Goal: Task Accomplishment & Management: Complete application form

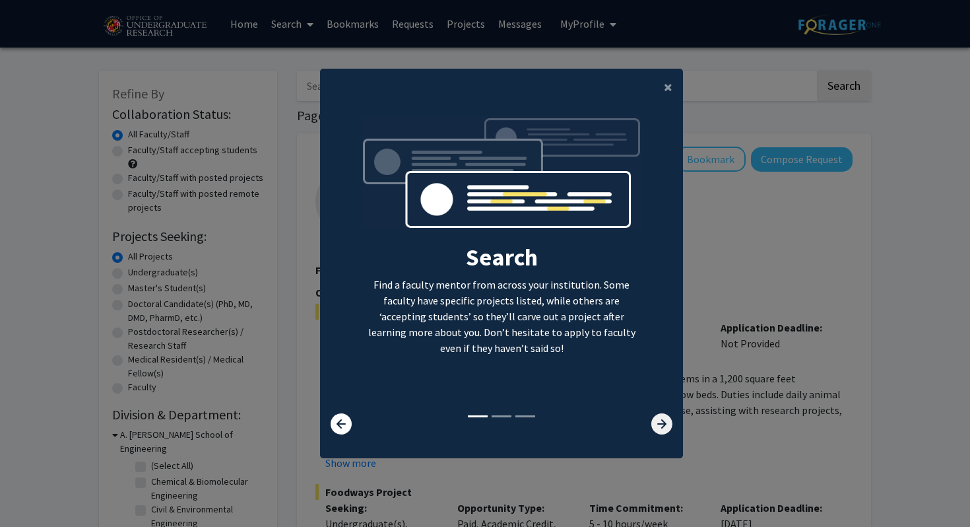
click at [661, 416] on icon at bounding box center [662, 423] width 21 height 21
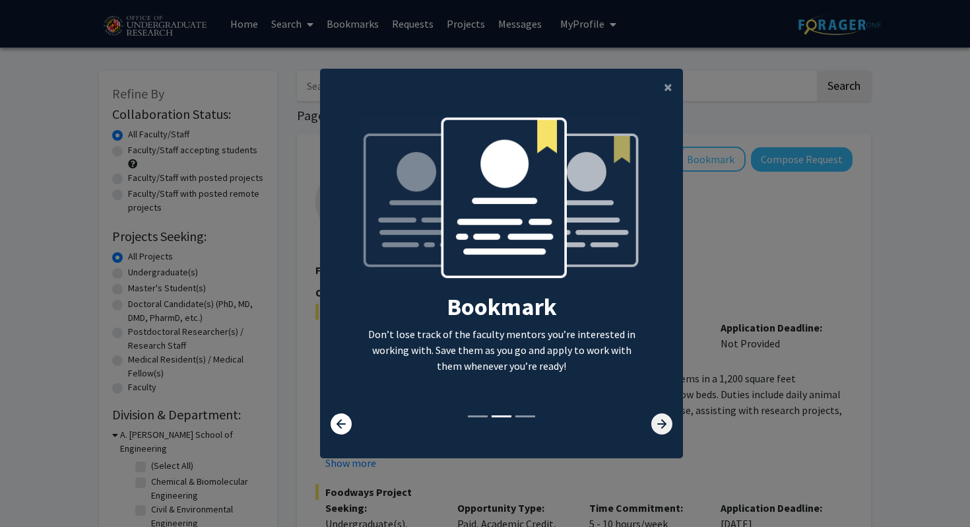
click at [661, 416] on icon at bounding box center [662, 423] width 21 height 21
click at [668, 85] on span "×" at bounding box center [668, 87] width 9 height 20
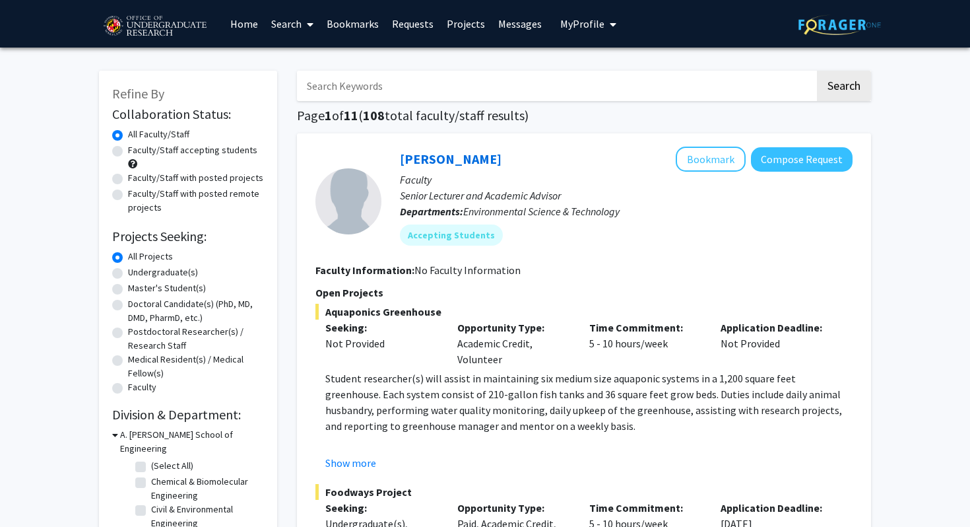
click at [825, 31] on img at bounding box center [840, 25] width 83 height 20
click at [597, 20] on span "My Profile" at bounding box center [582, 23] width 44 height 13
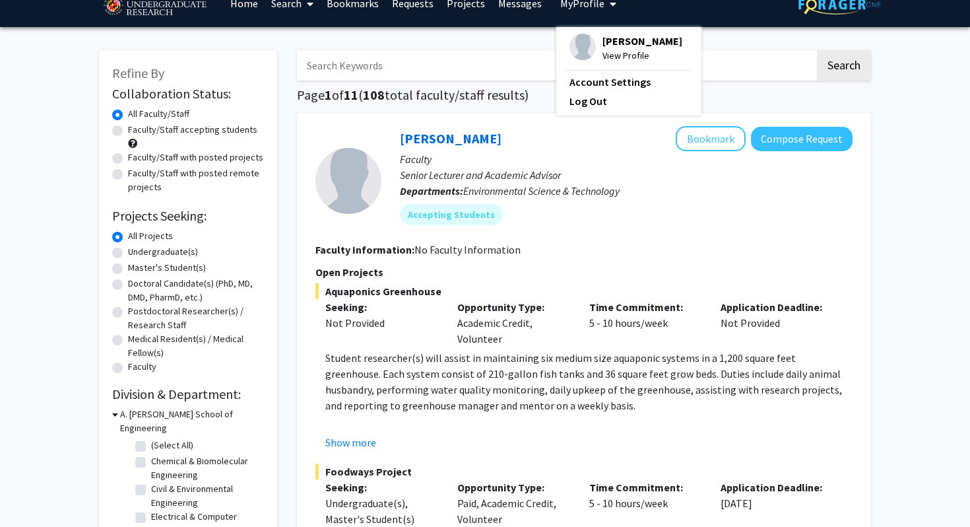
scroll to position [13, 0]
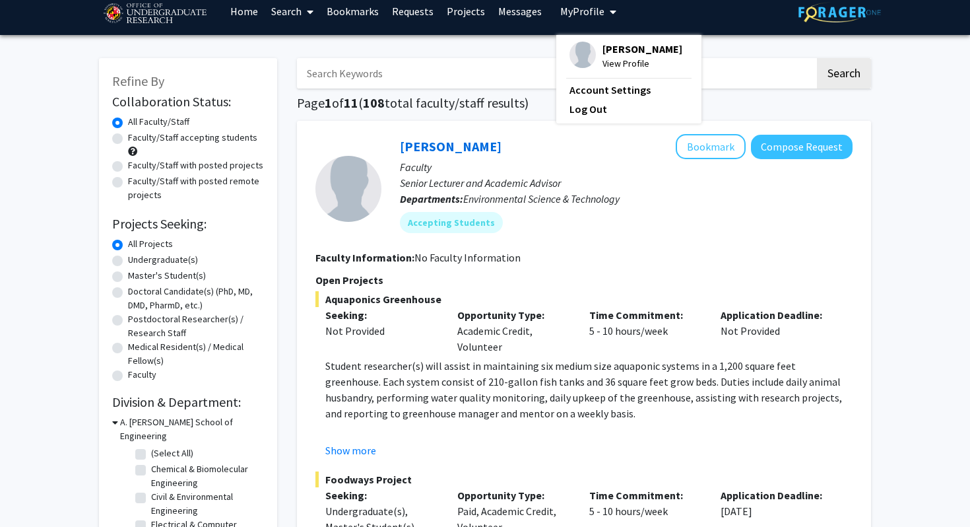
click at [621, 67] on span "View Profile" at bounding box center [643, 63] width 80 height 15
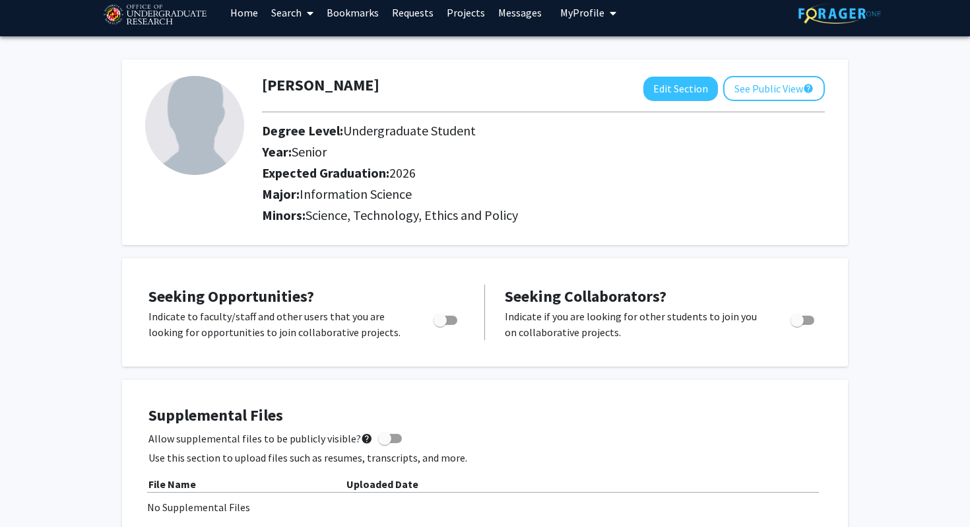
scroll to position [12, 0]
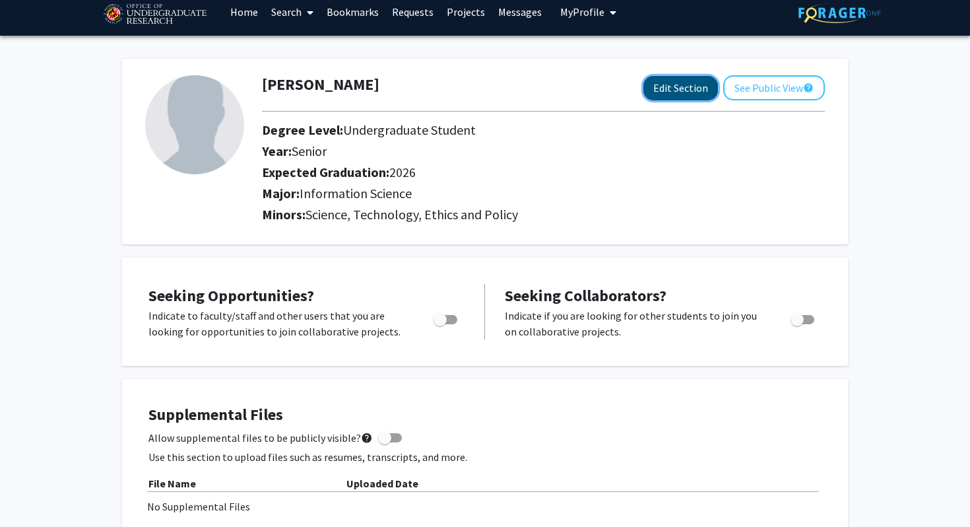
click at [675, 98] on button "Edit Section" at bounding box center [681, 88] width 75 height 24
select select "senior"
select select "2026"
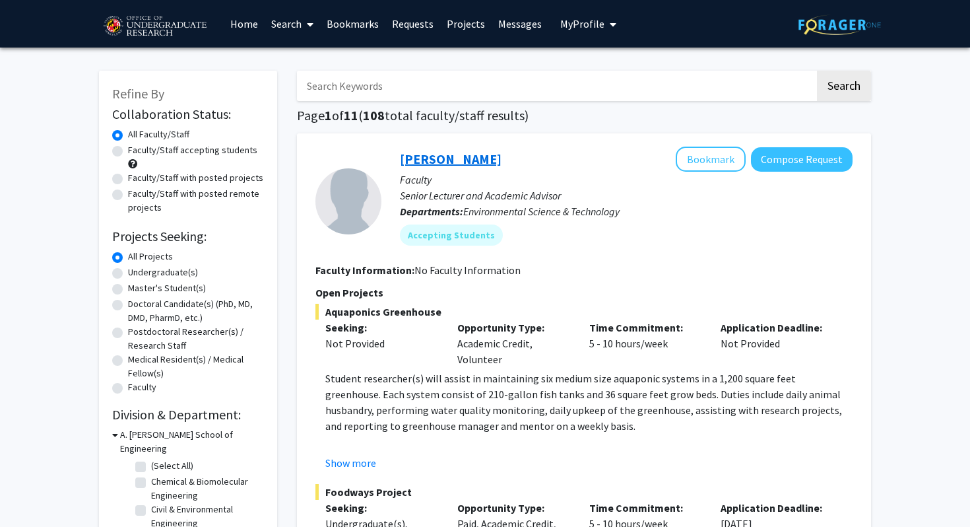
click at [424, 162] on link "Jose-Luis Izursa" at bounding box center [451, 159] width 102 height 17
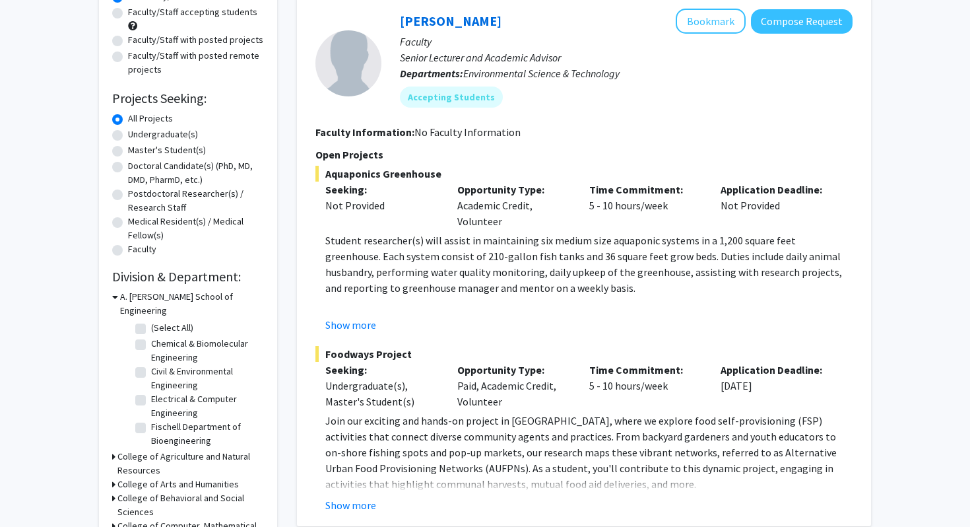
scroll to position [154, 0]
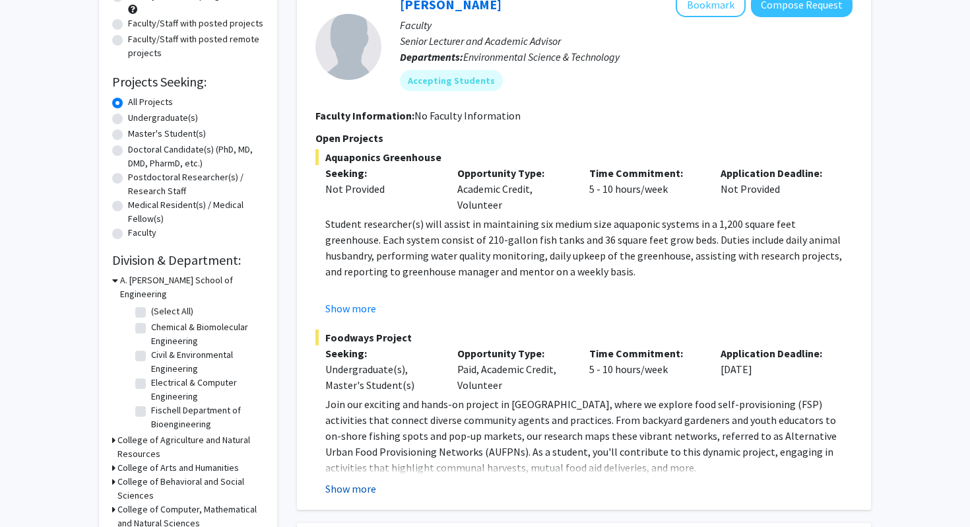
click at [363, 483] on button "Show more" at bounding box center [350, 489] width 51 height 16
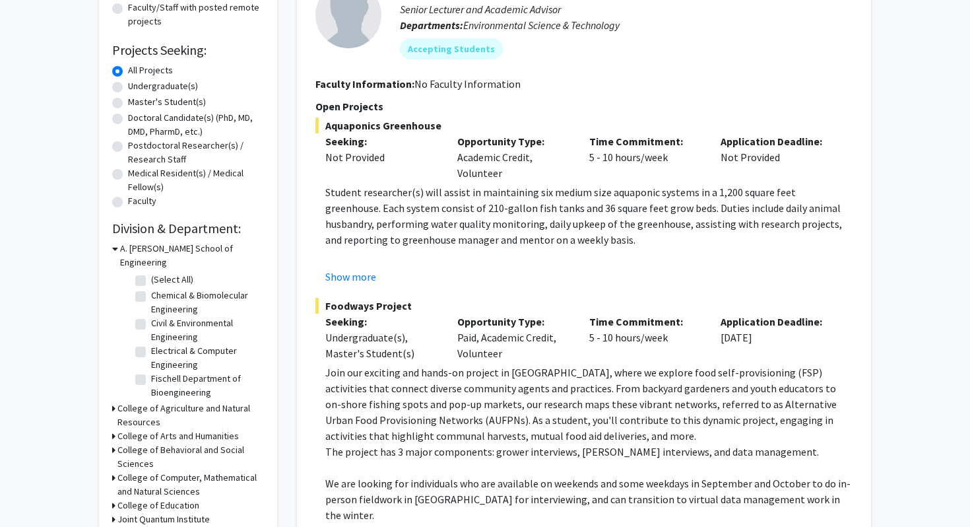
scroll to position [0, 0]
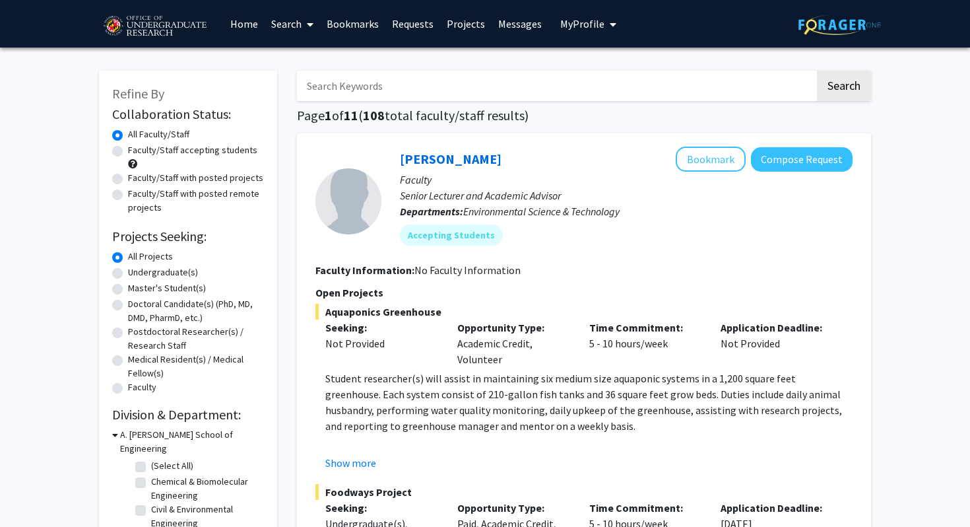
click at [585, 25] on span "My Profile" at bounding box center [582, 23] width 44 height 13
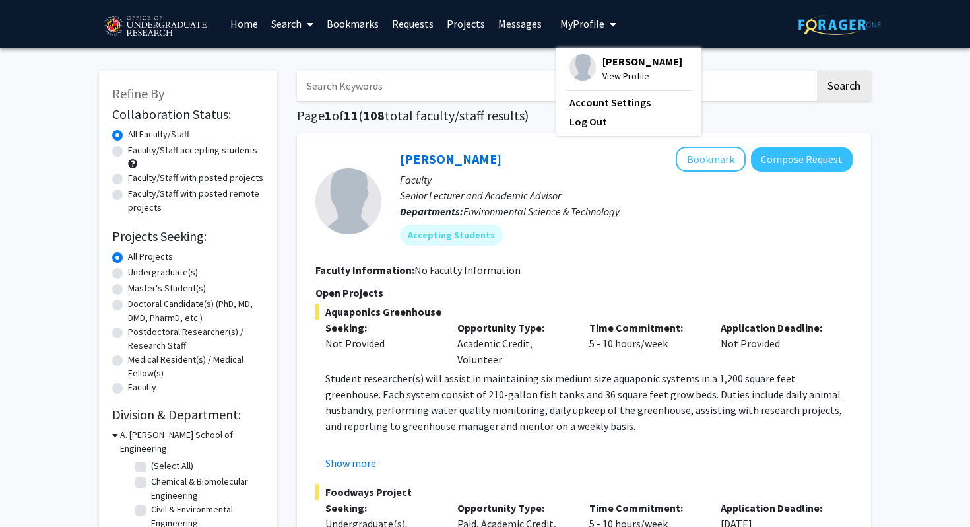
click at [191, 26] on img at bounding box center [155, 26] width 112 height 33
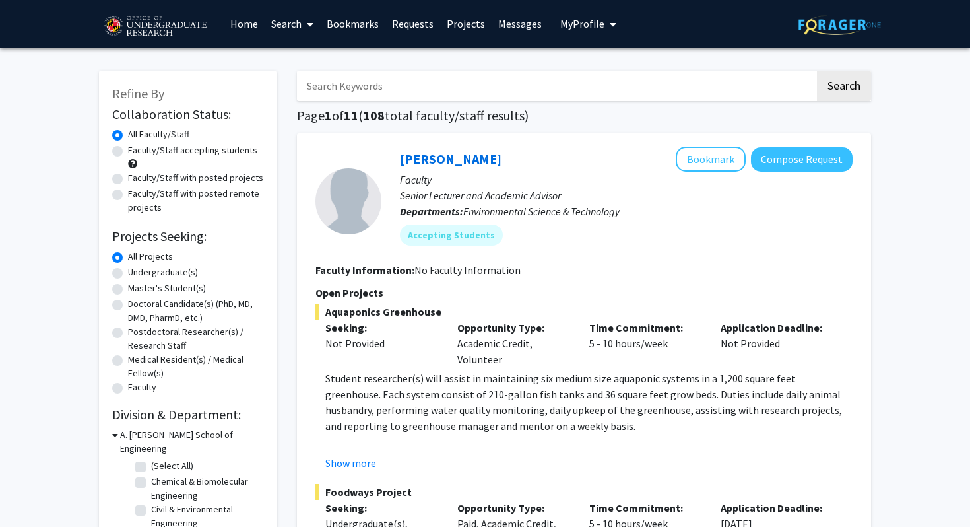
click at [309, 29] on span at bounding box center [308, 24] width 12 height 46
click at [298, 93] on span "Students" at bounding box center [305, 87] width 81 height 26
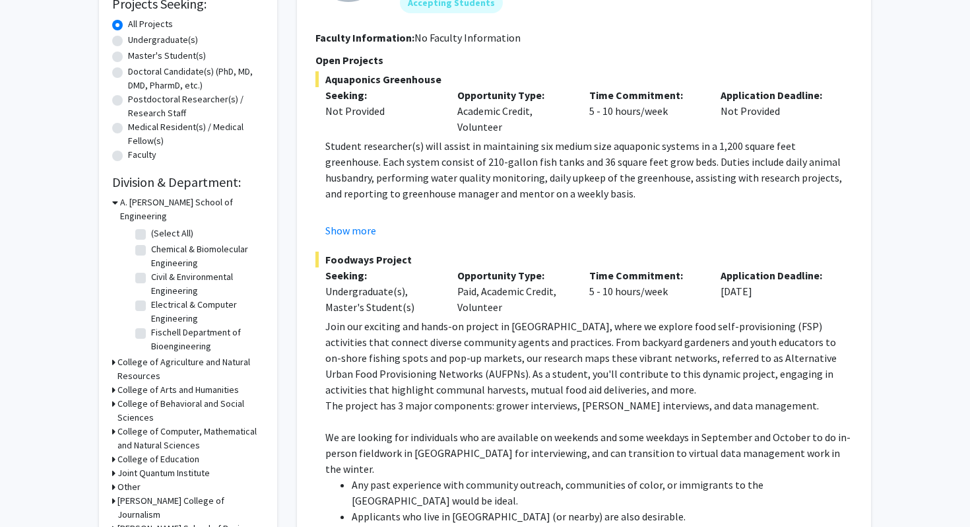
scroll to position [540, 0]
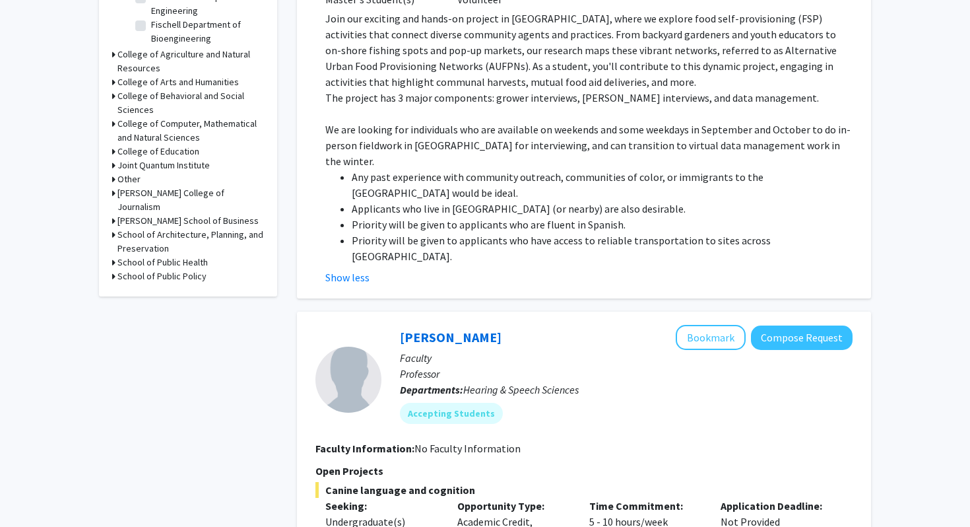
click at [595, 150] on p "We are looking for individuals who are available on weekends and some weekdays …" at bounding box center [588, 145] width 527 height 48
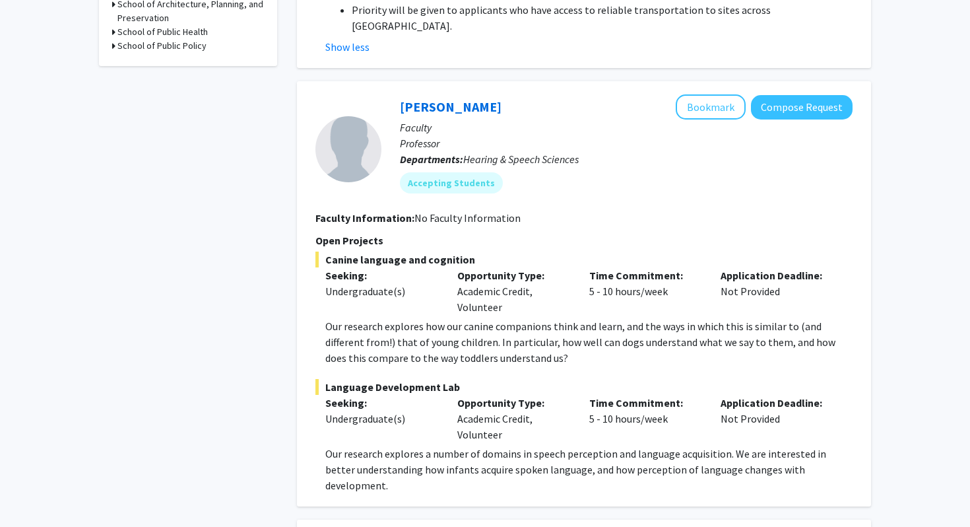
scroll to position [815, 0]
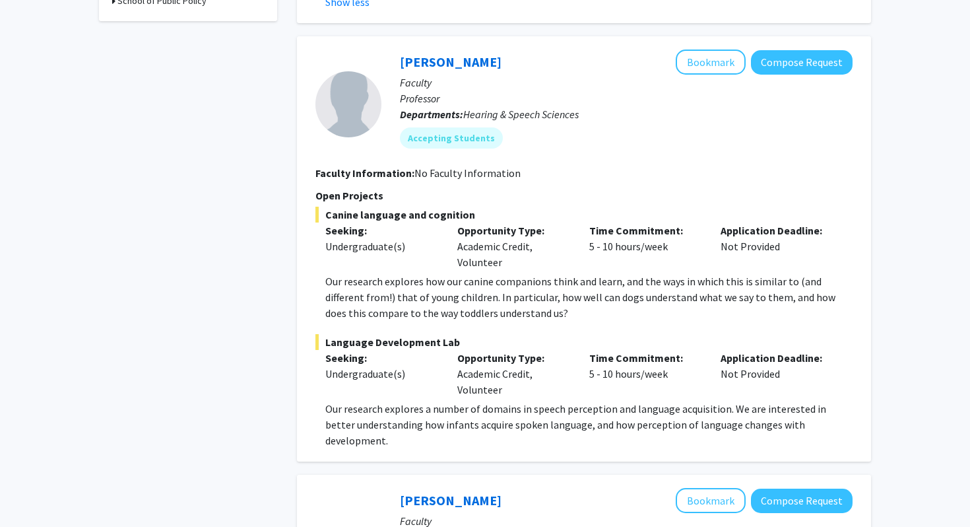
click at [484, 207] on span "Canine language and cognition" at bounding box center [584, 215] width 537 height 16
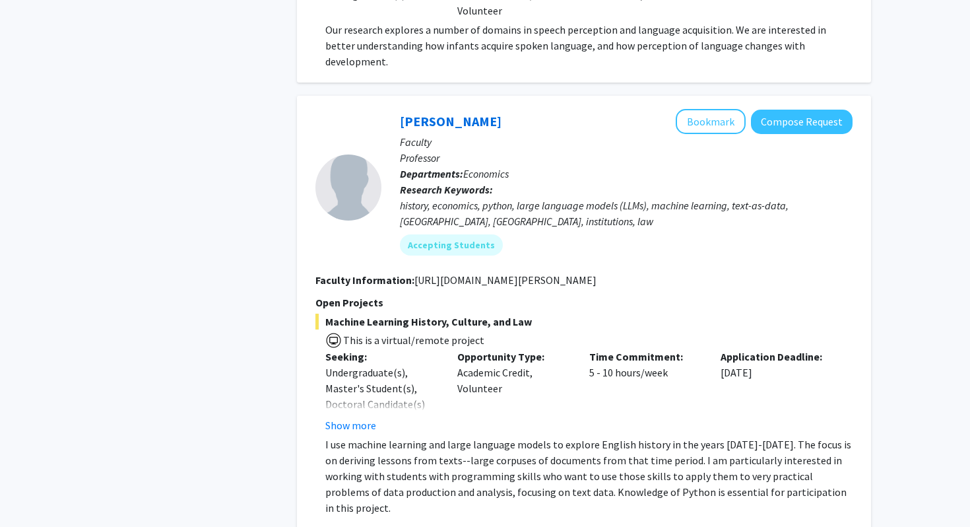
scroll to position [1219, 0]
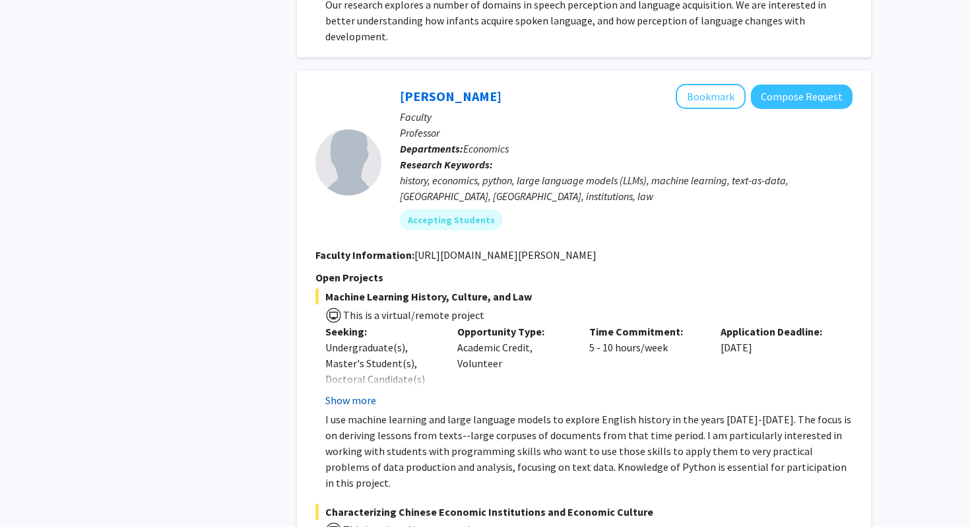
click at [354, 392] on button "Show more" at bounding box center [350, 400] width 51 height 16
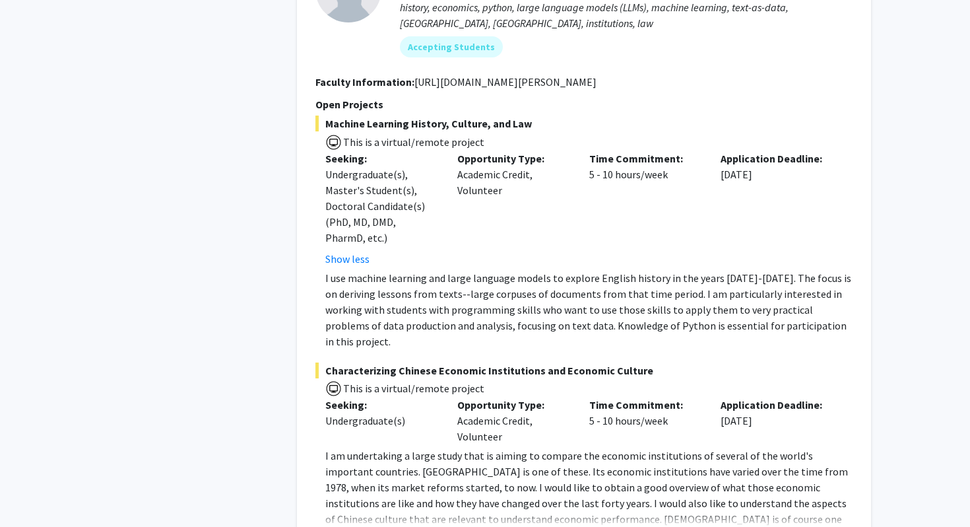
scroll to position [1410, 0]
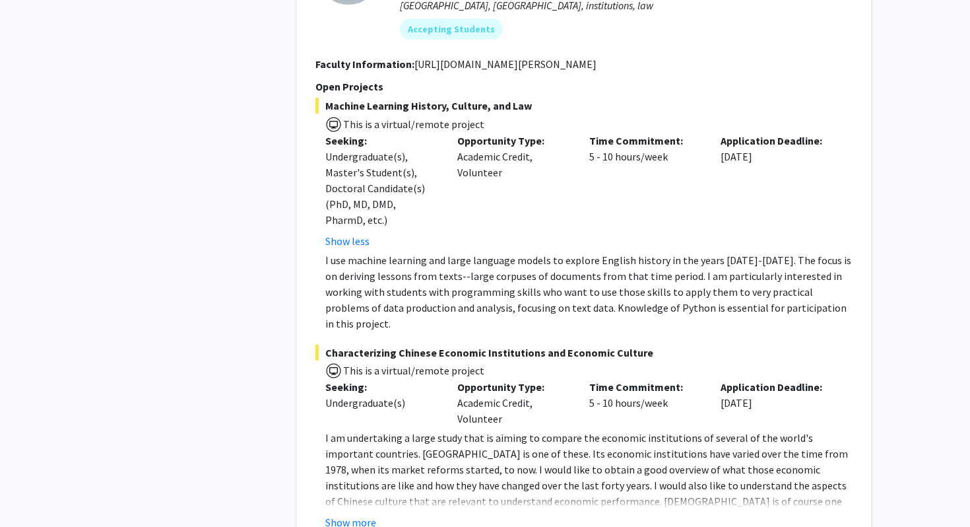
click at [357, 430] on fg-read-more "I am undertaking a large study that is aiming to compare the economic instituti…" at bounding box center [584, 480] width 537 height 100
click at [354, 514] on button "Show more" at bounding box center [350, 522] width 51 height 16
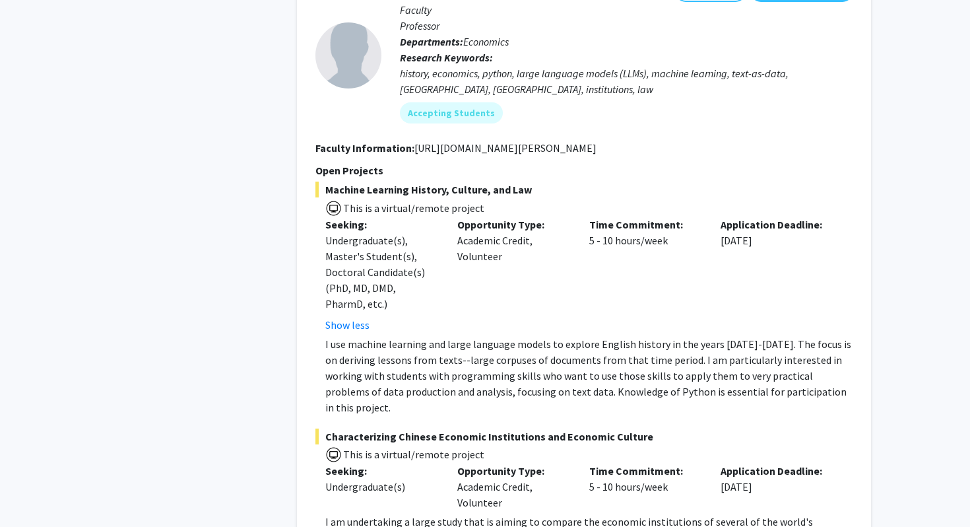
scroll to position [1348, 0]
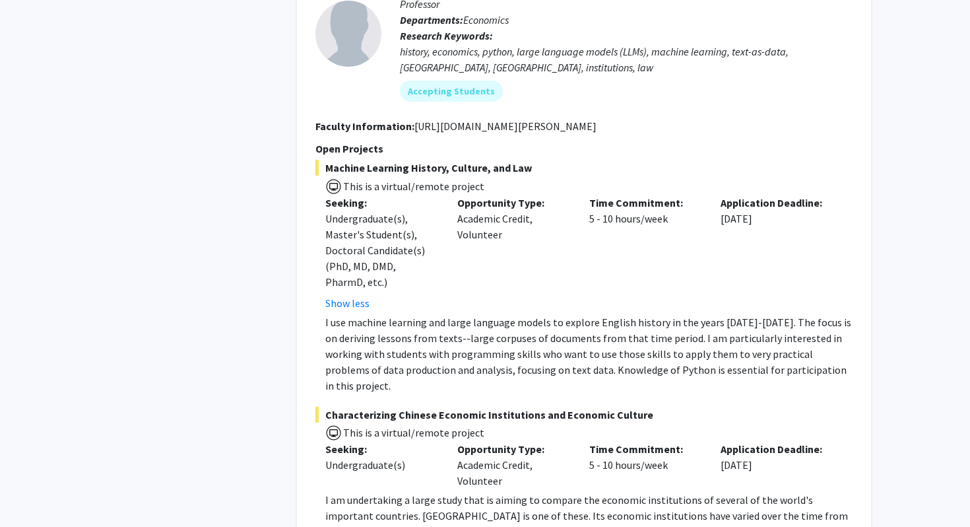
click at [374, 314] on p "I use machine learning and large language models to explore English history in …" at bounding box center [588, 353] width 527 height 79
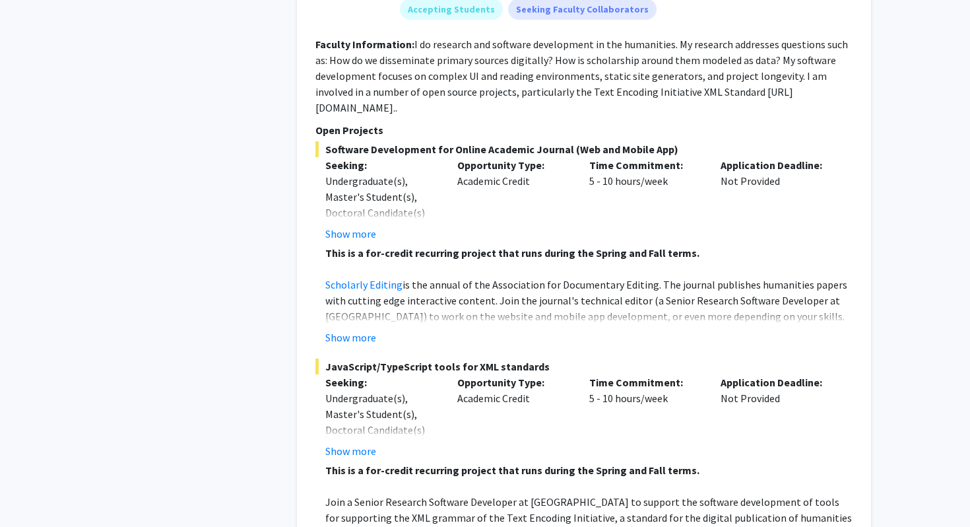
scroll to position [6424, 0]
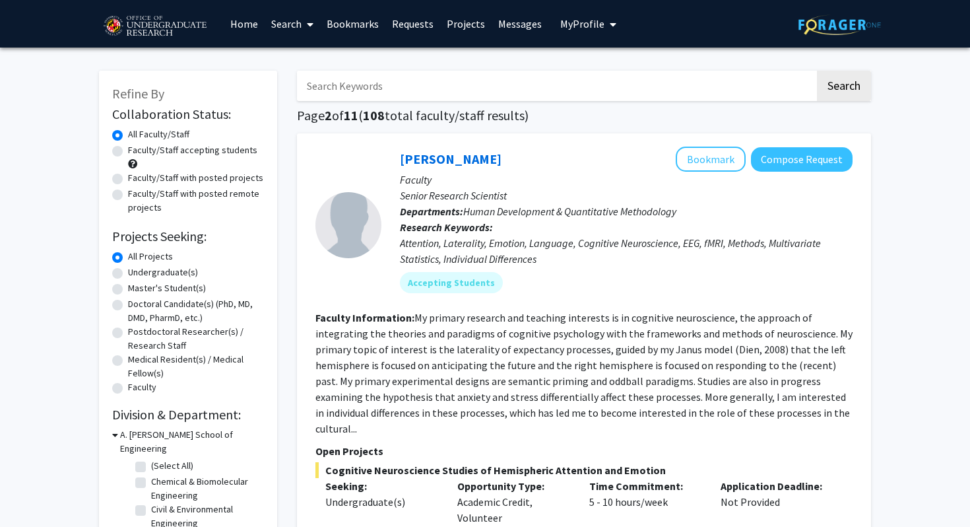
click at [385, 79] on input "Search Keywords" at bounding box center [556, 86] width 518 height 30
click at [817, 71] on button "Search" at bounding box center [844, 86] width 54 height 30
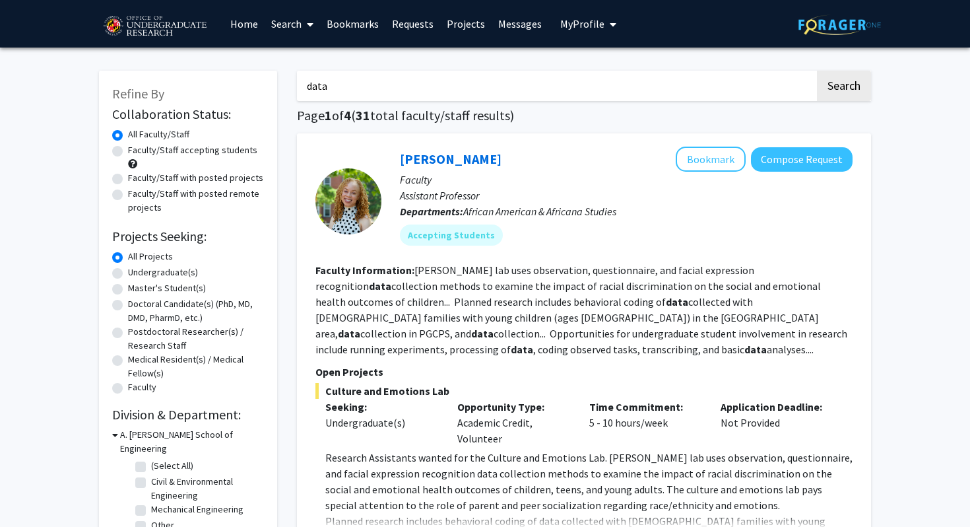
click at [378, 84] on input "data" at bounding box center [556, 86] width 518 height 30
type input "information"
click at [817, 71] on button "Search" at bounding box center [844, 86] width 54 height 30
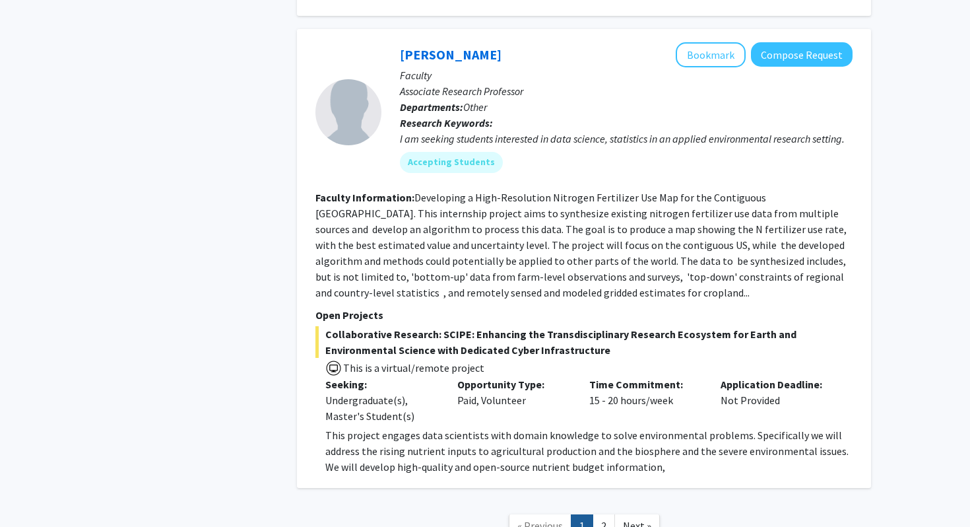
scroll to position [2714, 0]
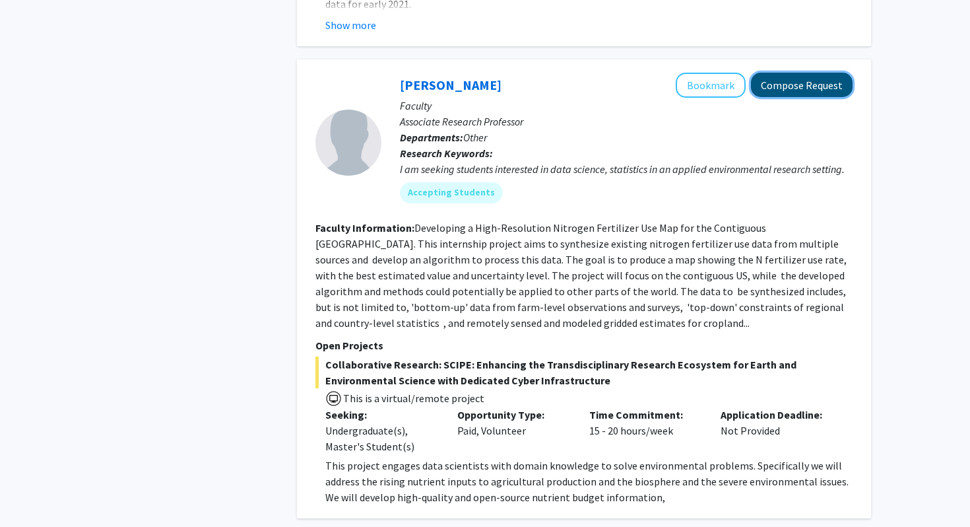
click at [781, 73] on button "Compose Request" at bounding box center [802, 85] width 102 height 24
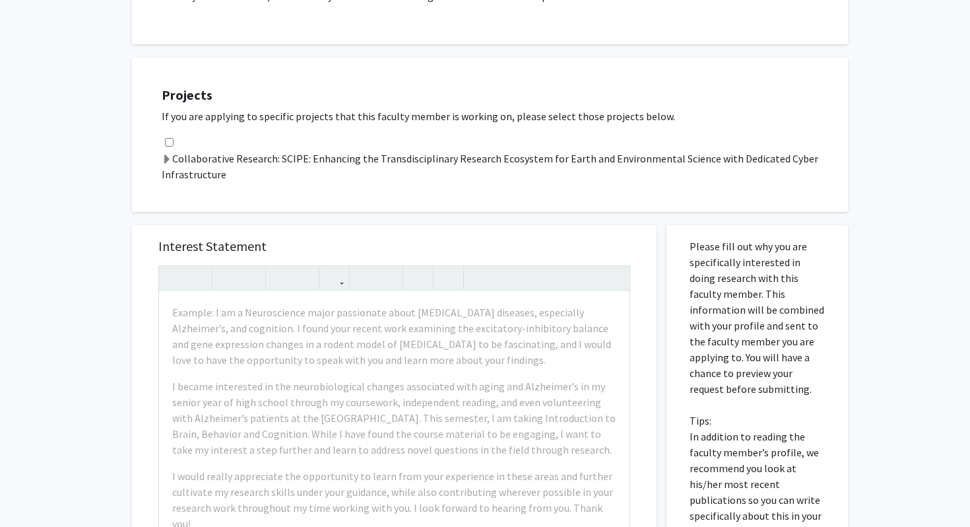
scroll to position [355, 0]
click at [170, 143] on input "checkbox" at bounding box center [169, 144] width 9 height 9
checkbox input "true"
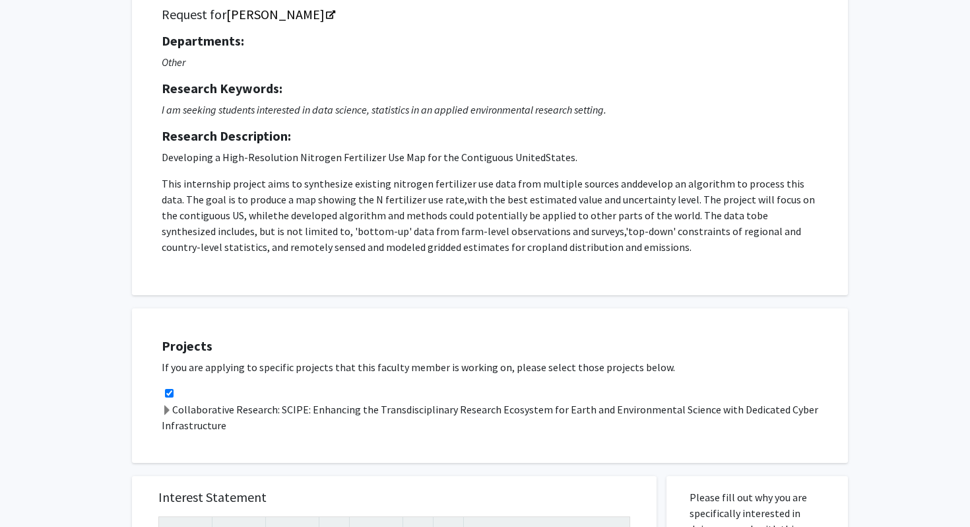
scroll to position [102, 0]
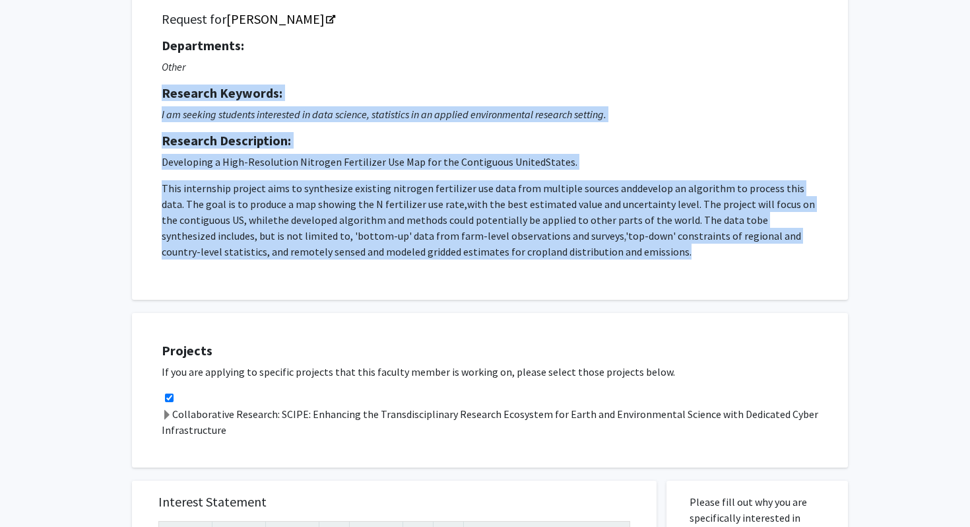
drag, startPoint x: 162, startPoint y: 90, endPoint x: 687, endPoint y: 252, distance: 549.8
click at [688, 253] on div "Departments: Other Research Keywords: I am seeking students interested in data …" at bounding box center [490, 149] width 657 height 222
copy div "Research Keywords: I am seeking students interested in data science, statistics…"
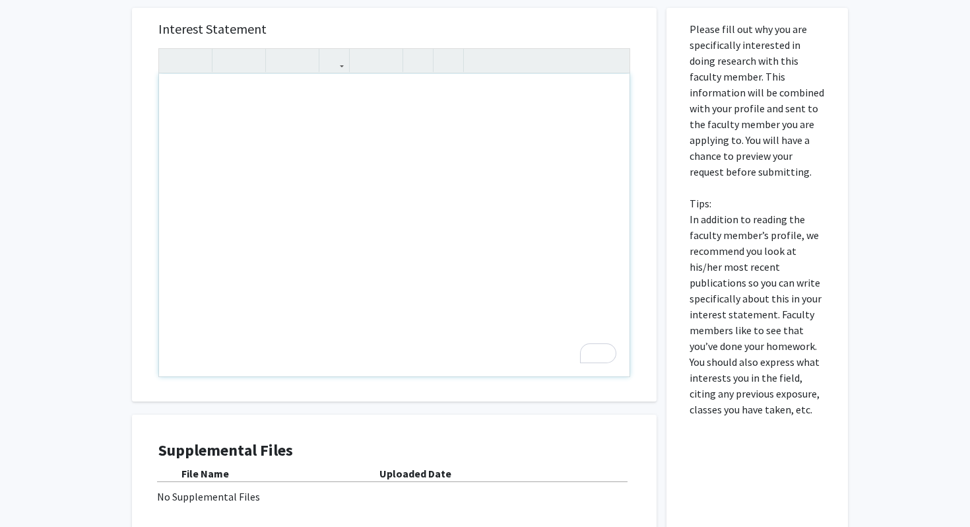
scroll to position [560, 0]
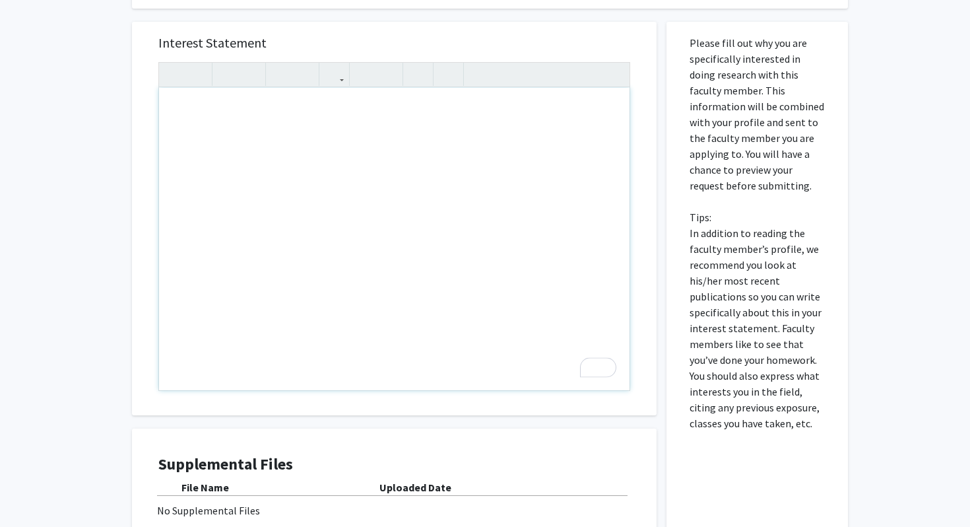
click at [433, 252] on div "To enrich screen reader interactions, please activate Accessibility in Grammarl…" at bounding box center [394, 239] width 471 height 302
paste div "To enrich screen reader interactions, please activate Accessibility in Grammarl…"
type textarea "<p>Hey, I’m interested in joining this research project because it brings toget…"
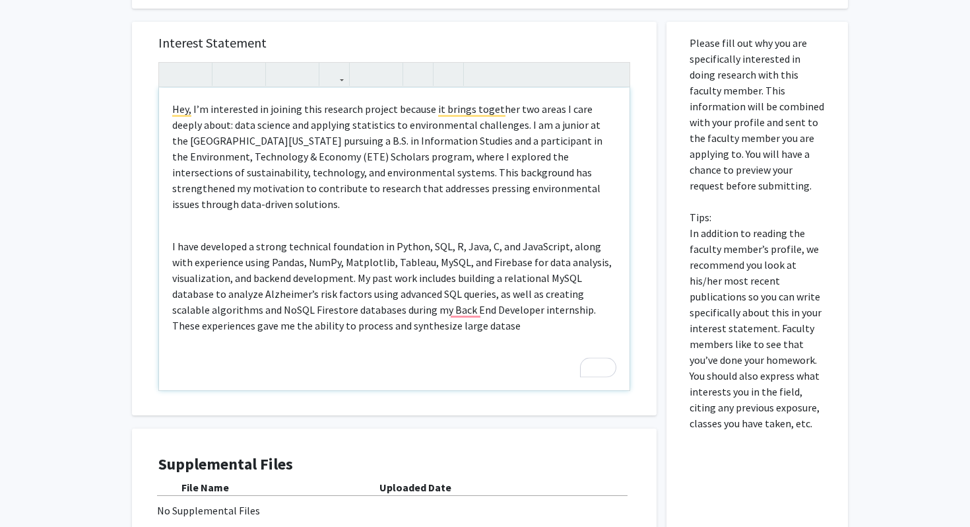
scroll to position [546, 0]
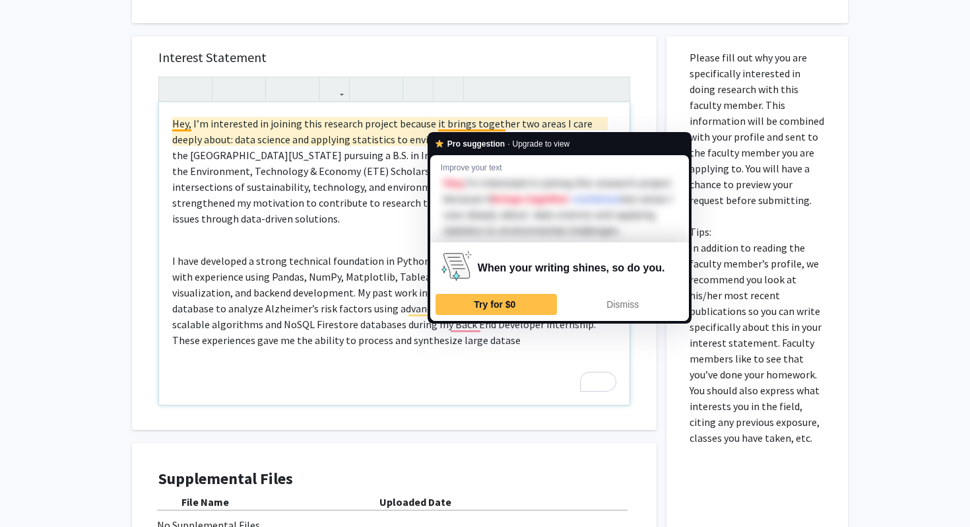
click at [339, 172] on p "Hey, I’m interested in joining this research project because it brings together…" at bounding box center [394, 171] width 444 height 111
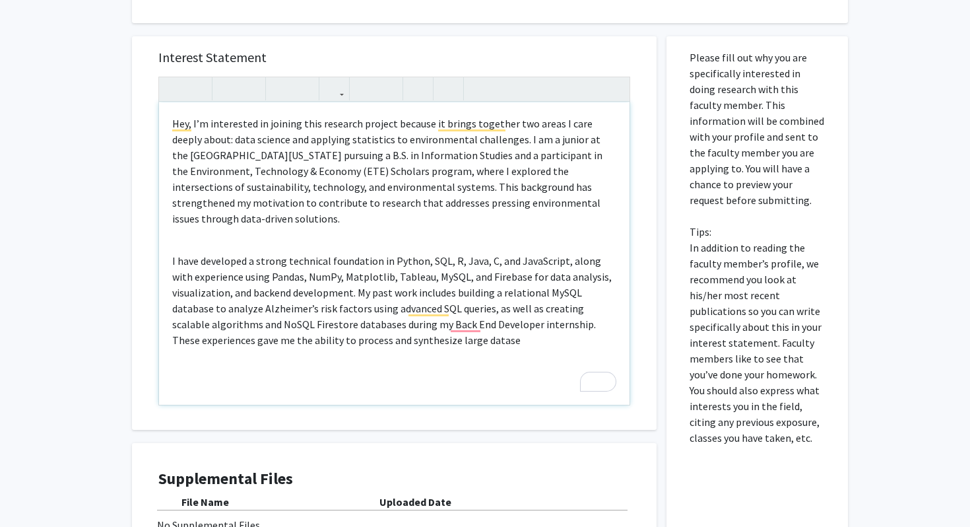
click at [201, 144] on p "Hey, I’m interested in joining this research project because it brings together…" at bounding box center [394, 171] width 444 height 111
click at [527, 139] on p "Hey, I’m interested in joining this research project because it brings together…" at bounding box center [394, 171] width 444 height 111
drag, startPoint x: 272, startPoint y: 161, endPoint x: 152, endPoint y: 160, distance: 119.5
click at [152, 160] on div "Interest Statement Hey, I’m interested in joining this research project because…" at bounding box center [394, 232] width 498 height 393
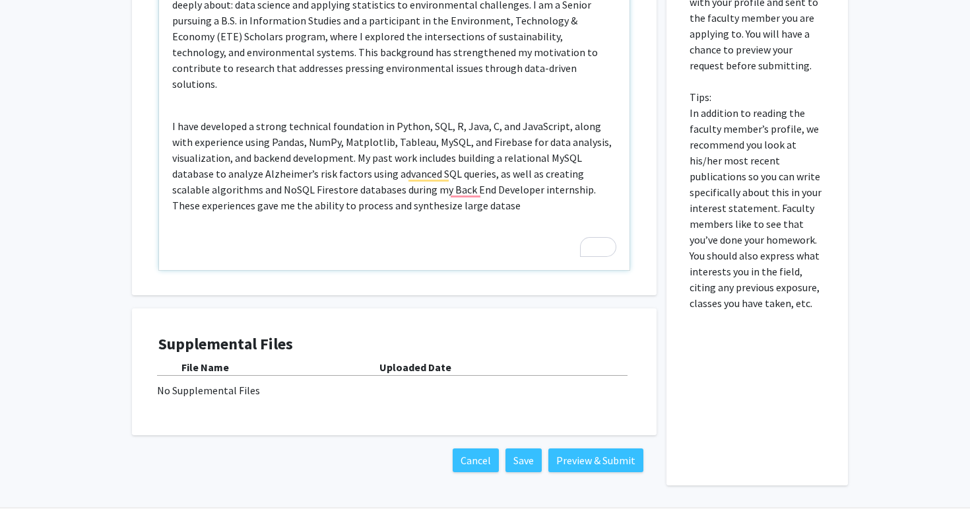
scroll to position [682, 0]
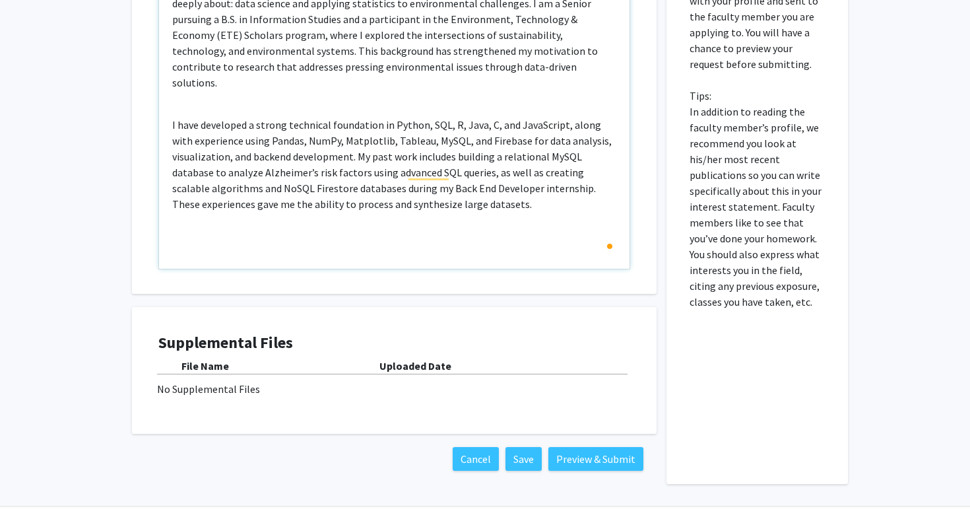
type textarea "<p>Hey, I’m interested in joining this research project because it brings toget…"
click at [222, 389] on div "No Supplemental Files" at bounding box center [394, 389] width 475 height 16
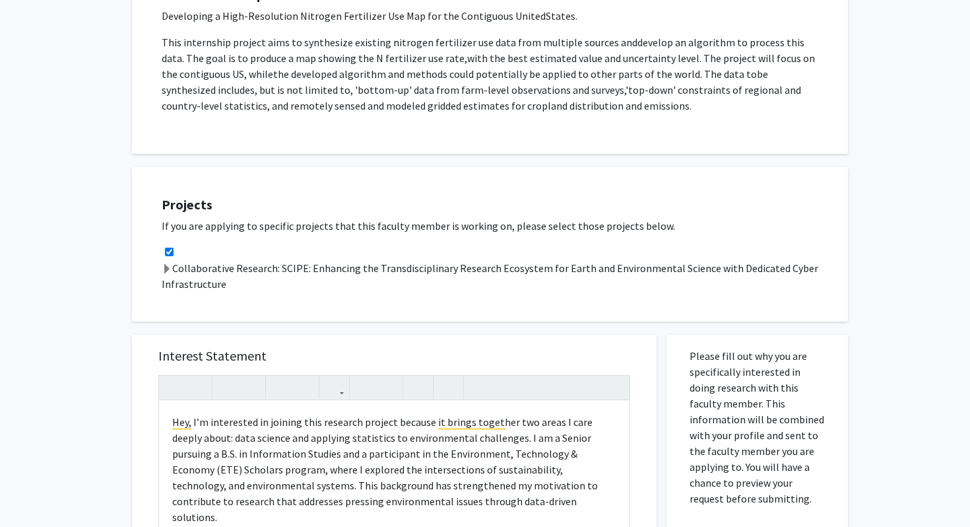
scroll to position [252, 0]
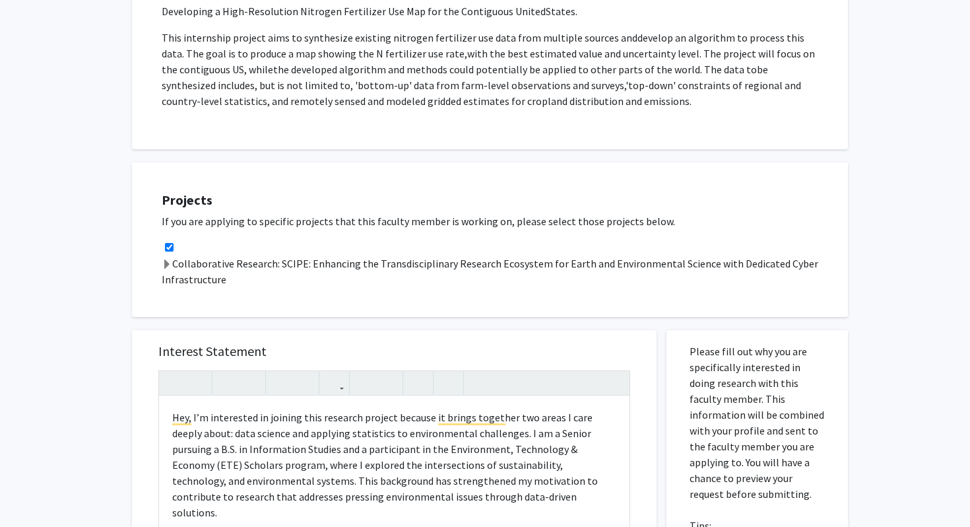
click at [167, 248] on input "checkbox" at bounding box center [169, 247] width 9 height 9
checkbox input "true"
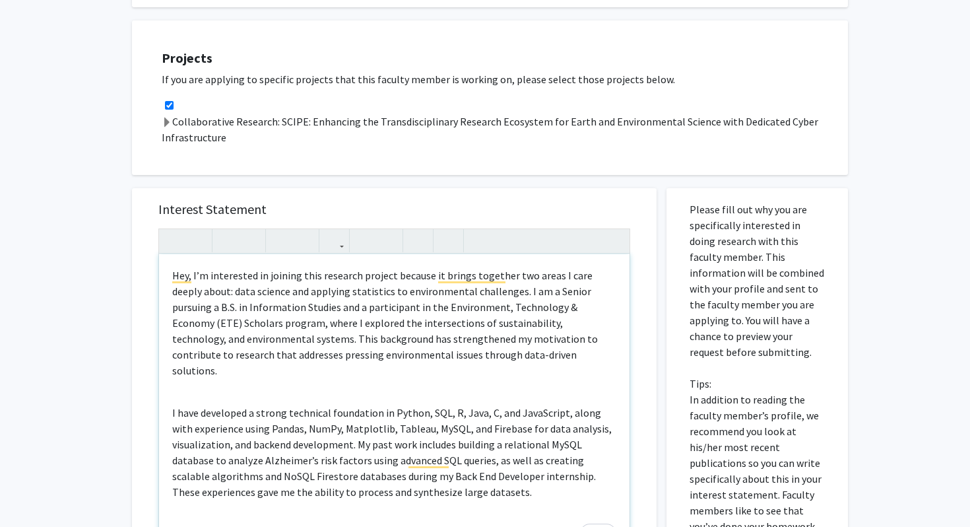
scroll to position [708, 0]
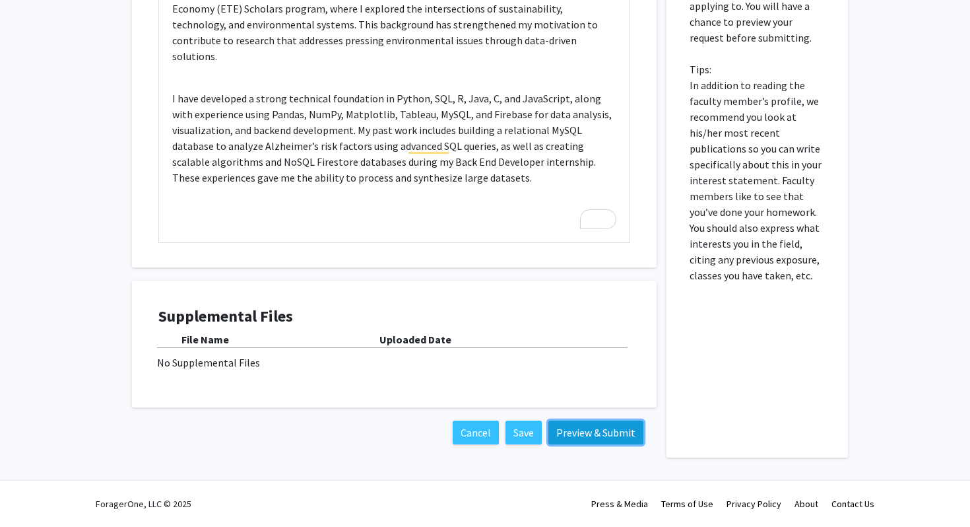
click at [578, 442] on button "Preview & Submit" at bounding box center [596, 433] width 95 height 24
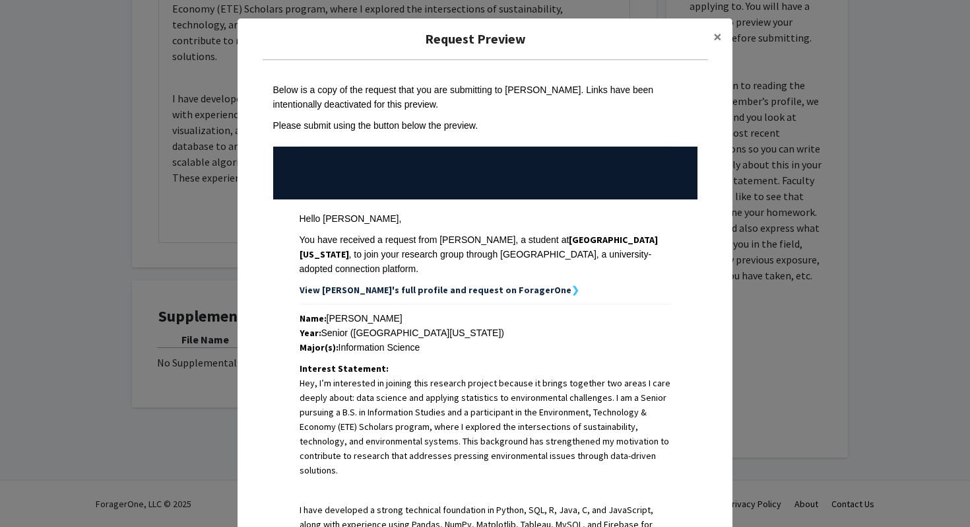
click at [473, 153] on tr at bounding box center [492, 153] width 424 height 13
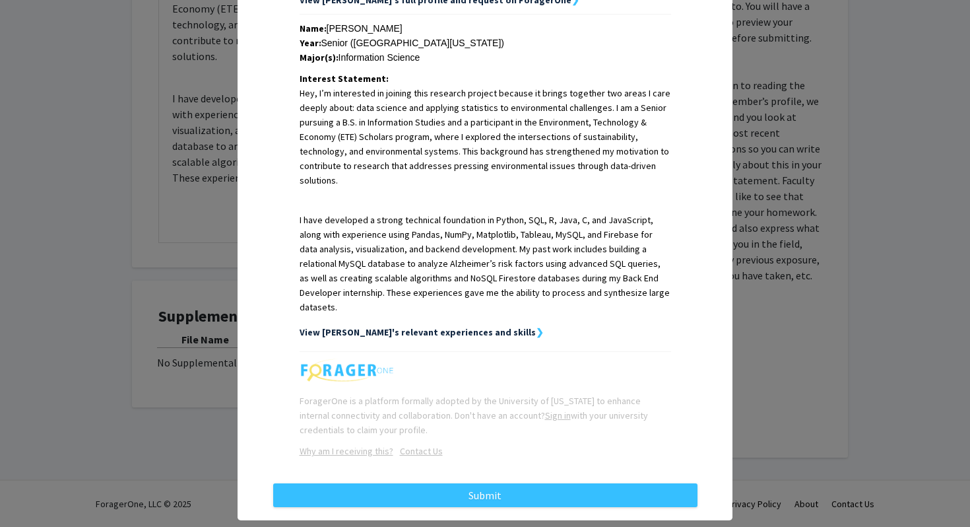
scroll to position [0, 0]
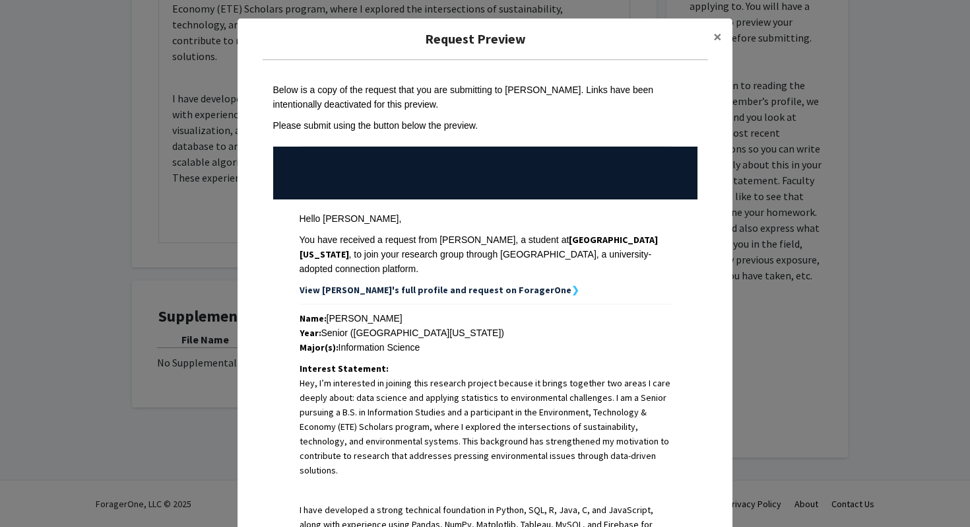
click at [372, 170] on td at bounding box center [485, 173] width 424 height 53
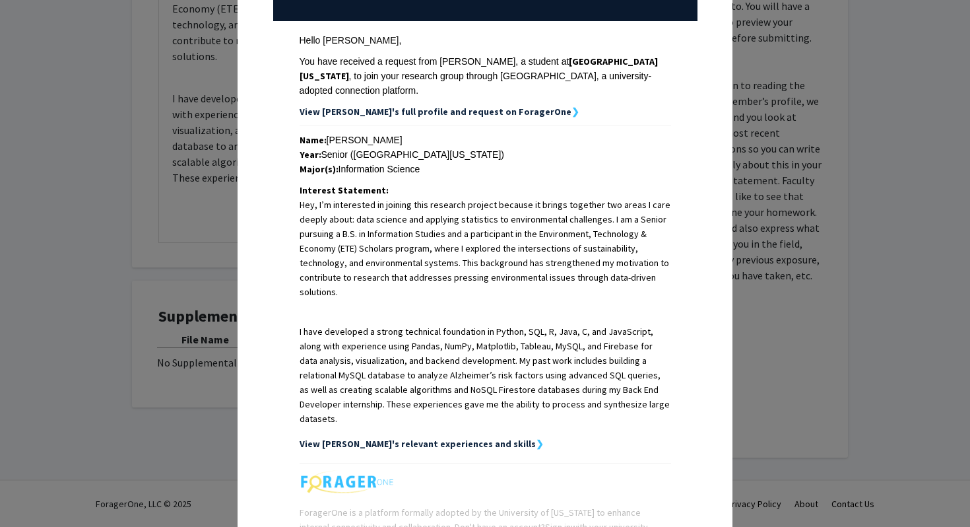
scroll to position [290, 0]
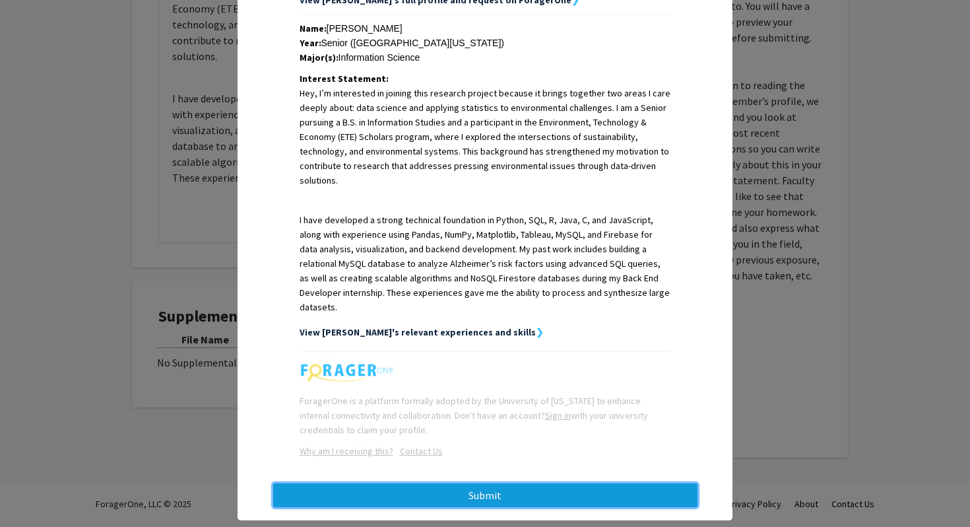
click at [399, 483] on button "Submit" at bounding box center [485, 495] width 424 height 24
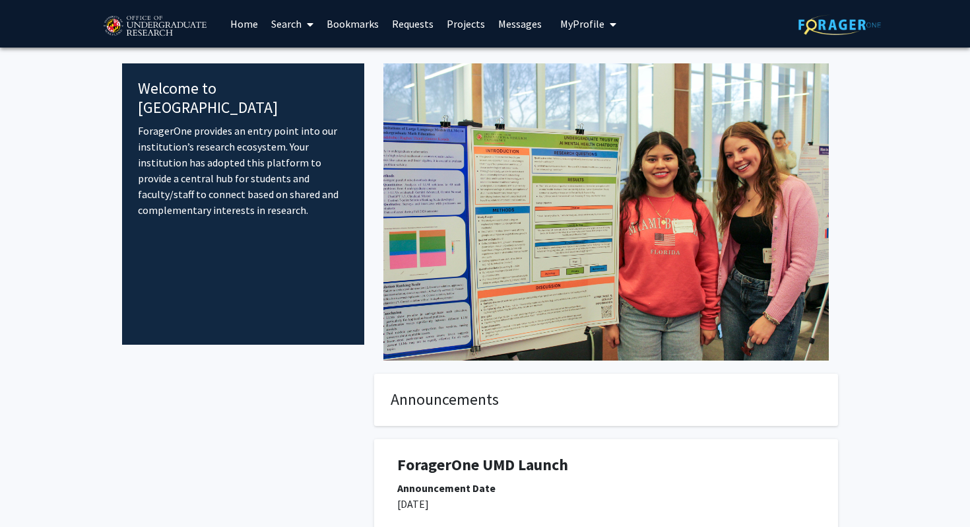
click at [288, 20] on link "Search" at bounding box center [292, 24] width 55 height 46
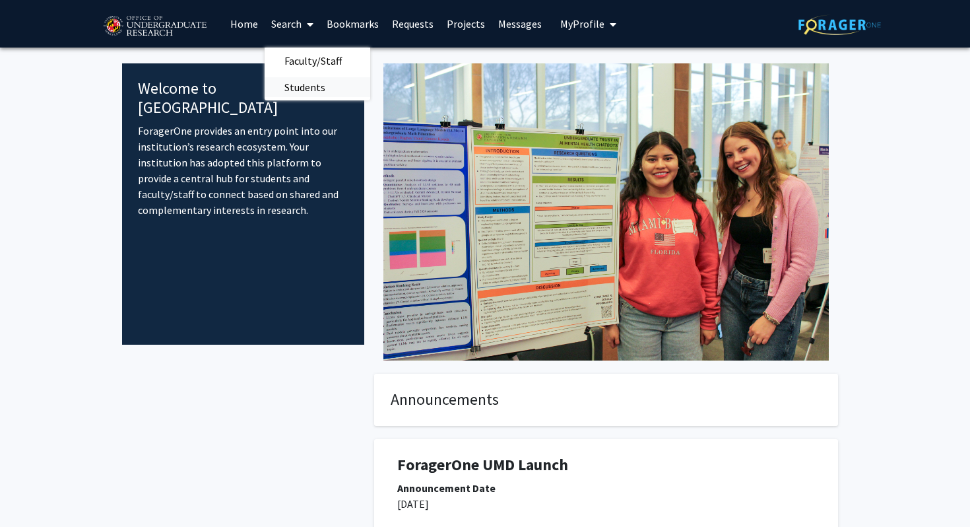
click at [334, 96] on span "Students" at bounding box center [305, 87] width 81 height 26
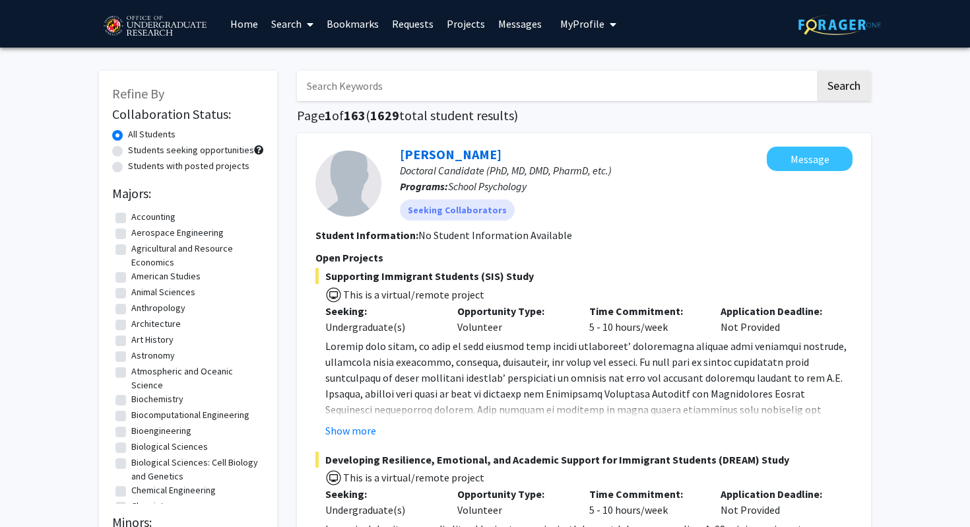
click at [590, 20] on span "My Profile" at bounding box center [582, 23] width 44 height 13
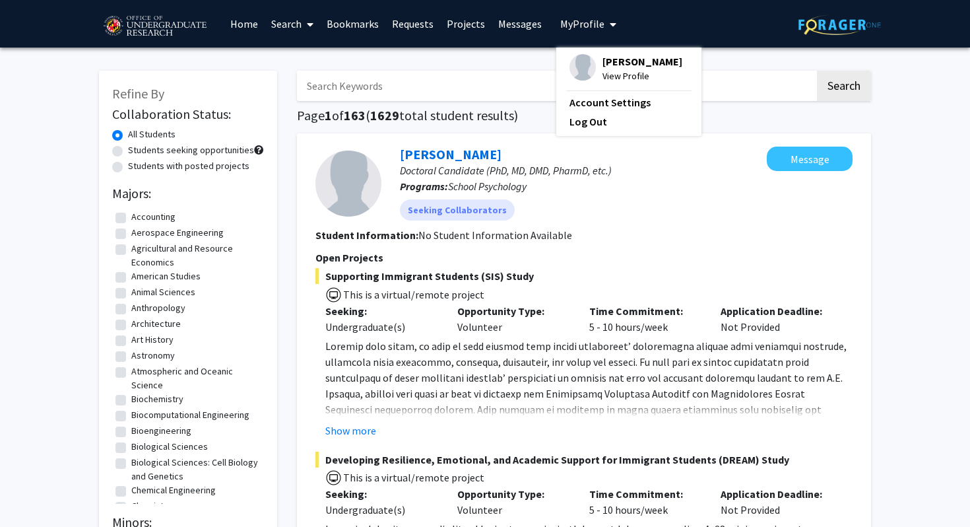
click at [606, 63] on span "[PERSON_NAME]" at bounding box center [643, 61] width 80 height 15
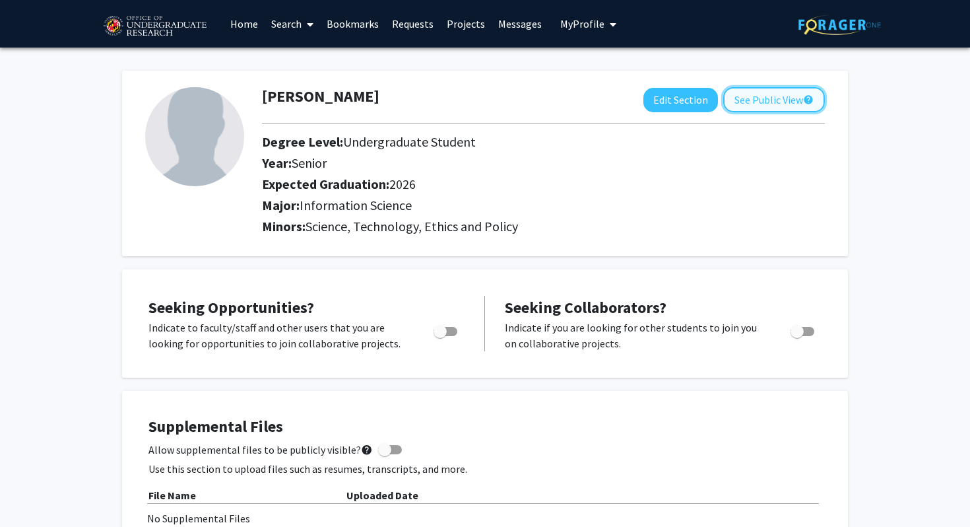
click at [747, 109] on button "See Public View help" at bounding box center [775, 99] width 102 height 25
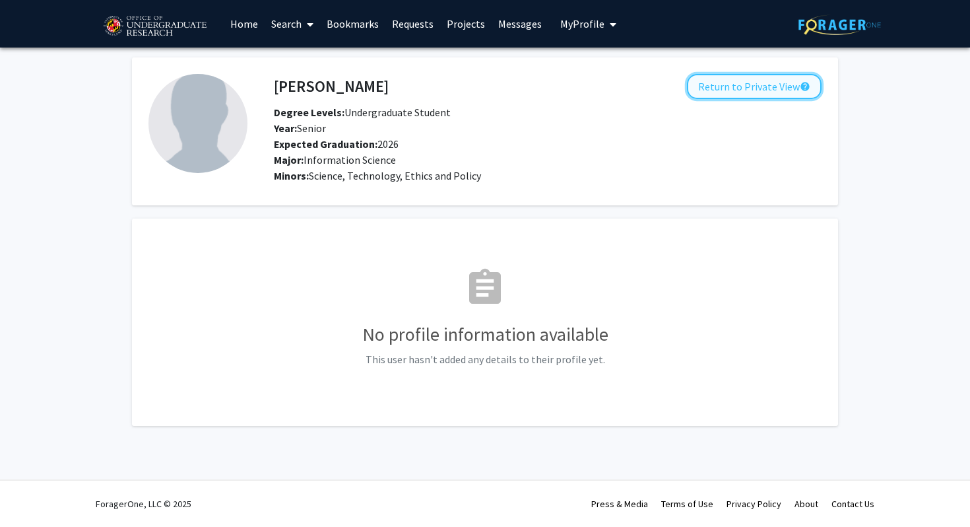
click at [737, 83] on button "Return to Private View help" at bounding box center [754, 86] width 135 height 25
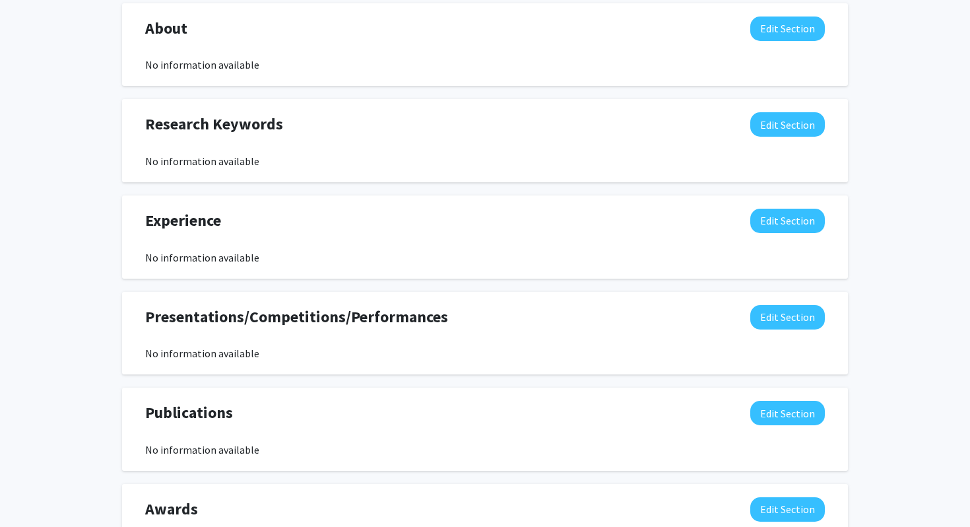
scroll to position [610, 0]
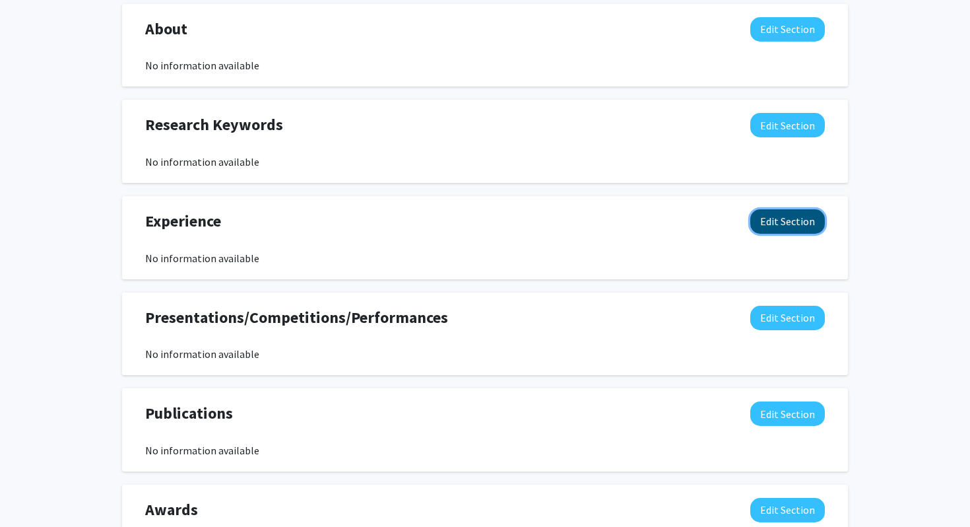
click at [791, 222] on button "Edit Section" at bounding box center [788, 221] width 75 height 24
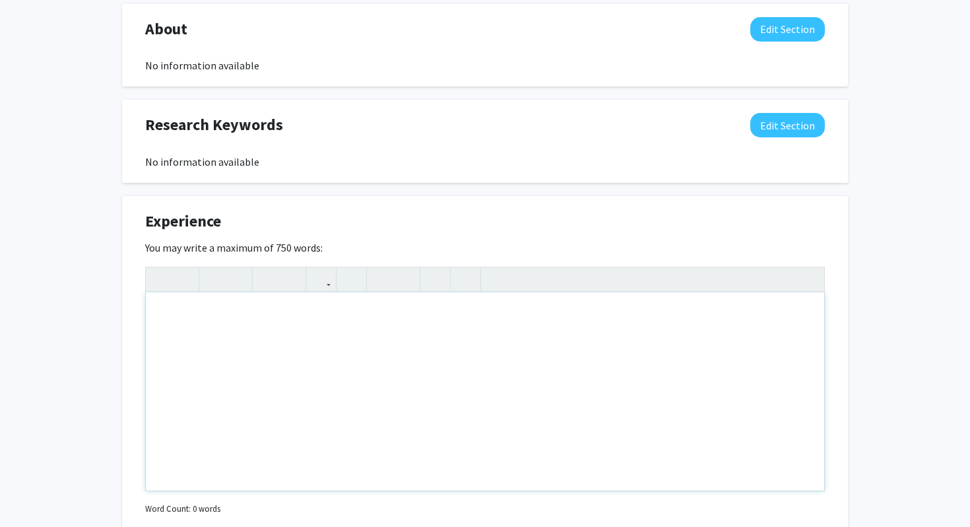
click at [477, 351] on div "Note to users with screen readers: Please deactivate our accessibility plugin f…" at bounding box center [485, 391] width 679 height 198
click at [189, 250] on label "You may write a maximum of 750 words:" at bounding box center [234, 248] width 178 height 16
drag, startPoint x: 142, startPoint y: 226, endPoint x: 324, endPoint y: 245, distance: 183.2
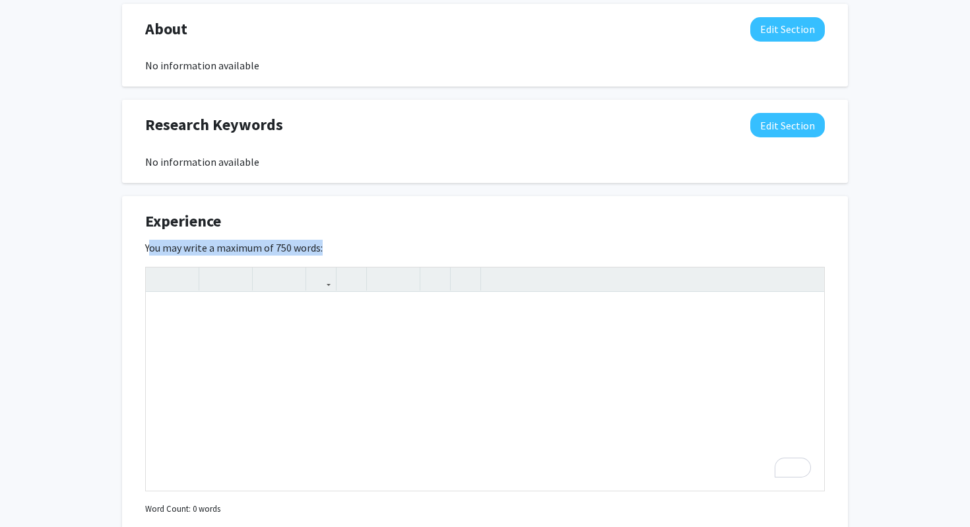
click at [324, 245] on div "Experience Edit Section You may write a maximum of 750 words: Insert link Remov…" at bounding box center [485, 381] width 726 height 371
copy div "Experience Edit Section You may write a maximum of 750 words:"
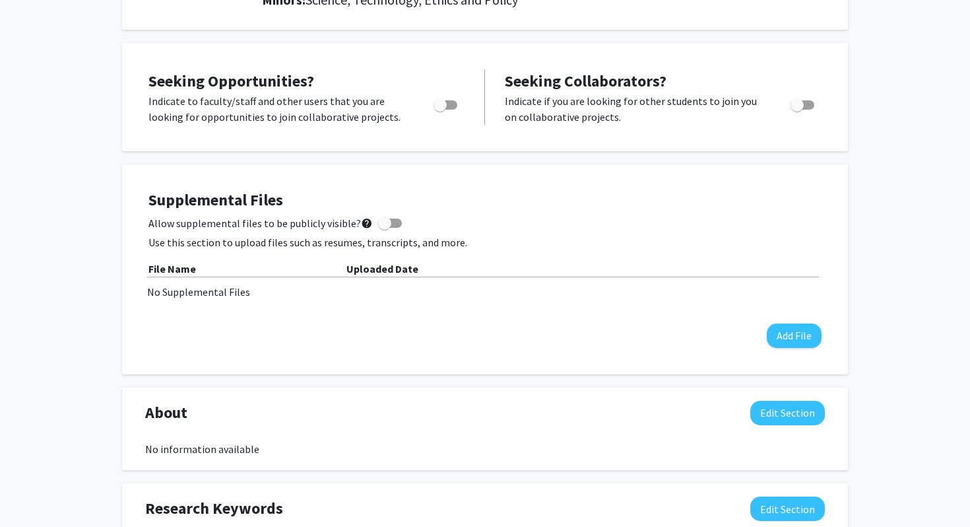
scroll to position [125, 0]
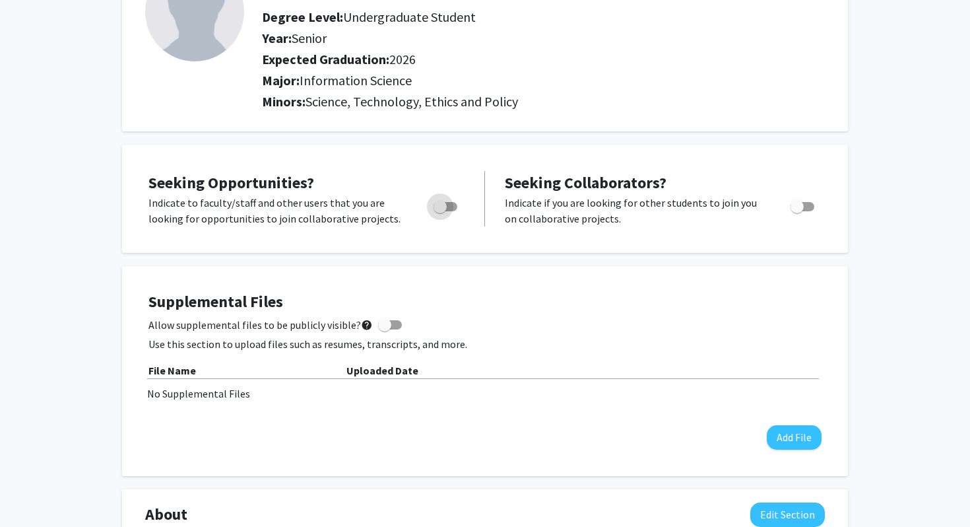
click at [442, 199] on label "Toggle" at bounding box center [442, 207] width 29 height 16
click at [440, 211] on input "Are you actively seeking opportunities?" at bounding box center [440, 211] width 1 height 1
checkbox input "true"
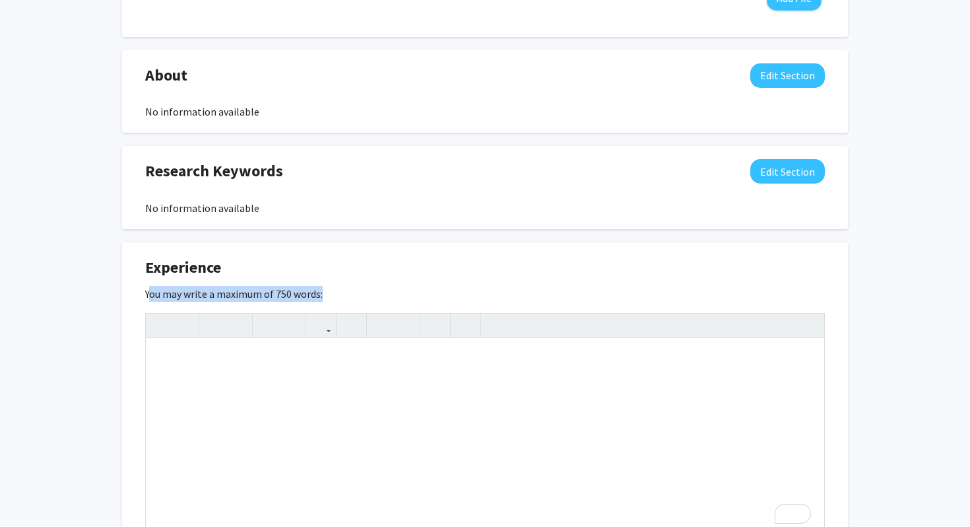
scroll to position [588, 0]
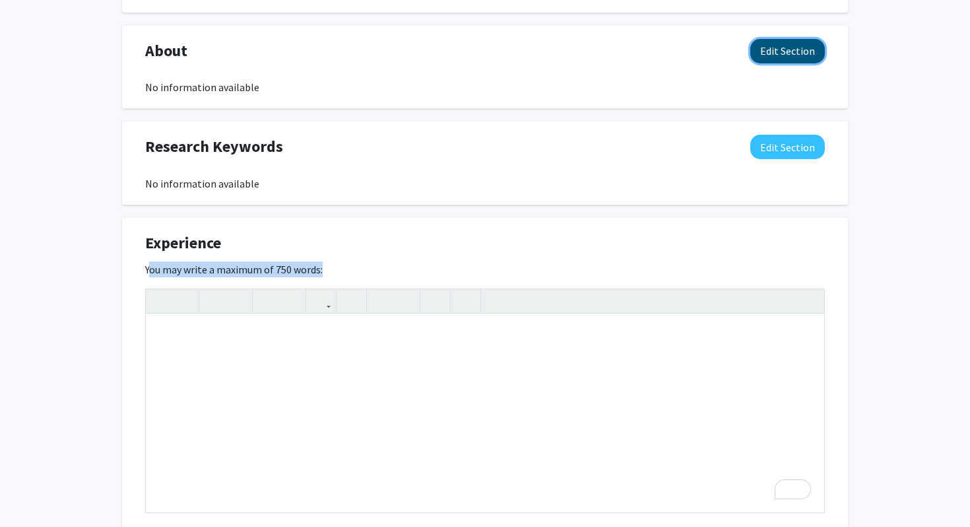
click at [784, 57] on button "Edit Section" at bounding box center [788, 51] width 75 height 24
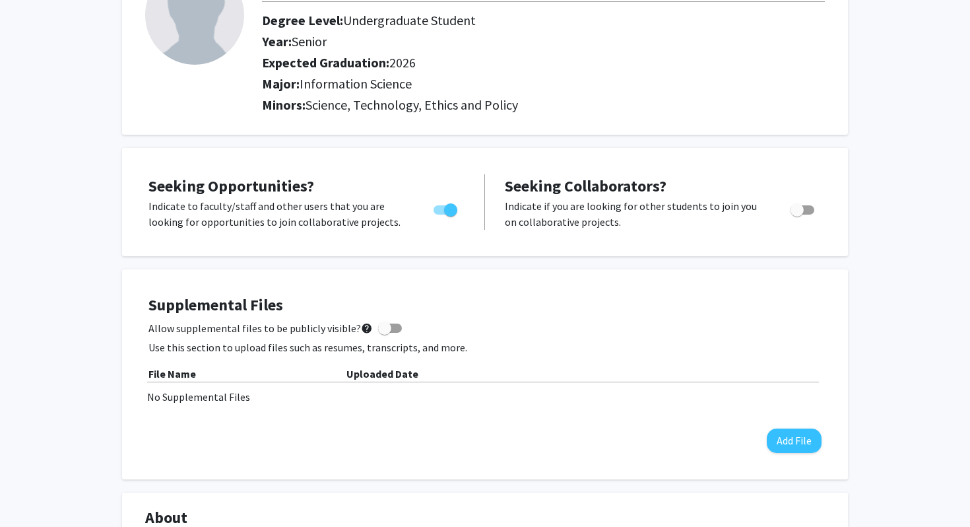
scroll to position [84, 0]
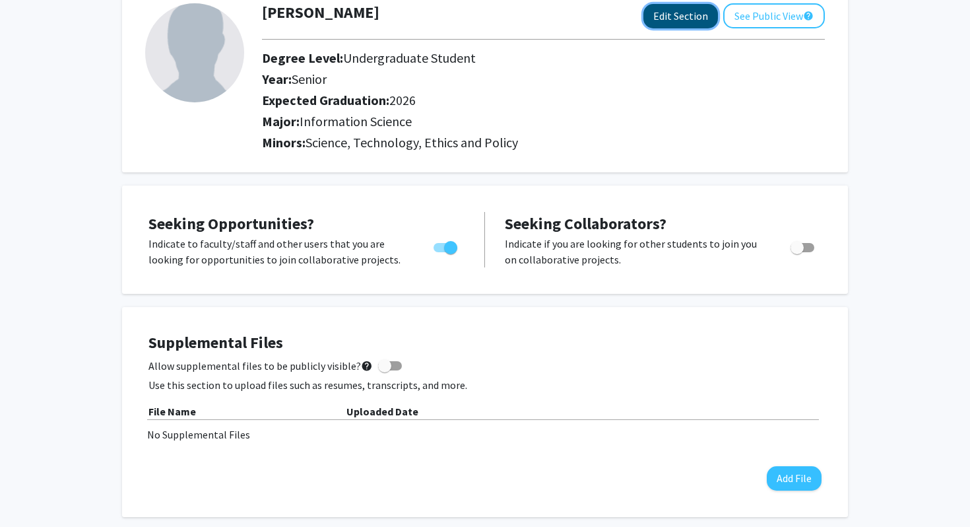
click at [671, 9] on button "Edit Section" at bounding box center [681, 16] width 75 height 24
select select "senior"
select select "2026"
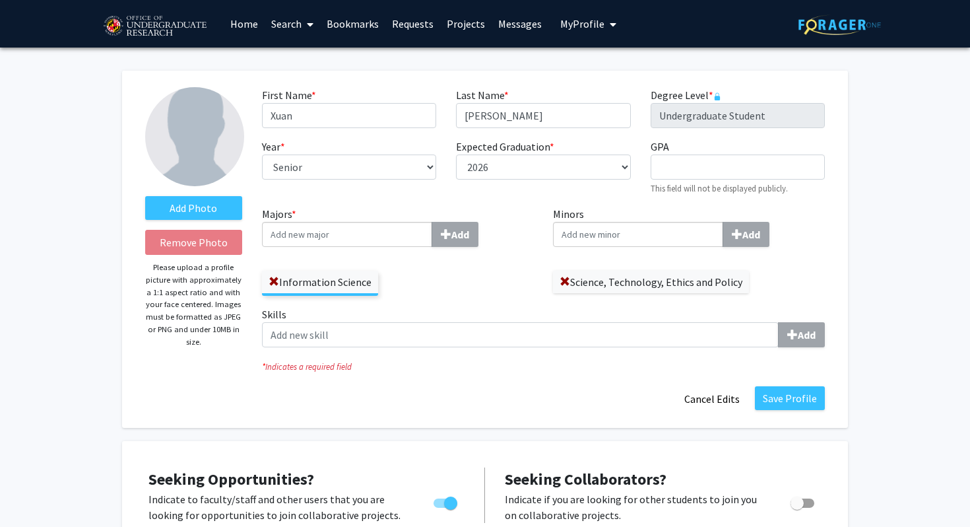
scroll to position [3, 0]
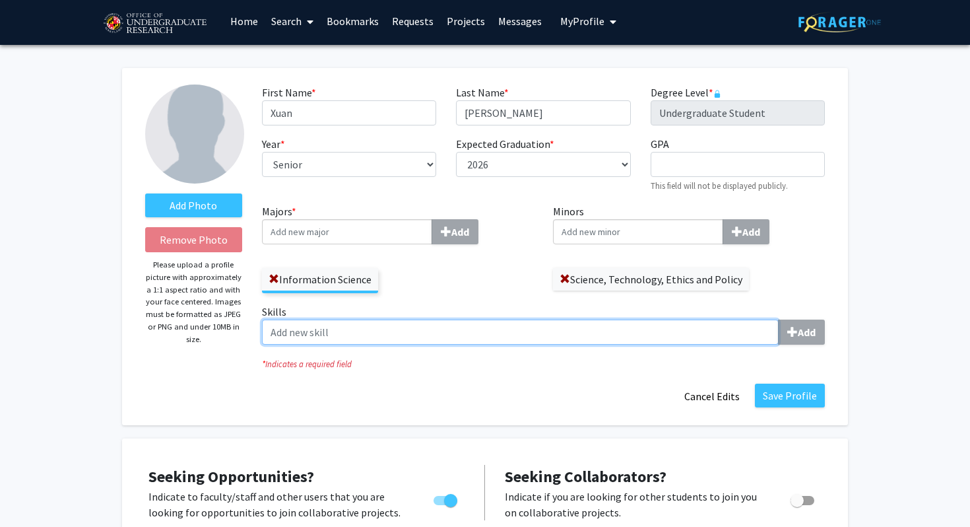
click at [478, 338] on input "Skills Add" at bounding box center [520, 332] width 517 height 25
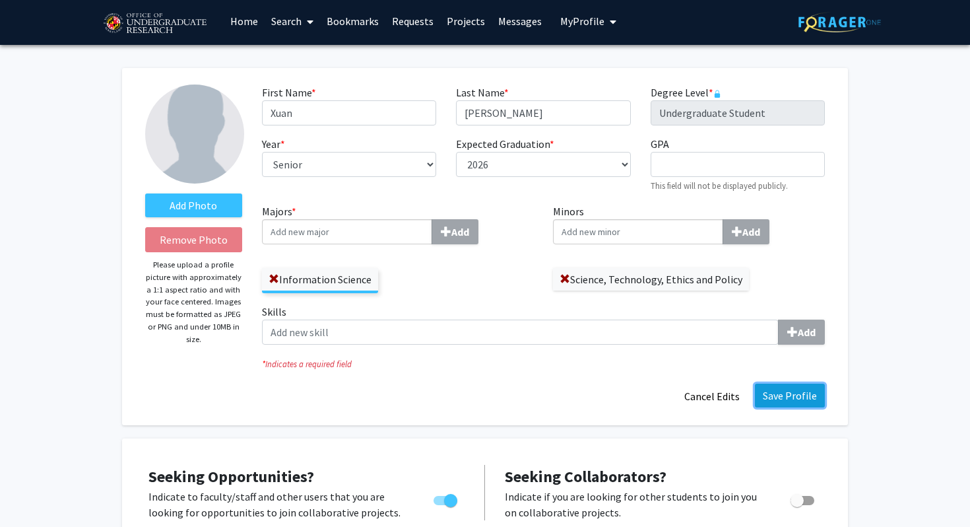
click at [775, 386] on button "Save Profile" at bounding box center [790, 396] width 70 height 24
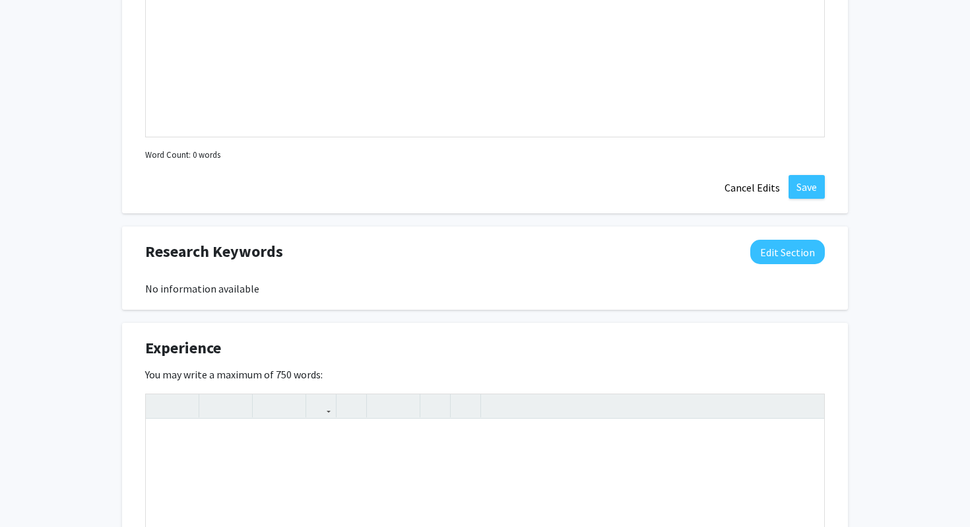
scroll to position [800, 0]
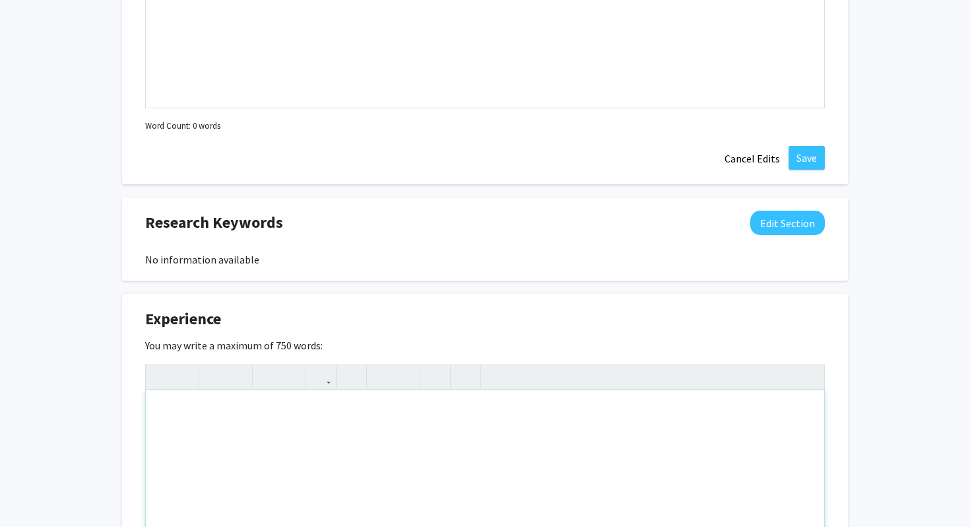
click at [349, 415] on div "To enrich screen reader interactions, please activate Accessibility in Grammarl…" at bounding box center [485, 489] width 679 height 198
paste div "To enrich screen reader interactions, please activate Accessibility in Grammarl…"
type textarea "<p>Developed and maintained REST APIs using FastAPI, Firebase Functions, and Py…"
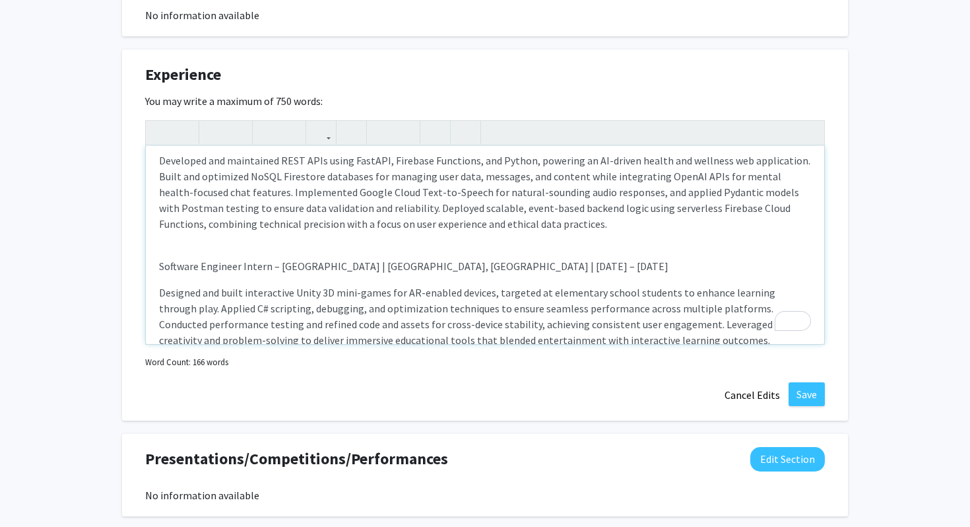
scroll to position [0, 0]
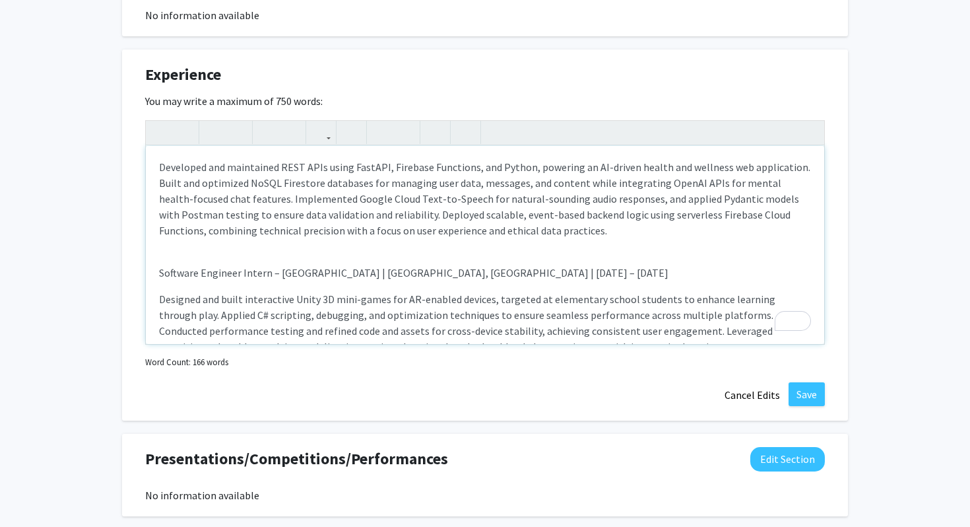
click at [159, 172] on p "Developed and maintained REST APIs using FastAPI, Firebase Functions, and Pytho…" at bounding box center [485, 198] width 652 height 79
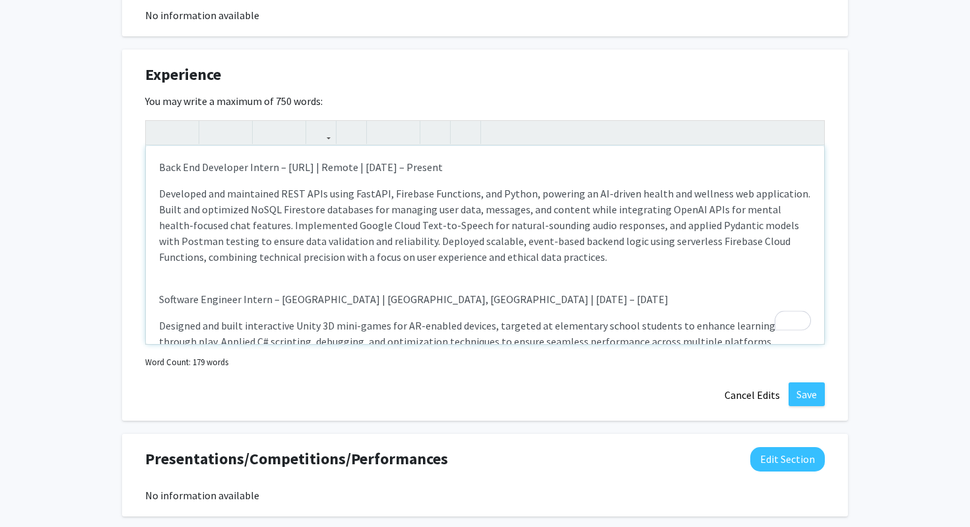
type textarea "<p>Back End Developer Intern – Apollonian.AI | Remote | Apr 2025 – Present</p><…"
click at [808, 388] on button "Save" at bounding box center [807, 394] width 36 height 24
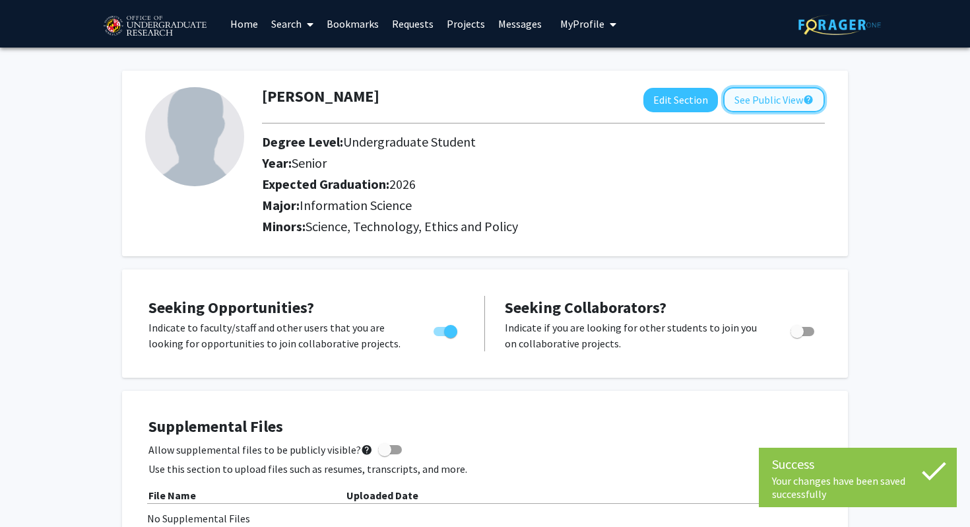
click at [735, 101] on button "See Public View help" at bounding box center [775, 99] width 102 height 25
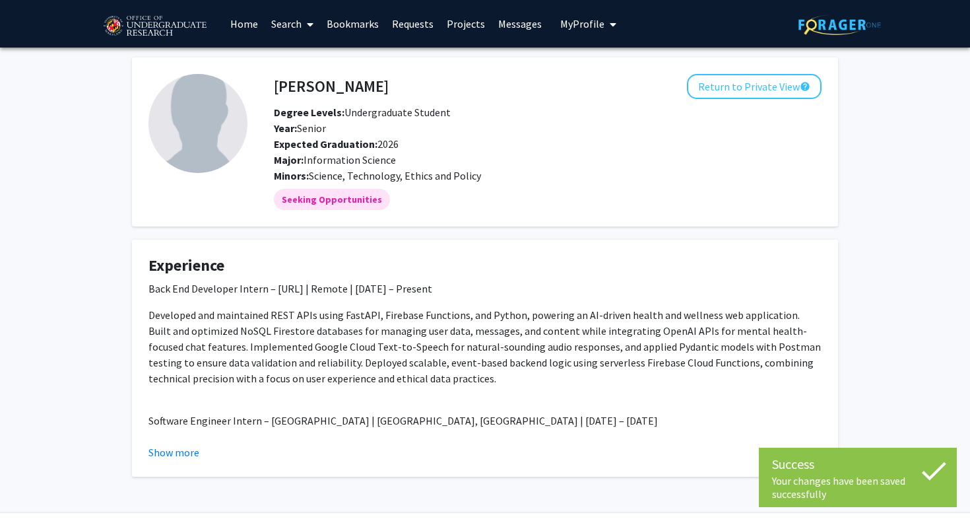
scroll to position [32, 0]
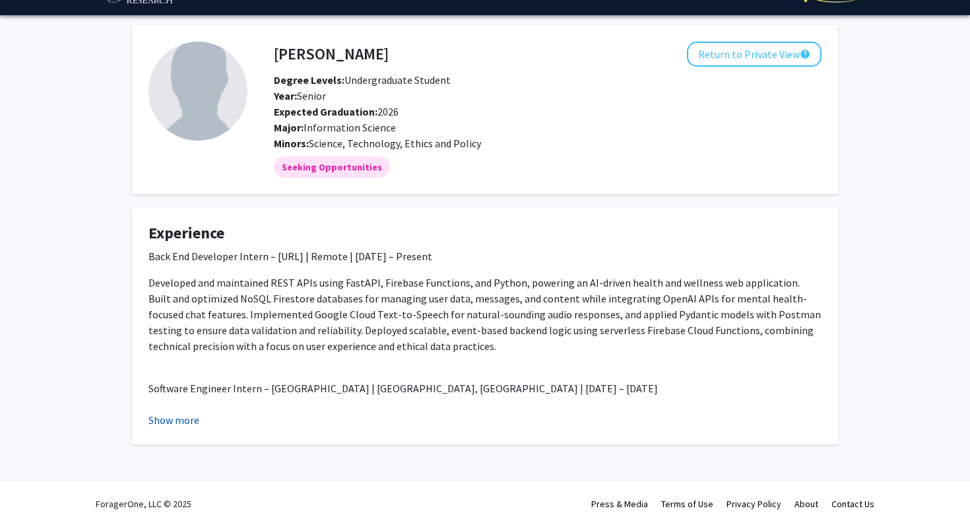
click at [177, 426] on button "Show more" at bounding box center [174, 420] width 51 height 16
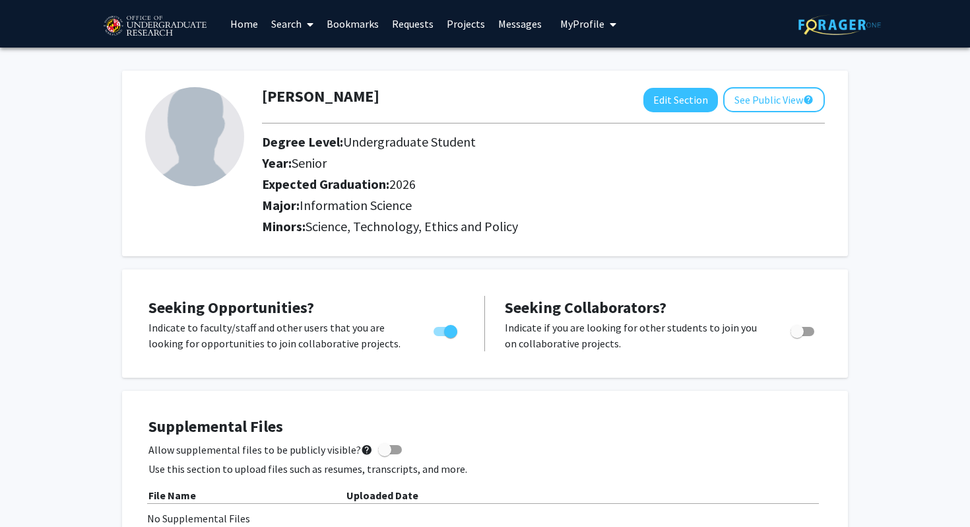
scroll to position [549, 0]
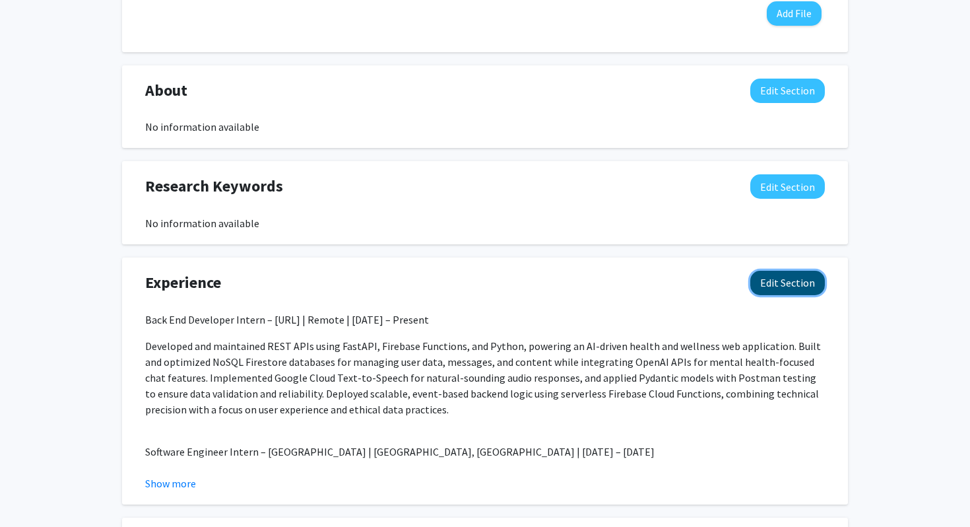
click at [794, 294] on button "Edit Section" at bounding box center [788, 283] width 75 height 24
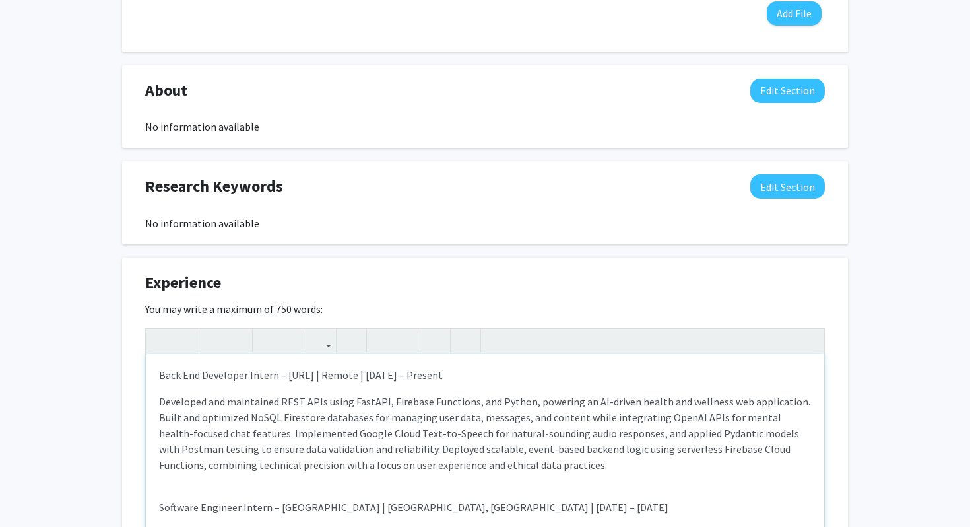
scroll to position [61, 0]
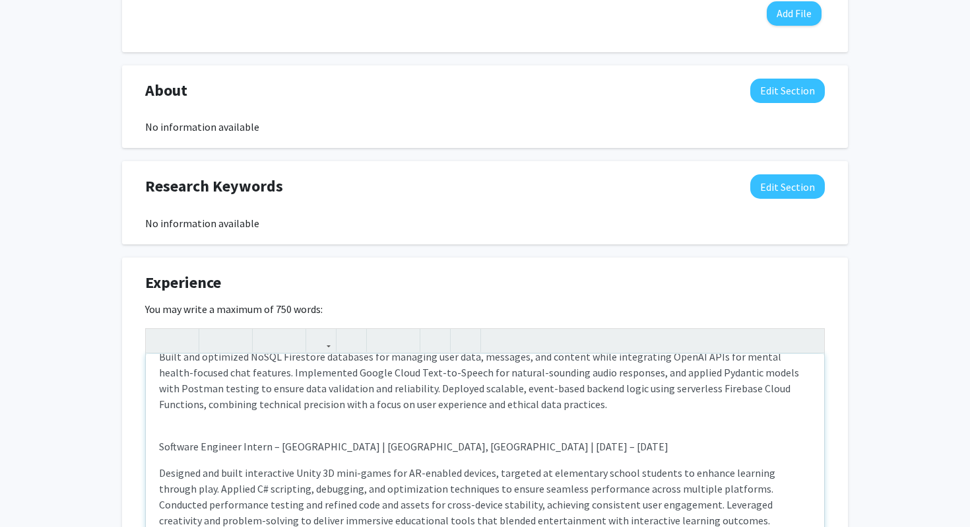
click at [524, 401] on p "Developed and maintained REST APIs using FastAPI, Firebase Functions, and Pytho…" at bounding box center [485, 372] width 652 height 79
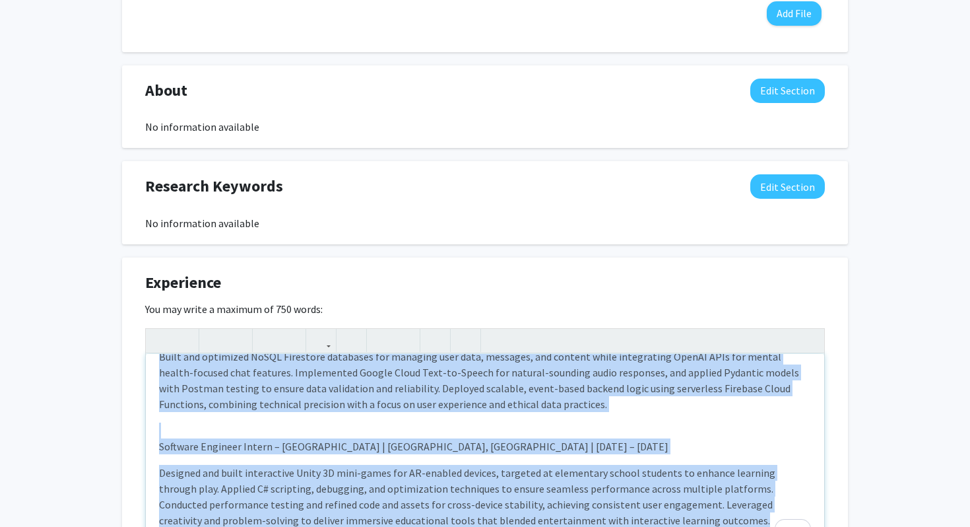
type textarea "<p>Back End Developer Intern – Apollonian.AI | Remote | Apr 2025 – Present</p><…"
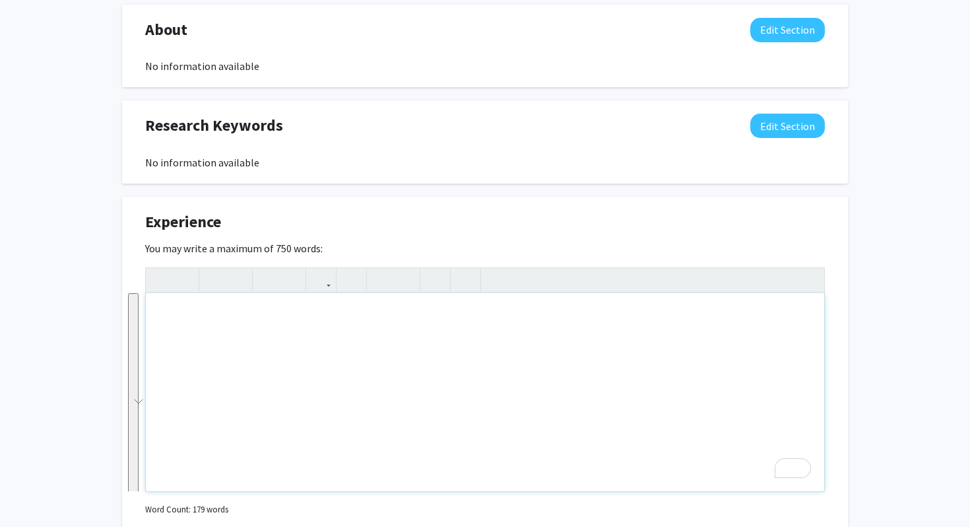
scroll to position [0, 0]
click at [310, 342] on div "To enrich screen reader interactions, please activate Accessibility in Grammarl…" at bounding box center [485, 392] width 679 height 198
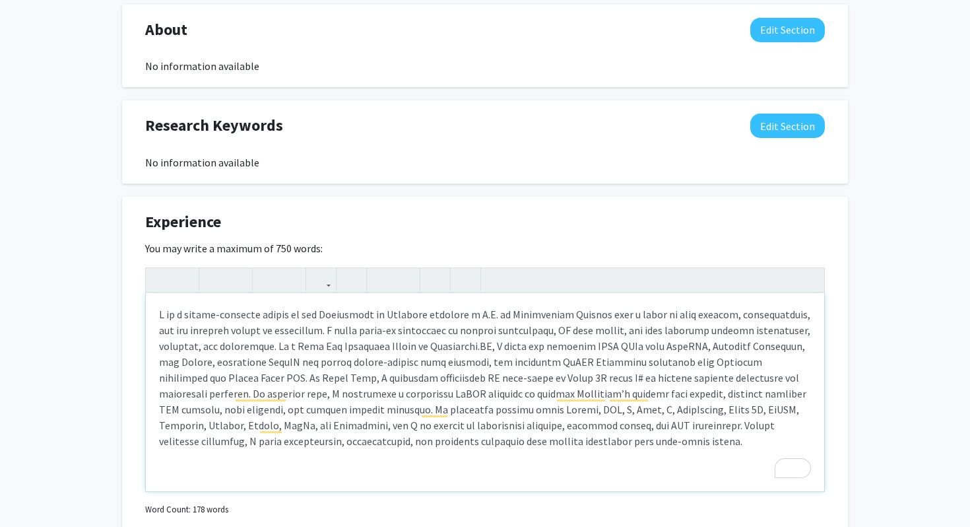
click at [261, 316] on p "To enrich screen reader interactions, please activate Accessibility in Grammarl…" at bounding box center [485, 377] width 652 height 143
type textarea "<p>I am a senior at the University of Maryland pursuing a B.S. in Information S…"
click at [524, 355] on p "To enrich screen reader interactions, please activate Accessibility in Grammarl…" at bounding box center [485, 377] width 652 height 143
click at [516, 372] on p "To enrich screen reader interactions, please activate Accessibility in Grammarl…" at bounding box center [485, 377] width 652 height 143
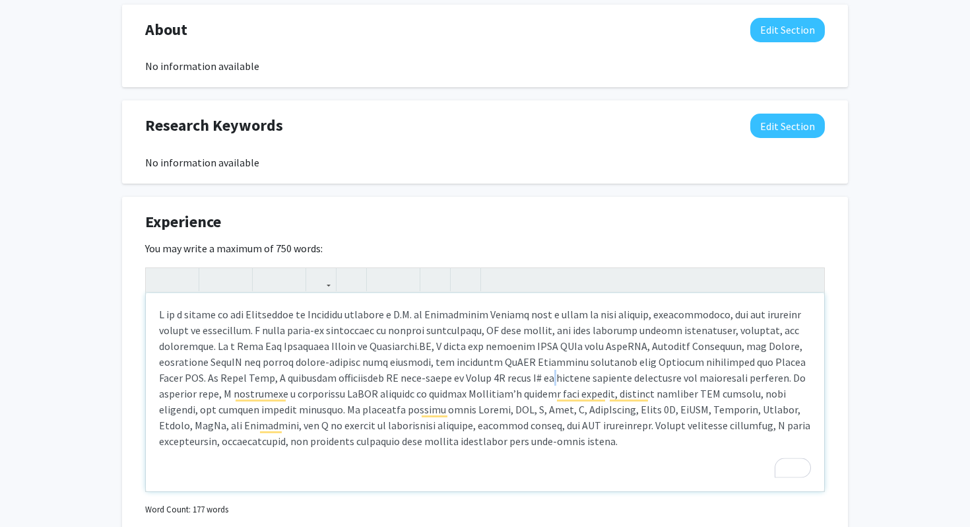
click at [516, 372] on p "To enrich screen reader interactions, please activate Accessibility in Grammarl…" at bounding box center [485, 377] width 652 height 143
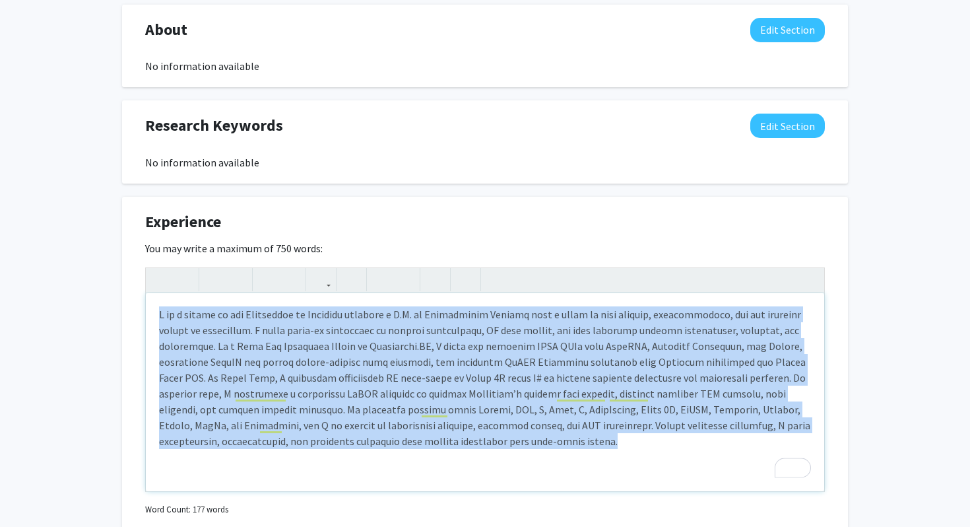
click at [516, 372] on p "To enrich screen reader interactions, please activate Accessibility in Grammarl…" at bounding box center [485, 377] width 652 height 143
copy p "I am a senior at the University of Maryland pursuing a B.S. in Information Stud…"
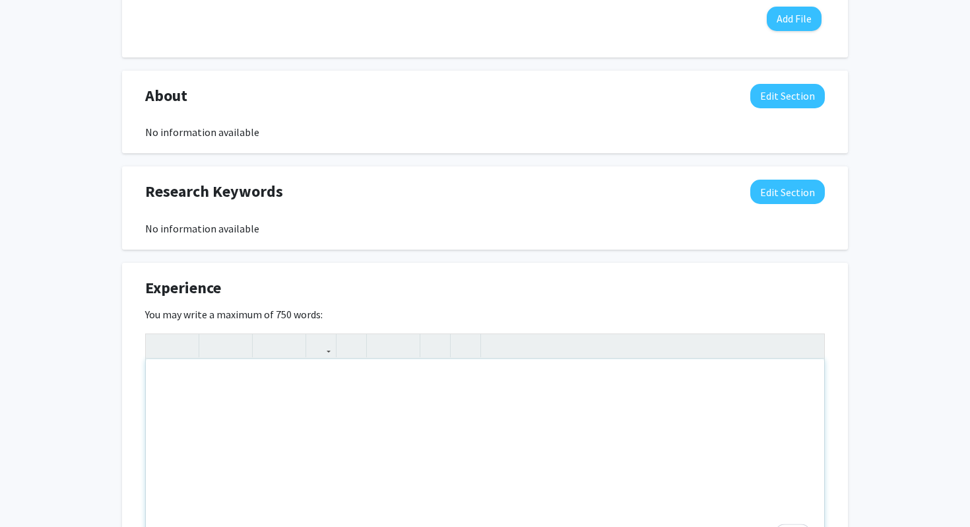
scroll to position [539, 0]
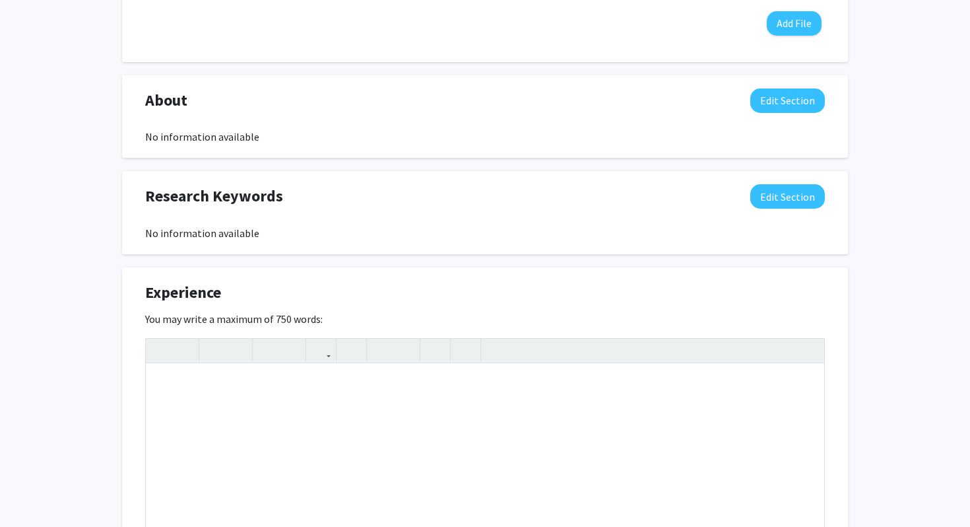
click at [786, 115] on div "About Edit Section" at bounding box center [485, 103] width 700 height 30
click at [773, 109] on button "Edit Section" at bounding box center [788, 100] width 75 height 24
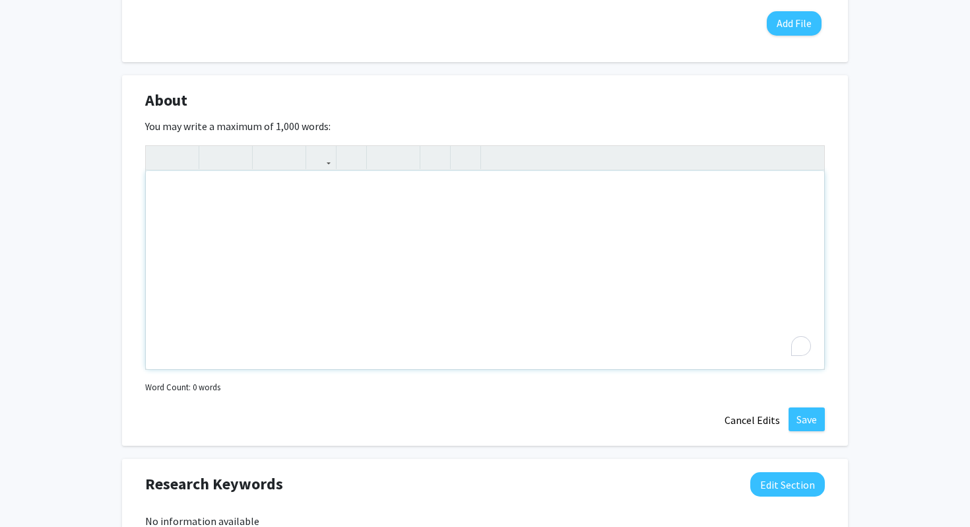
click at [464, 244] on div "To enrich screen reader interactions, please activate Accessibility in Grammarl…" at bounding box center [485, 270] width 679 height 198
paste div "To enrich screen reader interactions, please activate Accessibility in Grammarl…"
type textarea "<p>I am a senior at the University of Maryland pursuing a B.S. in Information S…"
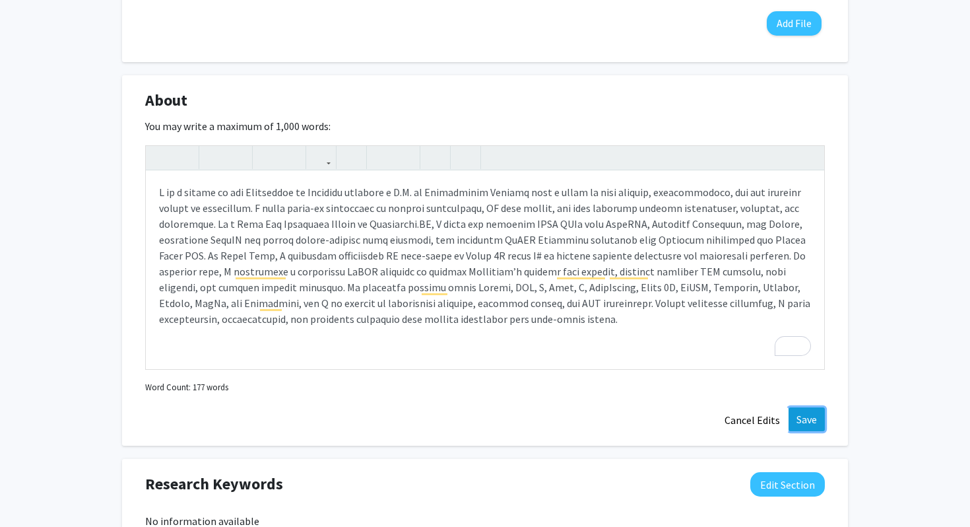
click at [798, 421] on button "Save" at bounding box center [807, 419] width 36 height 24
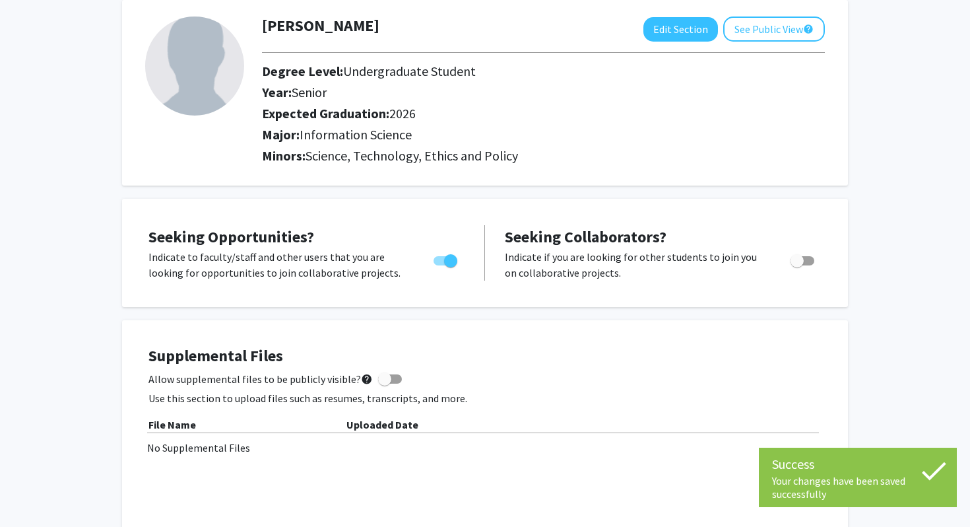
scroll to position [30, 0]
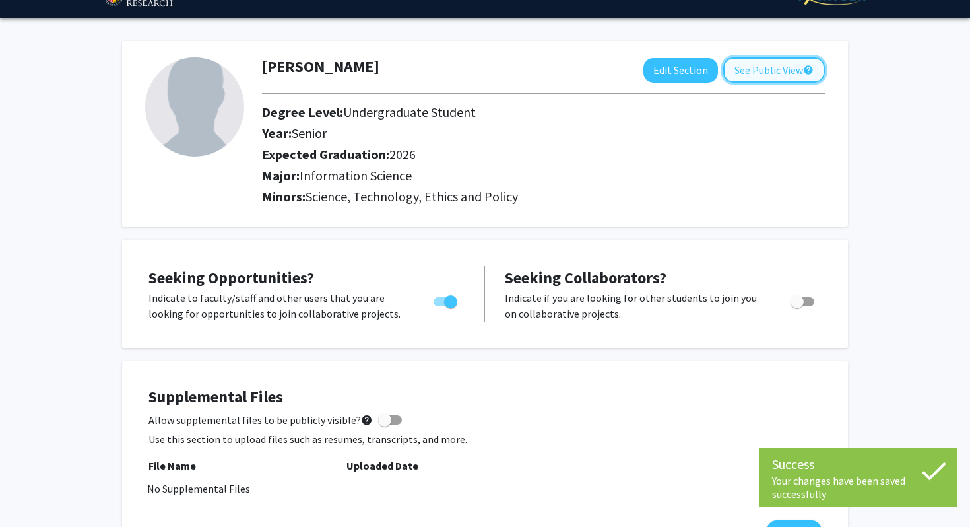
click at [733, 73] on button "See Public View help" at bounding box center [775, 69] width 102 height 25
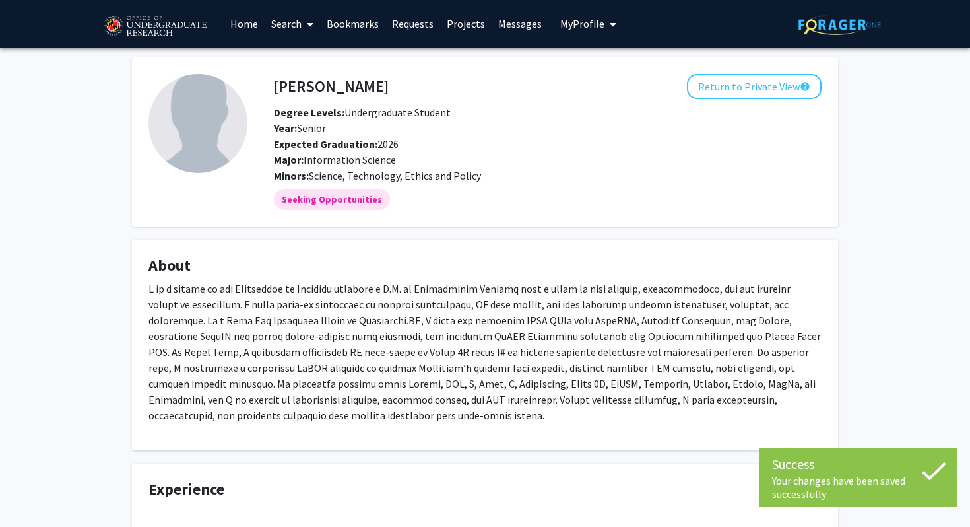
scroll to position [102, 0]
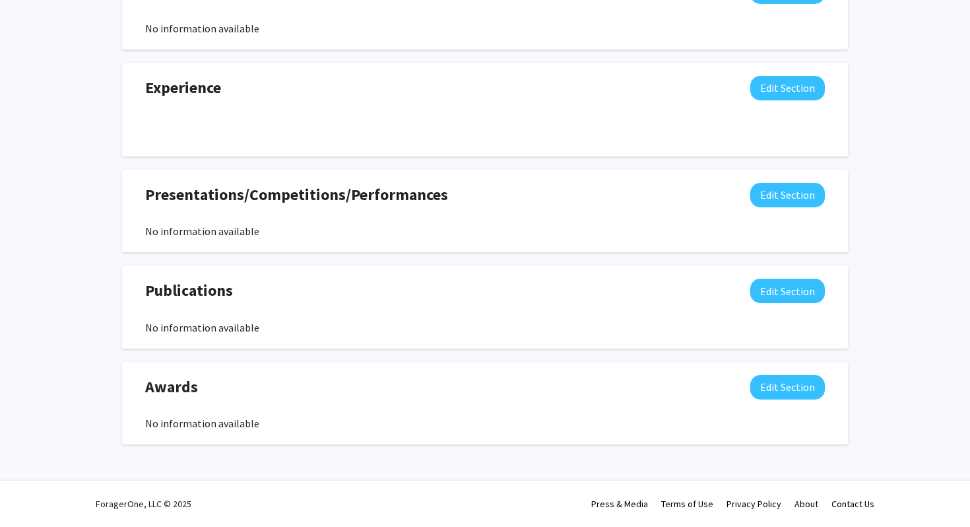
scroll to position [864, 0]
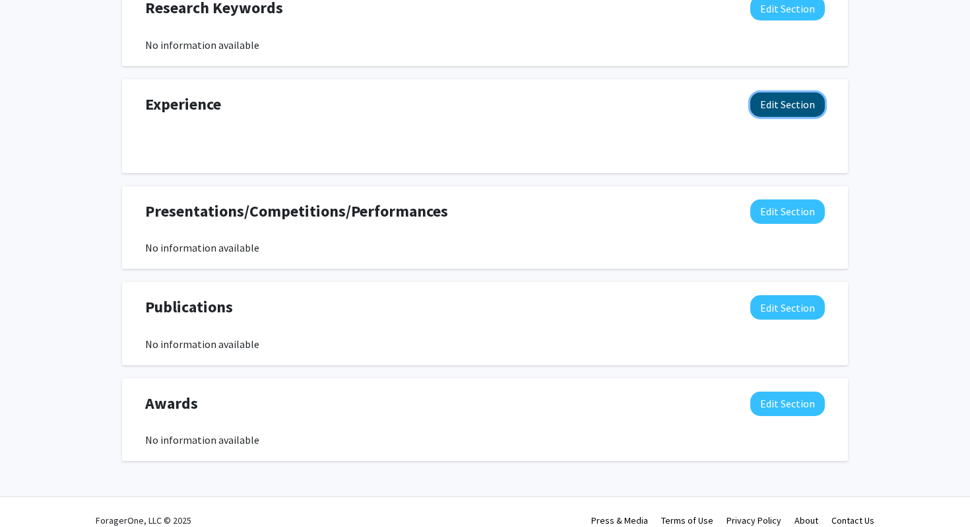
click at [789, 108] on button "Edit Section" at bounding box center [788, 104] width 75 height 24
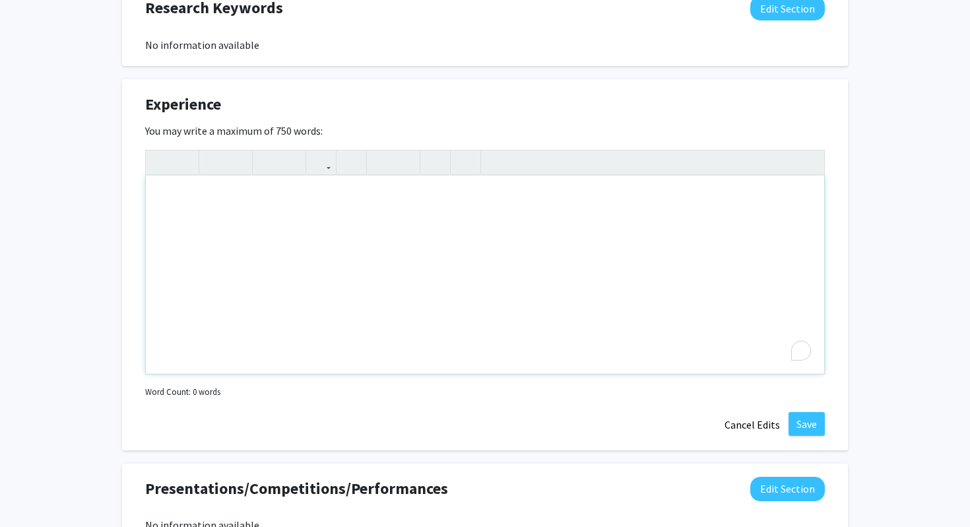
click at [469, 259] on div "To enrich screen reader interactions, please activate Accessibility in Grammarl…" at bounding box center [485, 275] width 679 height 198
click at [792, 419] on button "Save" at bounding box center [807, 424] width 36 height 24
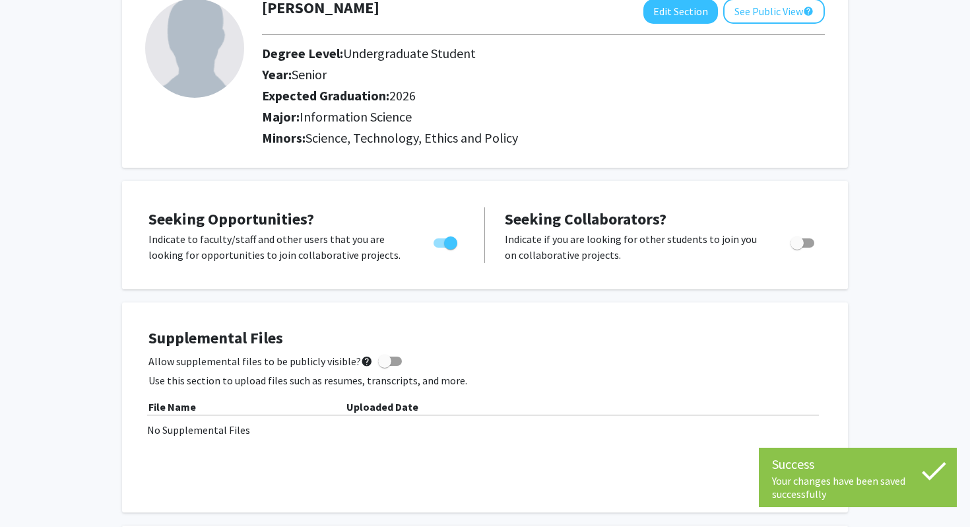
scroll to position [0, 0]
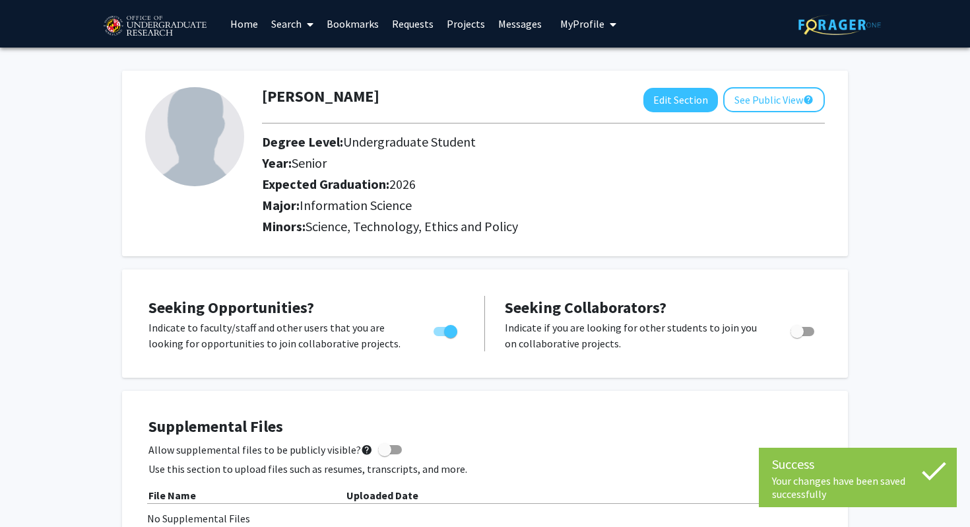
click at [764, 85] on div "Xuan Zhang Edit Section See Public View help Degree Level: Undergraduate Studen…" at bounding box center [485, 164] width 726 height 186
click at [747, 103] on button "See Public View help" at bounding box center [775, 99] width 102 height 25
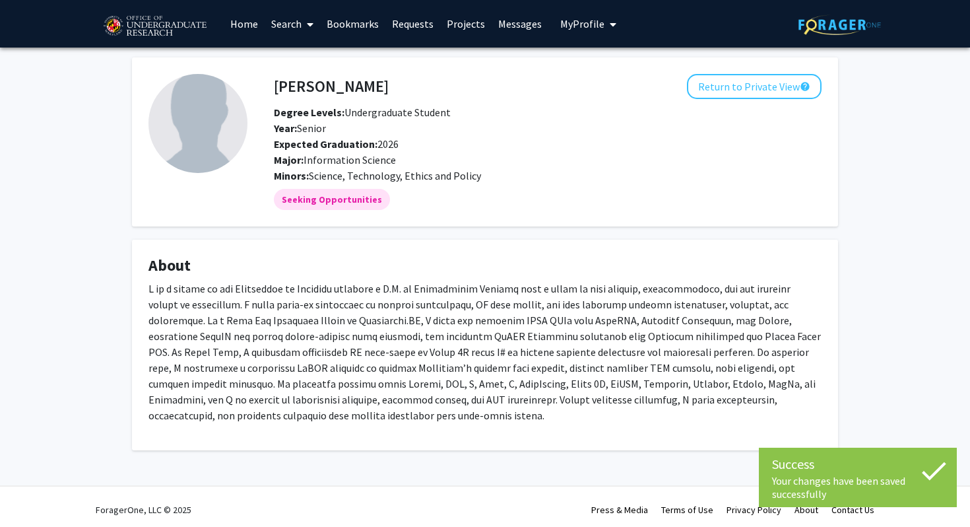
scroll to position [6, 0]
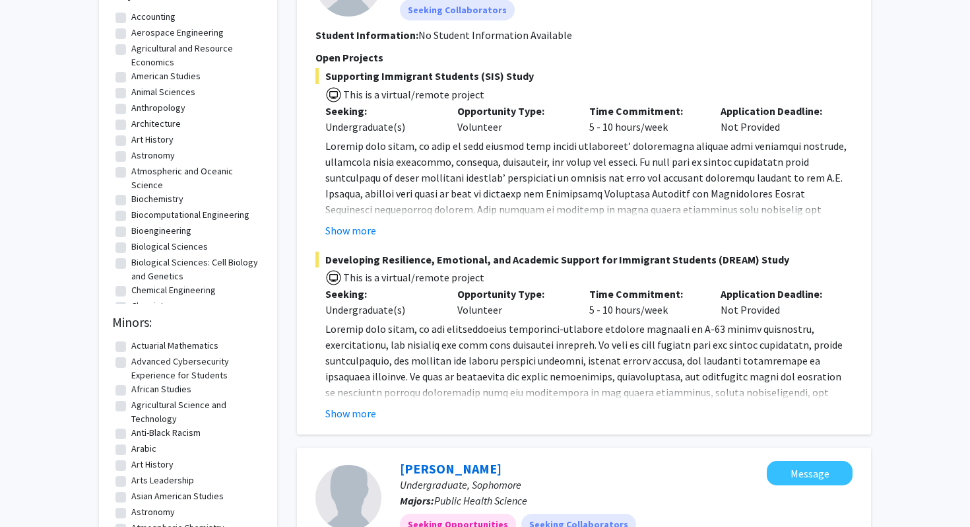
scroll to position [199, 0]
click at [352, 230] on button "Show more" at bounding box center [350, 231] width 51 height 16
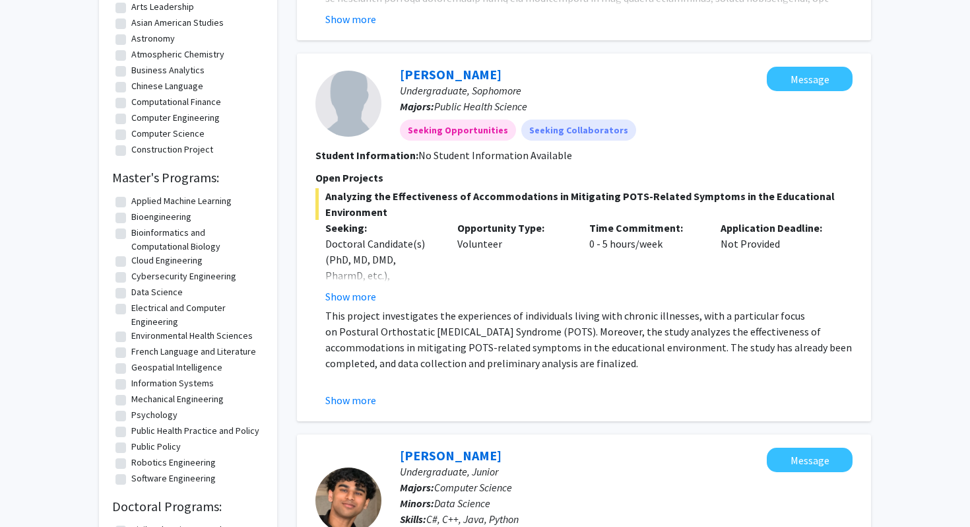
scroll to position [673, 0]
click at [358, 390] on fg-read-more "This project investigates the experiences of individuals living with chronic il…" at bounding box center [584, 358] width 537 height 100
click at [358, 404] on button "Show more" at bounding box center [350, 401] width 51 height 16
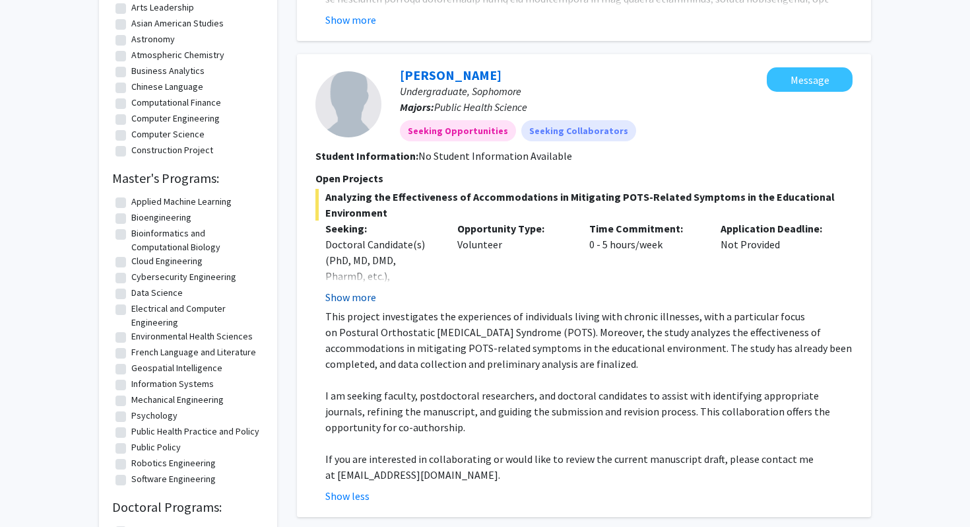
click at [359, 302] on button "Show more" at bounding box center [350, 297] width 51 height 16
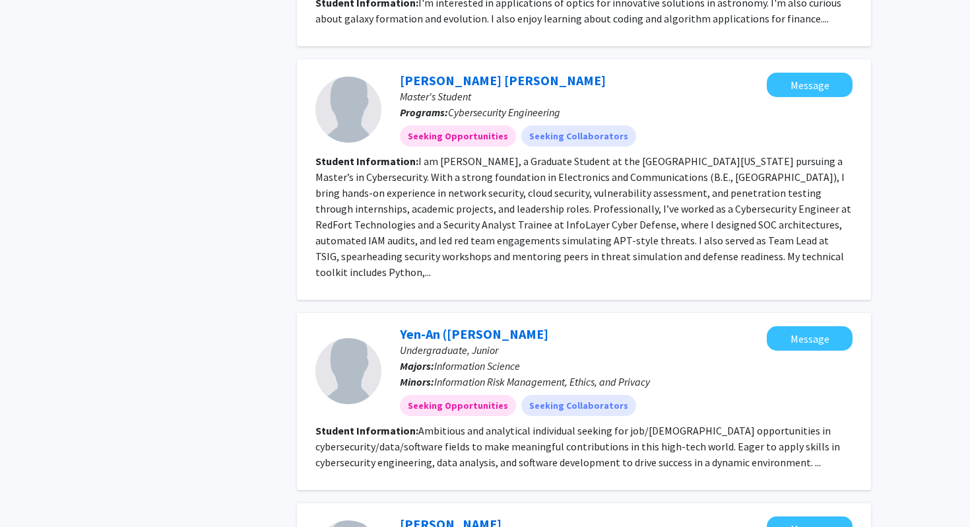
scroll to position [1889, 0]
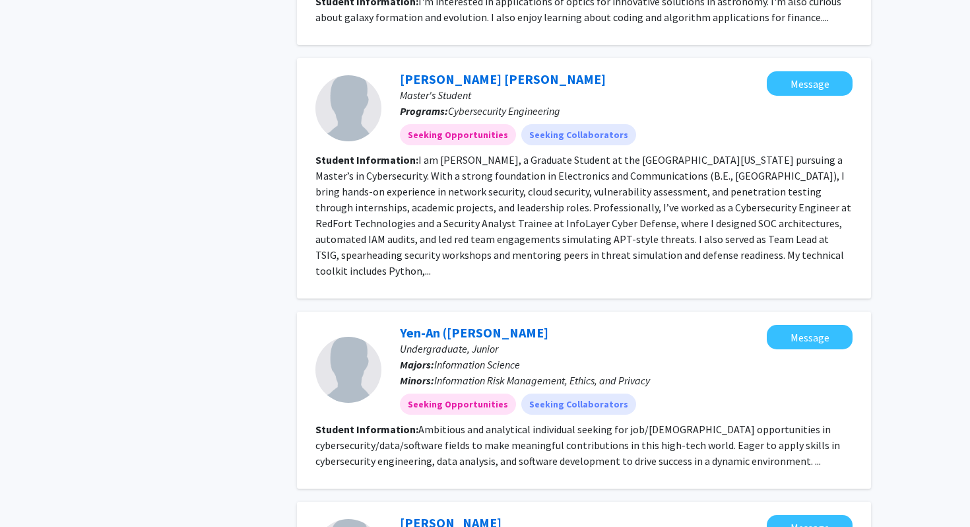
click at [607, 423] on fg-read-more "Ambitious and analytical individual seeking for job/[DEMOGRAPHIC_DATA] opportun…" at bounding box center [578, 445] width 525 height 45
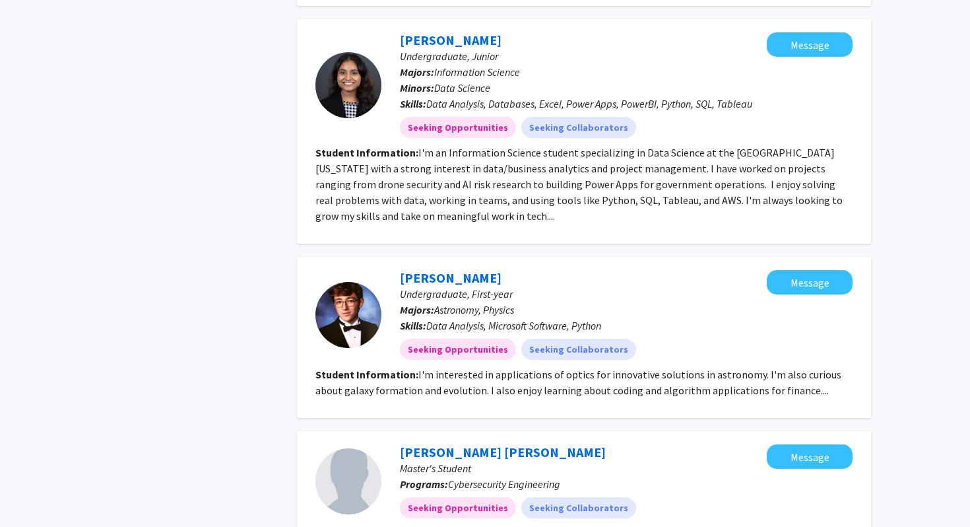
scroll to position [1355, 0]
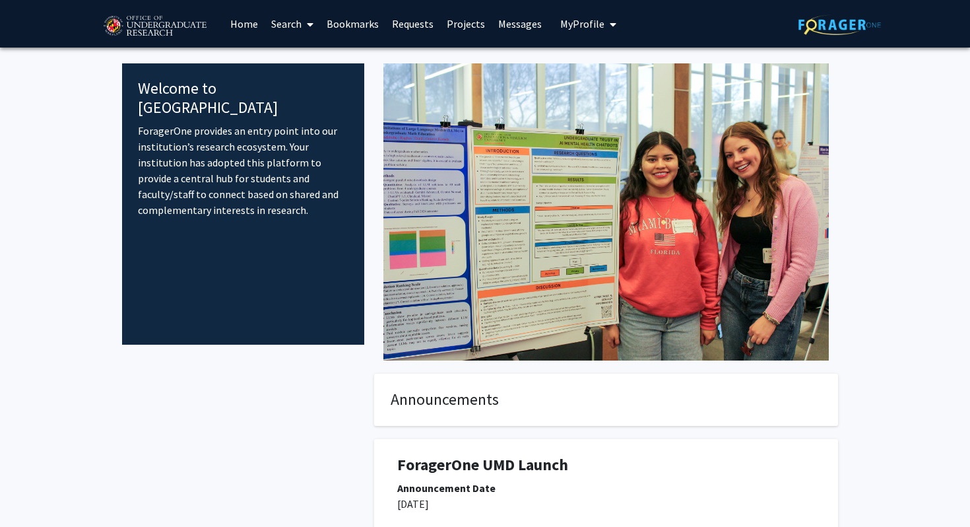
click at [287, 24] on link "Search" at bounding box center [292, 24] width 55 height 46
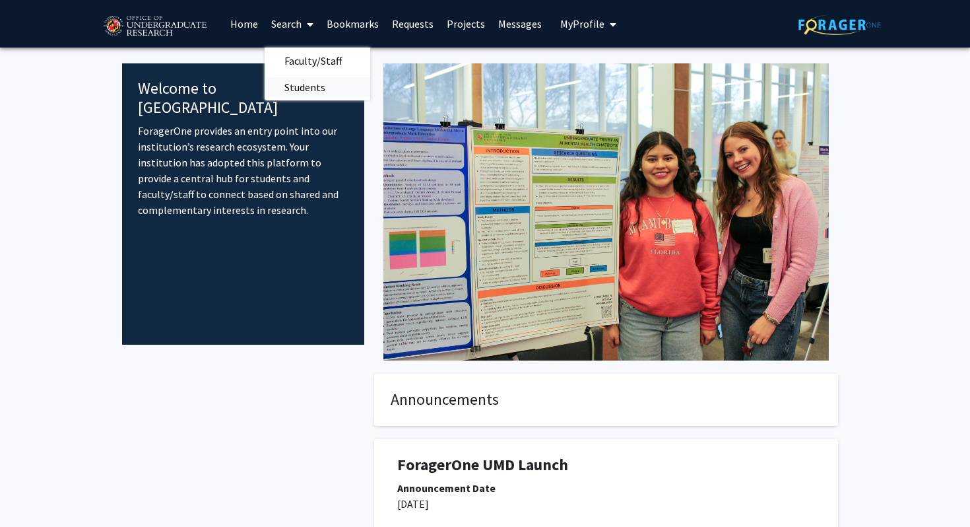
click at [302, 83] on span "Students" at bounding box center [305, 87] width 81 height 26
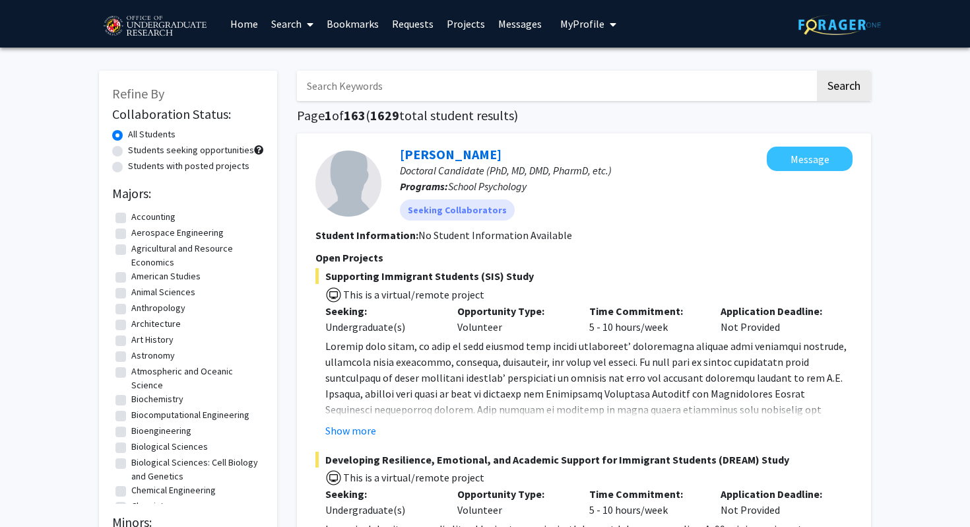
click at [332, 73] on input "Search Keywords" at bounding box center [556, 86] width 518 height 30
click at [817, 71] on button "Search" at bounding box center [844, 86] width 54 height 30
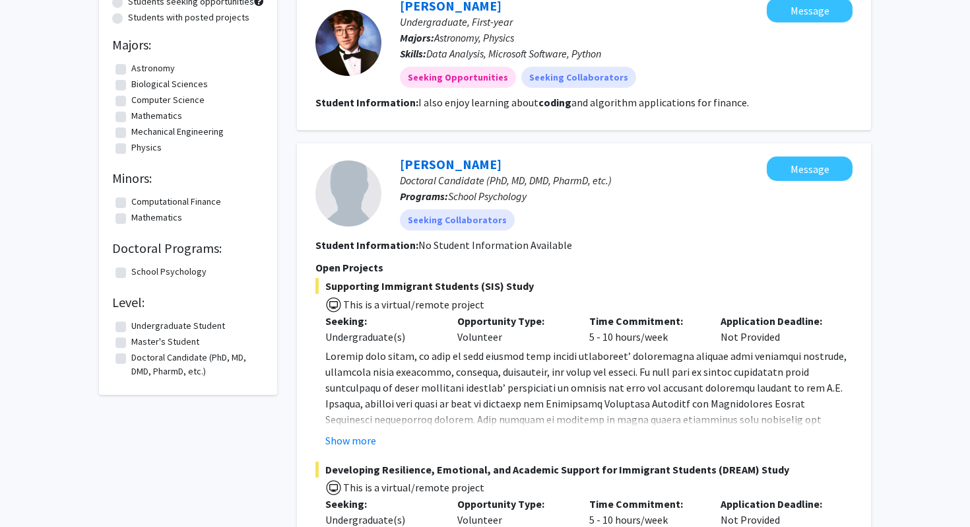
scroll to position [261, 0]
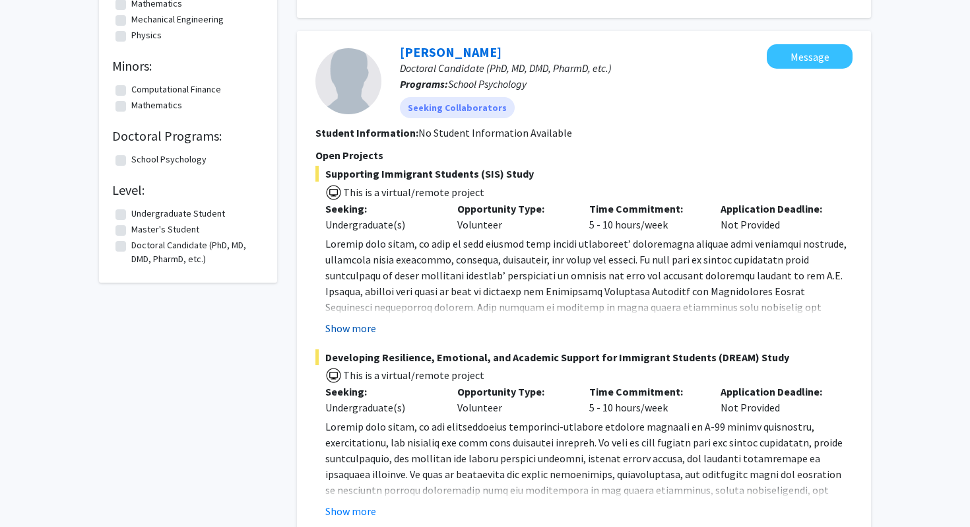
click at [364, 320] on button "Show more" at bounding box center [350, 328] width 51 height 16
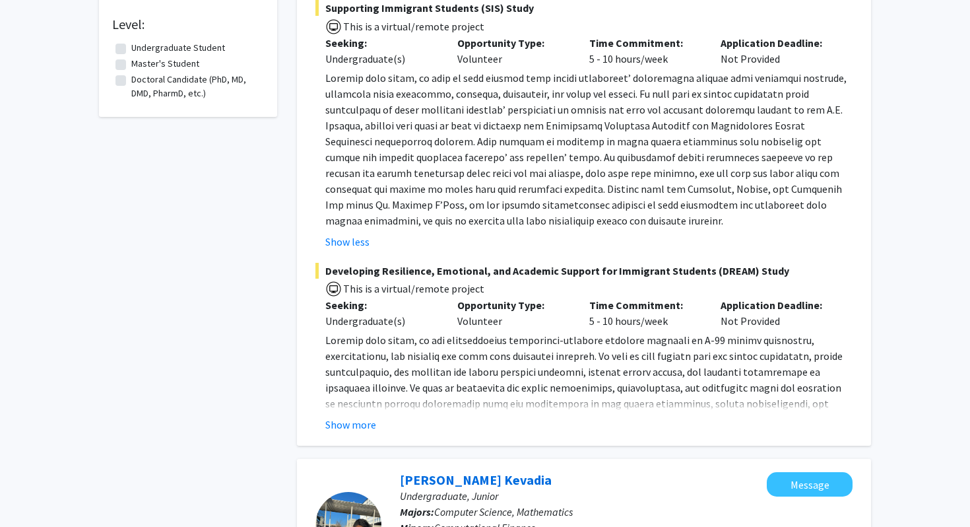
scroll to position [426, 0]
click at [343, 416] on fg-read-more "The ultimate goal of the studies is to explore the impact of systemic barriers …" at bounding box center [584, 383] width 537 height 100
click at [354, 419] on button "Show more" at bounding box center [350, 425] width 51 height 16
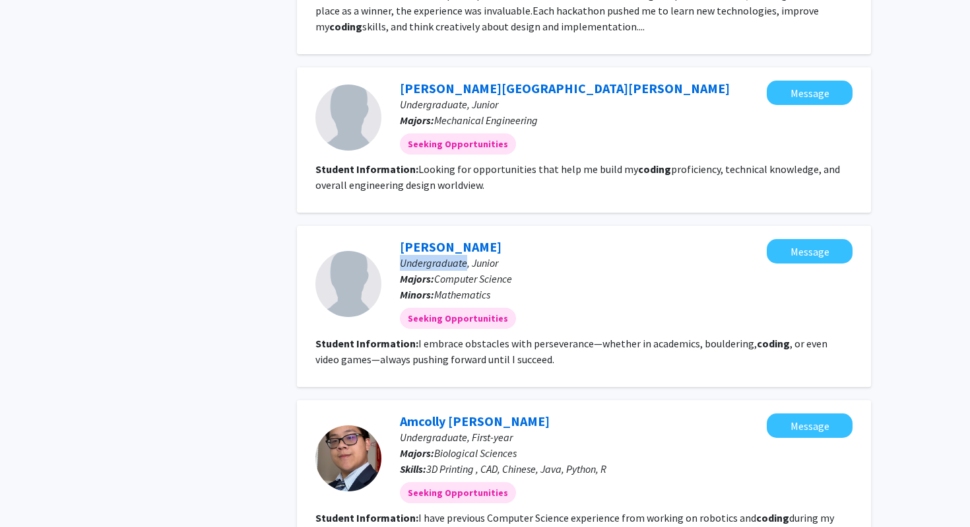
scroll to position [1336, 0]
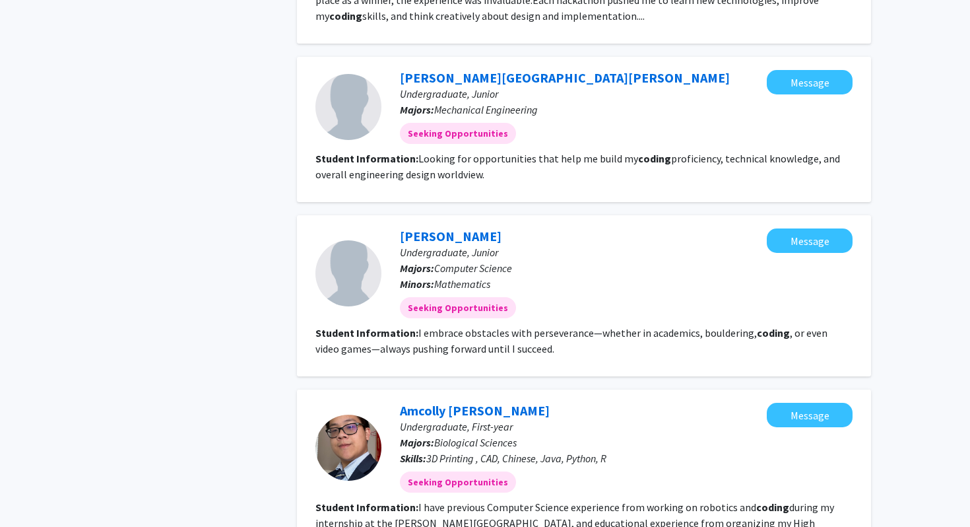
click at [410, 340] on section "Student Information: I embrace obstacles with perseverance—whether in academics…" at bounding box center [584, 341] width 537 height 32
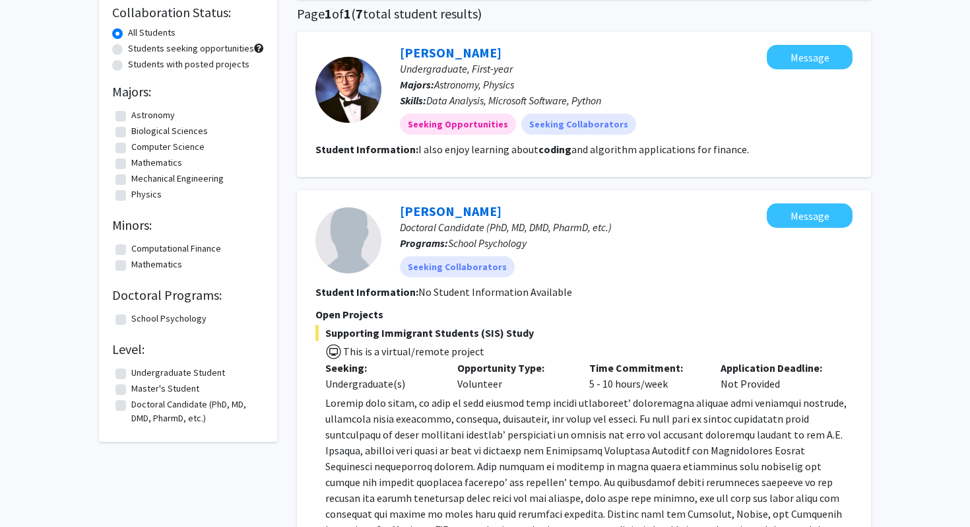
scroll to position [0, 0]
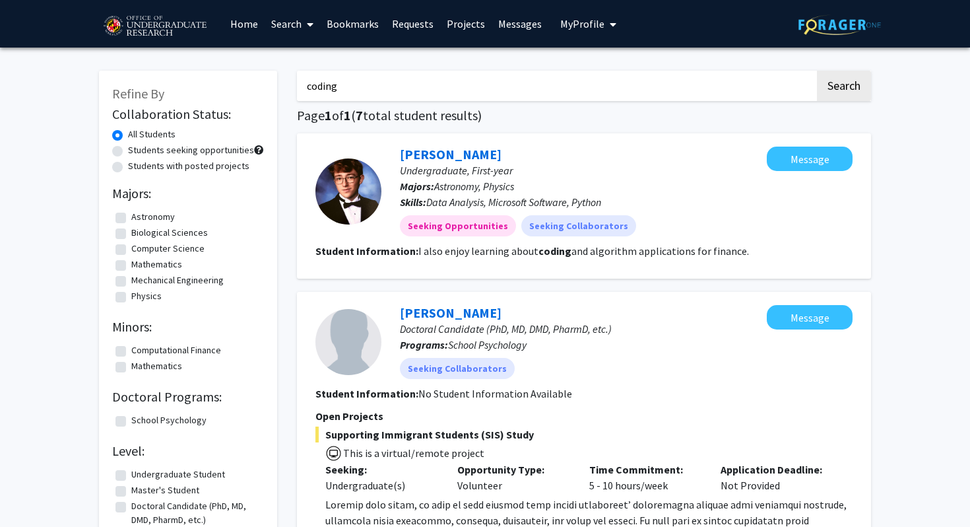
click at [391, 86] on input "coding" at bounding box center [556, 86] width 518 height 30
type input "computer"
click at [817, 71] on button "Search" at bounding box center [844, 86] width 54 height 30
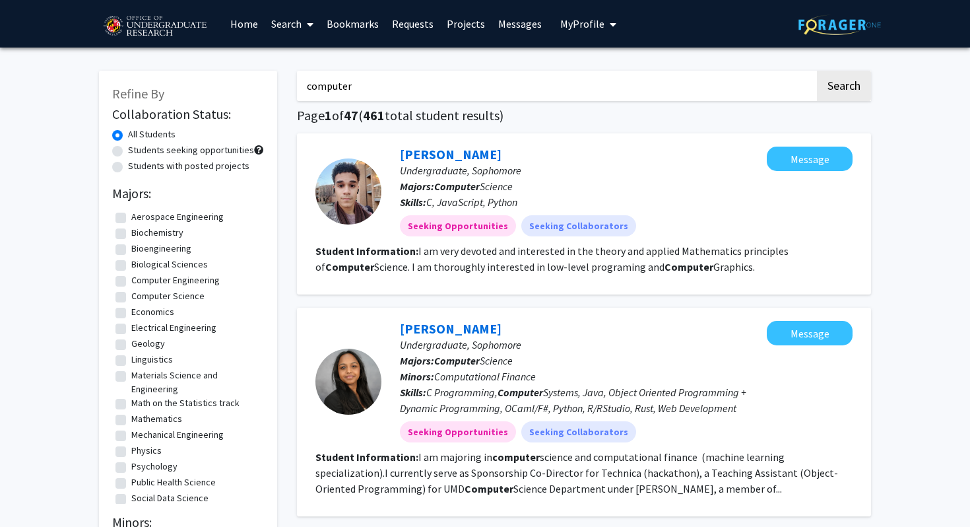
click at [202, 169] on label "Students with posted projects" at bounding box center [188, 166] width 121 height 14
click at [137, 168] on input "Students with posted projects" at bounding box center [132, 163] width 9 height 9
radio input "true"
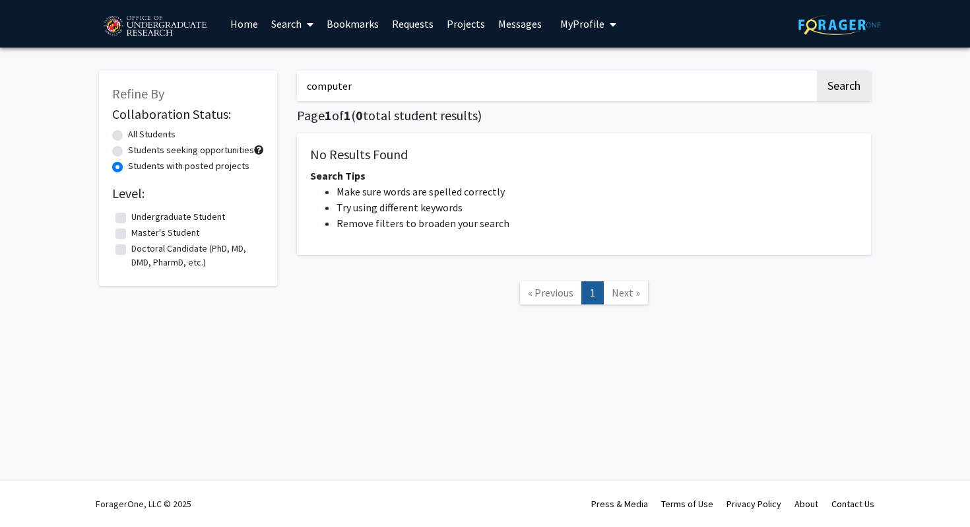
click at [385, 83] on input "computer" at bounding box center [556, 86] width 518 height 30
click at [817, 71] on button "Search" at bounding box center [844, 86] width 54 height 30
radio input "true"
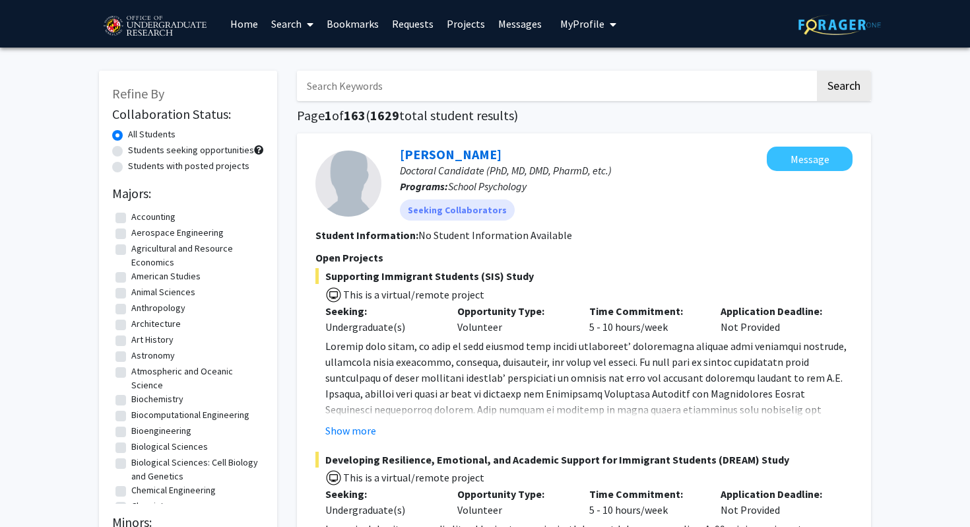
click at [393, 96] on input "Search Keywords" at bounding box center [556, 86] width 518 height 30
type input "data"
click at [817, 71] on button "Search" at bounding box center [844, 86] width 54 height 30
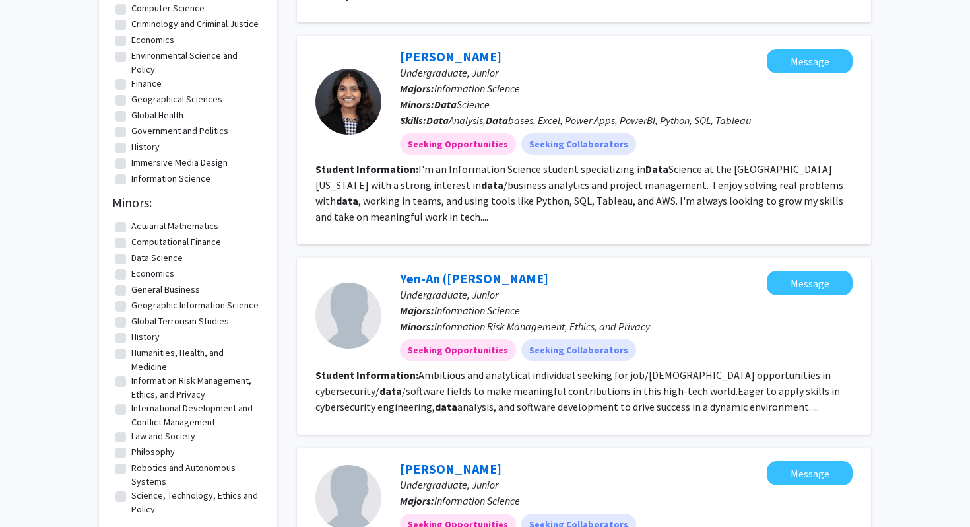
scroll to position [319, 0]
click at [487, 393] on fg-read-more "Ambitious and analytical individual seeking for job/internship opportunities in…" at bounding box center [578, 391] width 525 height 45
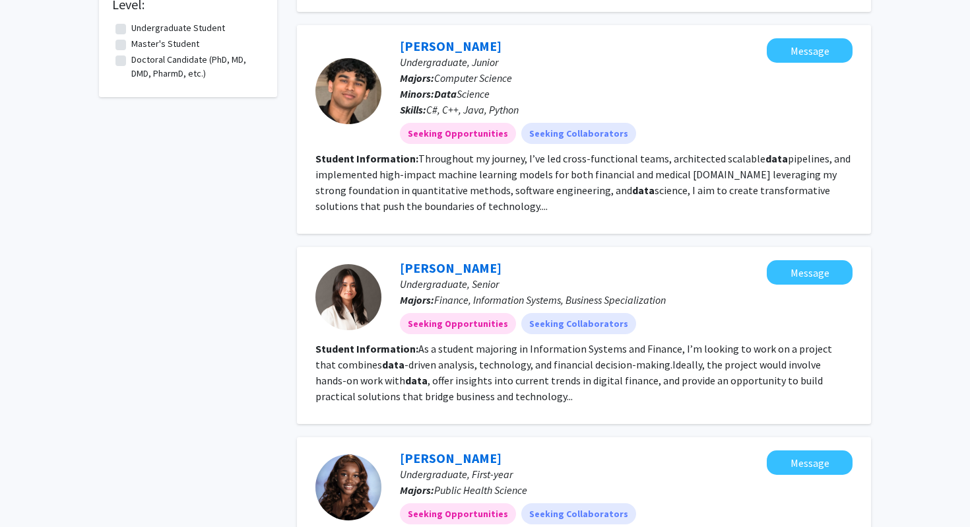
scroll to position [946, 0]
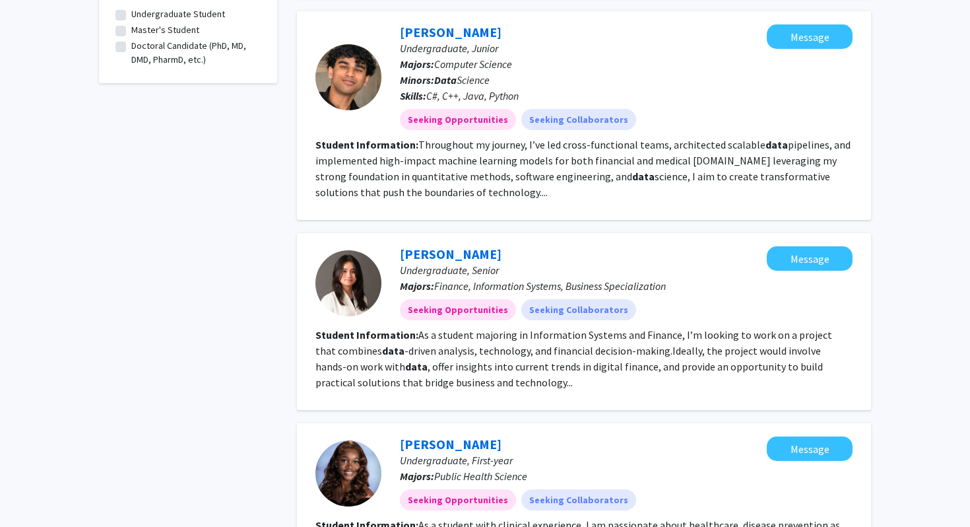
click at [551, 382] on section "Student Information: As a student majoring in Information Systems and Finance, …" at bounding box center [584, 358] width 537 height 63
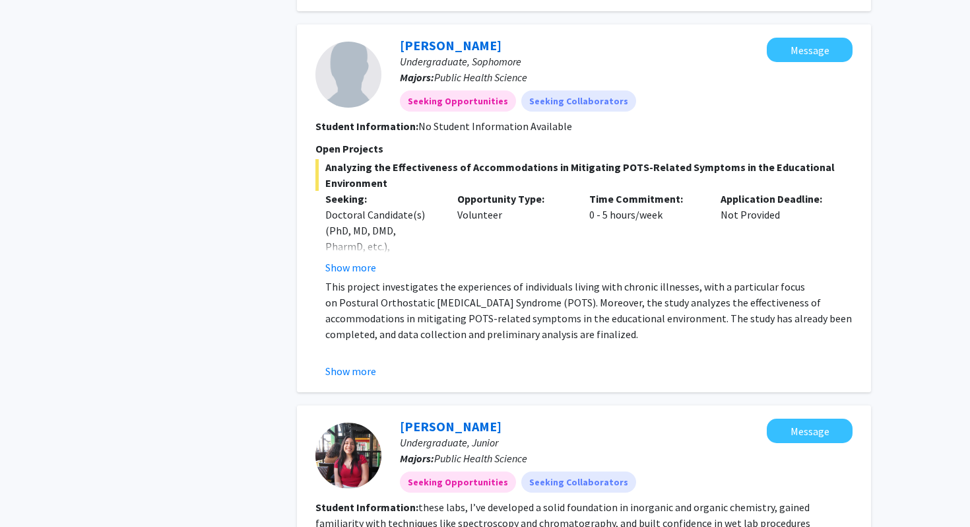
scroll to position [1520, 0]
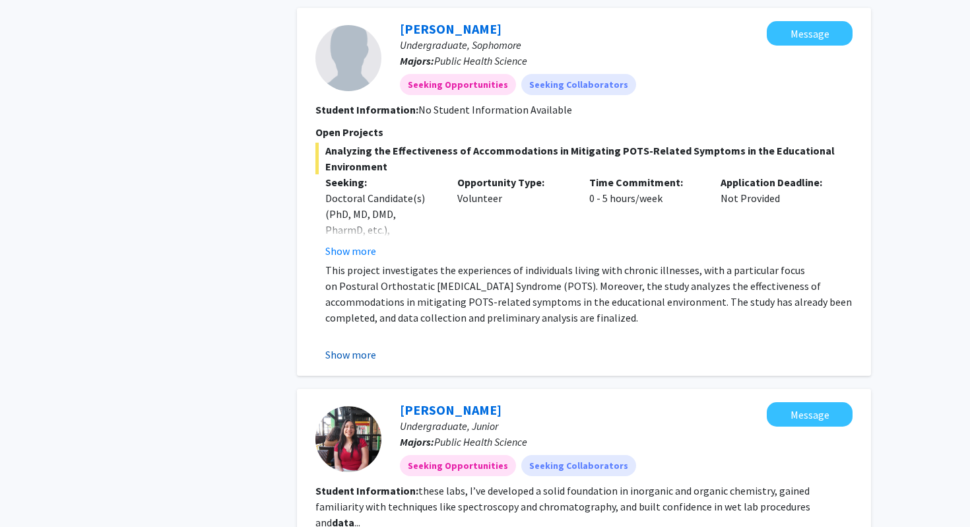
click at [355, 358] on button "Show more" at bounding box center [350, 355] width 51 height 16
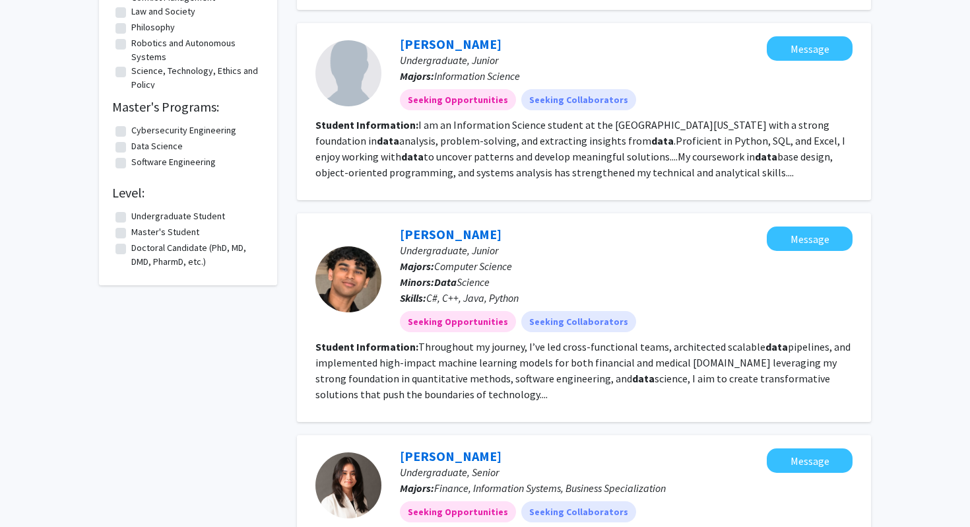
scroll to position [1911, 0]
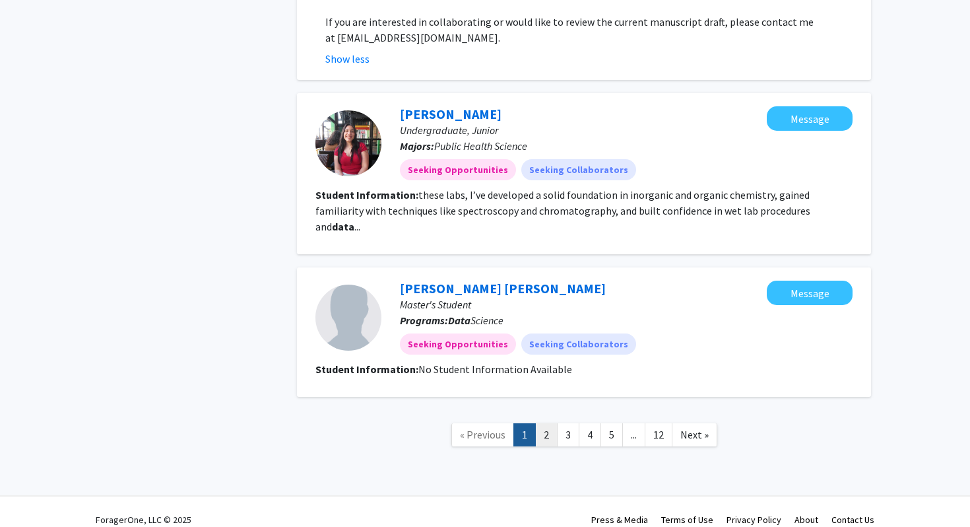
click at [545, 425] on link "2" at bounding box center [546, 434] width 22 height 23
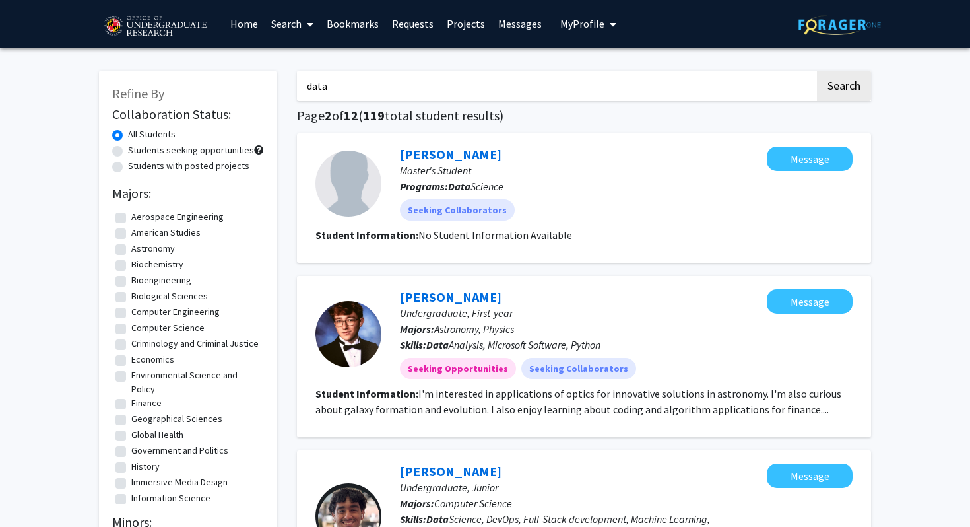
click at [458, 83] on input "data" at bounding box center [556, 86] width 518 height 30
click at [817, 71] on button "Search" at bounding box center [844, 86] width 54 height 30
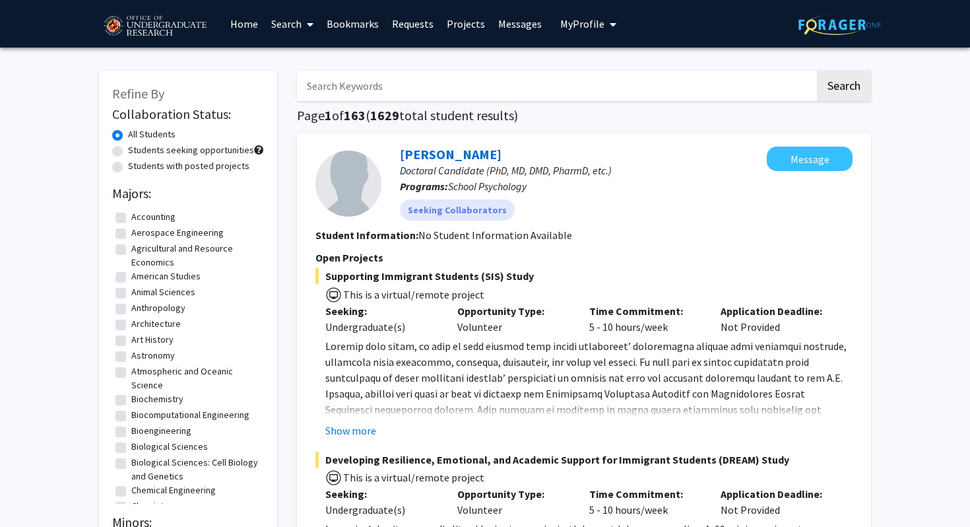
click at [164, 164] on label "Students with posted projects" at bounding box center [188, 166] width 121 height 14
click at [137, 164] on input "Students with posted projects" at bounding box center [132, 163] width 9 height 9
radio input "true"
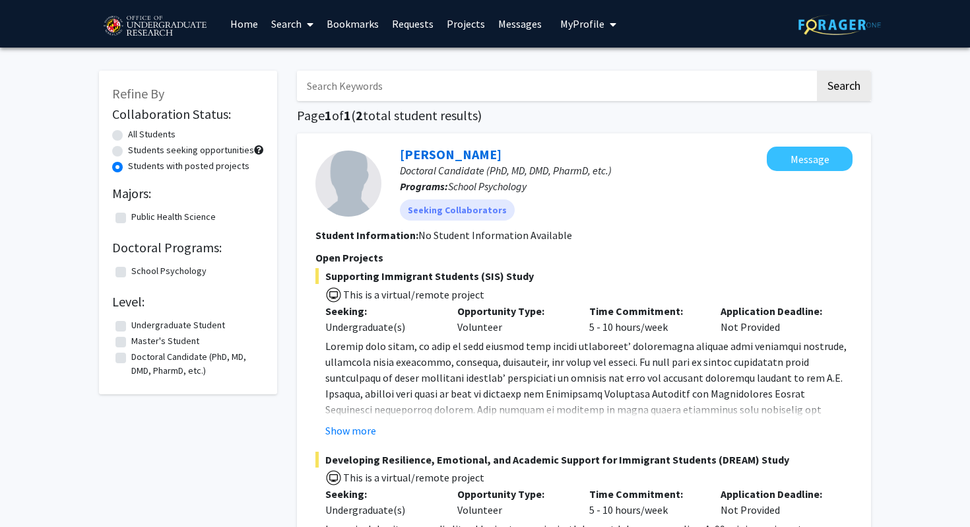
click at [211, 171] on label "Students with posted projects" at bounding box center [188, 166] width 121 height 14
click at [137, 168] on input "Students with posted projects" at bounding box center [132, 163] width 9 height 9
click at [188, 161] on label "Students with posted projects" at bounding box center [188, 166] width 121 height 14
click at [137, 161] on input "Students with posted projects" at bounding box center [132, 163] width 9 height 9
click at [147, 136] on label "All Students" at bounding box center [152, 134] width 48 height 14
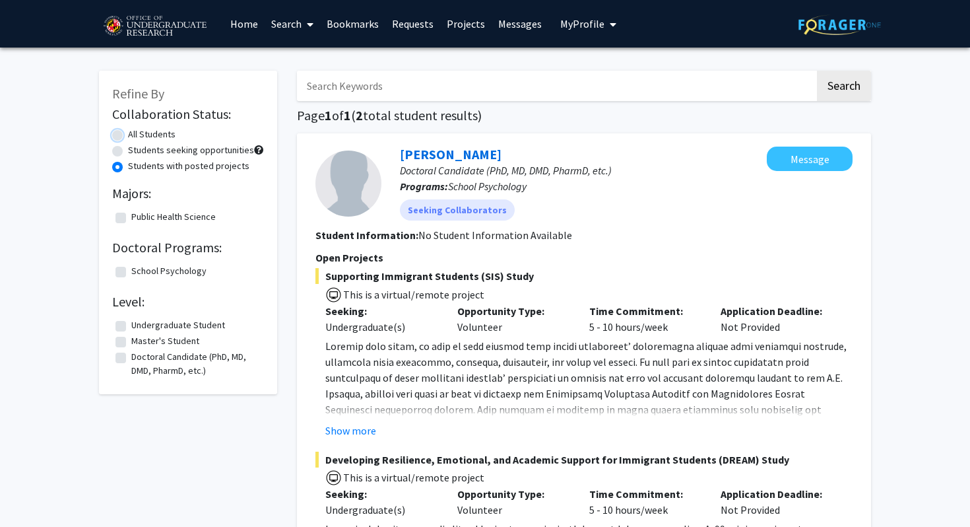
click at [137, 136] on input "All Students" at bounding box center [132, 131] width 9 height 9
radio input "true"
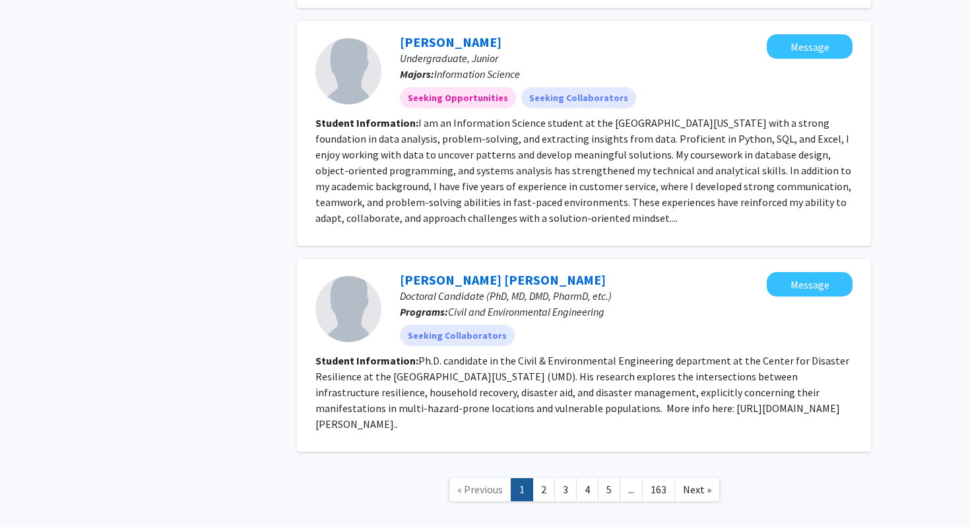
scroll to position [2314, 0]
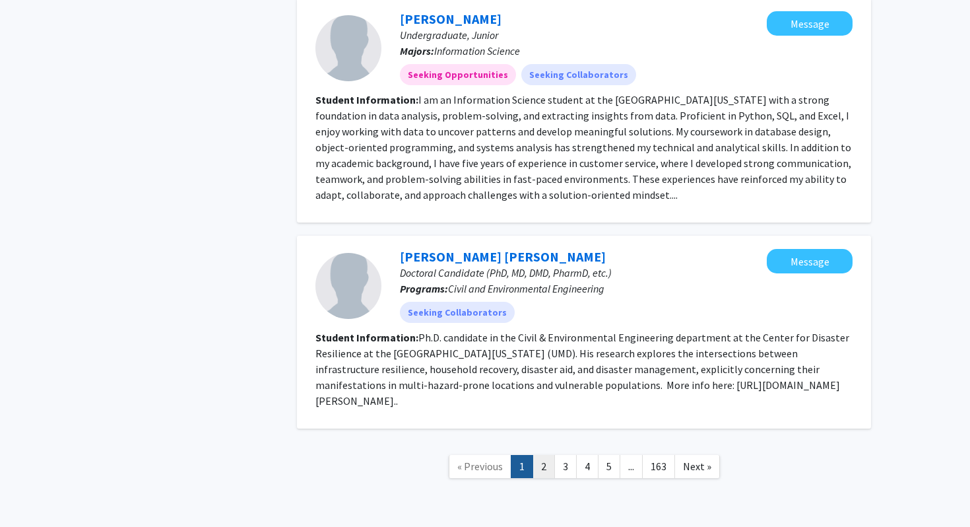
click at [549, 455] on link "2" at bounding box center [544, 466] width 22 height 23
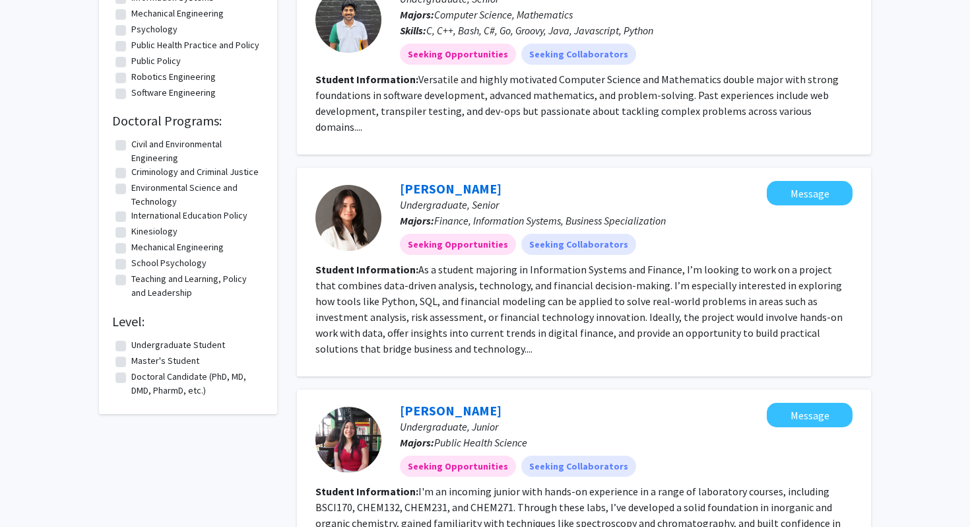
scroll to position [1060, 0]
click at [177, 367] on label "Master's Student" at bounding box center [165, 360] width 68 height 14
click at [140, 362] on input "Master's Student" at bounding box center [135, 357] width 9 height 9
checkbox input "true"
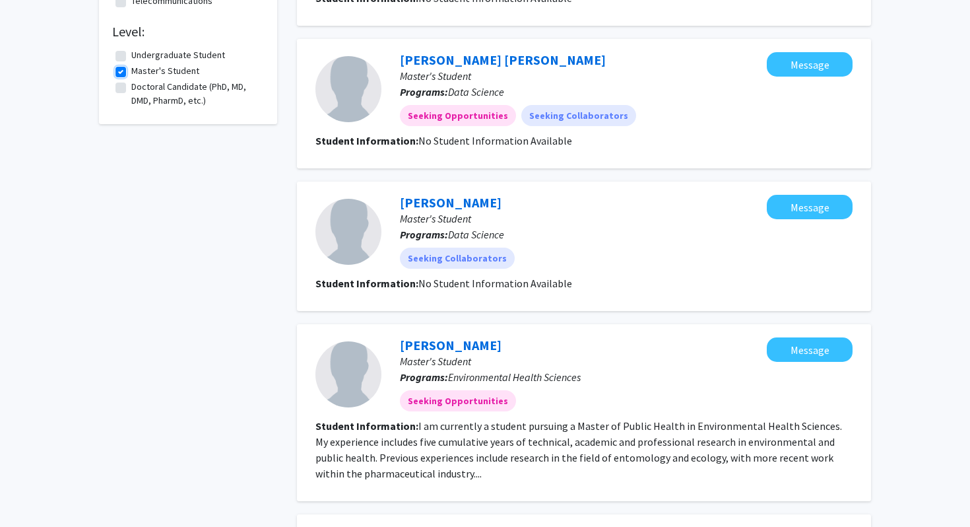
scroll to position [483, 0]
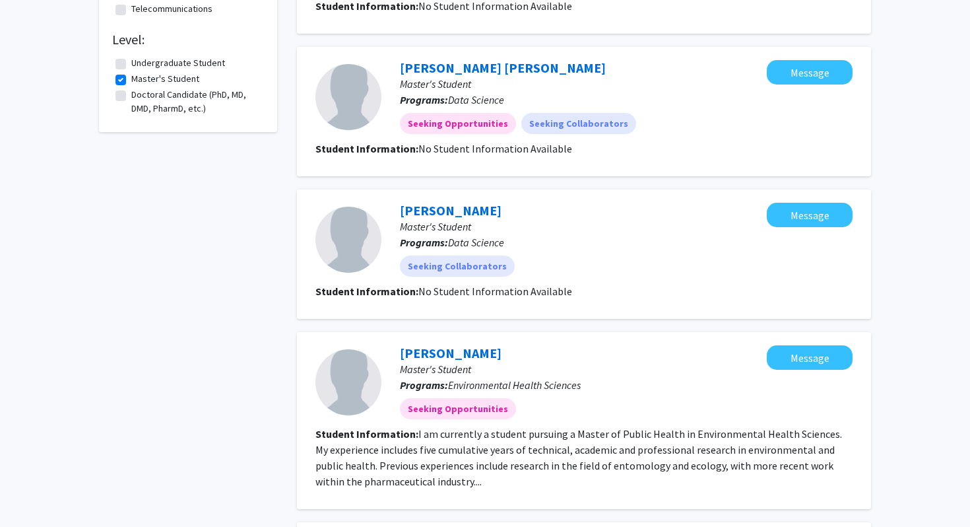
click at [186, 116] on fg-checkbox-list "Undergraduate Student Undergraduate Student Master's Student Master's Student D…" at bounding box center [188, 86] width 152 height 66
click at [179, 112] on label "Doctoral Candidate (PhD, MD, DMD, PharmD, etc.)" at bounding box center [195, 102] width 129 height 28
click at [140, 96] on input "Doctoral Candidate (PhD, MD, DMD, PharmD, etc.)" at bounding box center [135, 92] width 9 height 9
checkbox input "true"
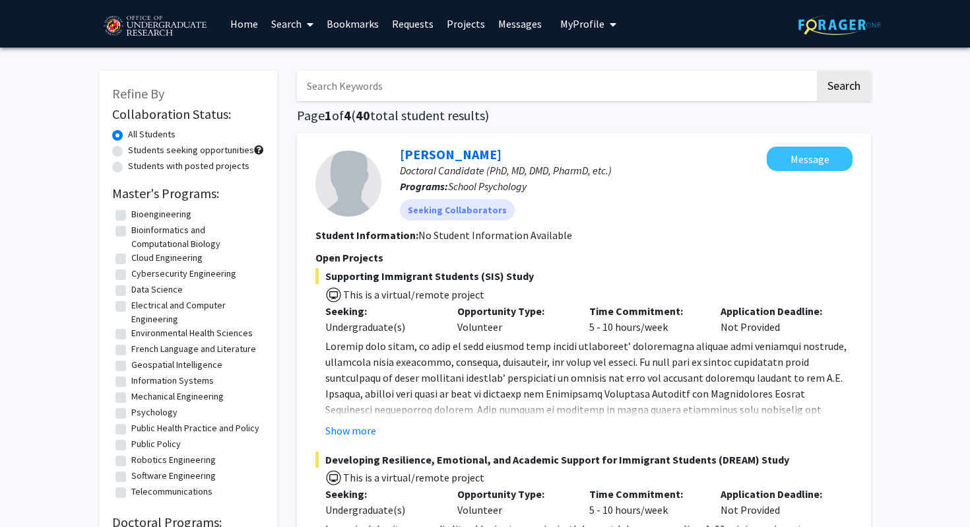
click at [349, 418] on fg-read-more "Show more" at bounding box center [584, 388] width 537 height 100
click at [356, 426] on button "Show more" at bounding box center [350, 431] width 51 height 16
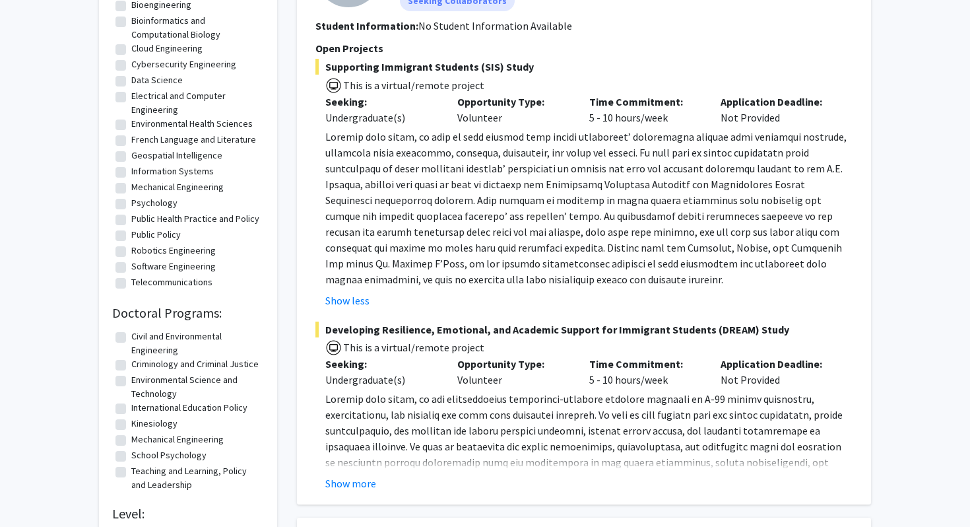
scroll to position [215, 0]
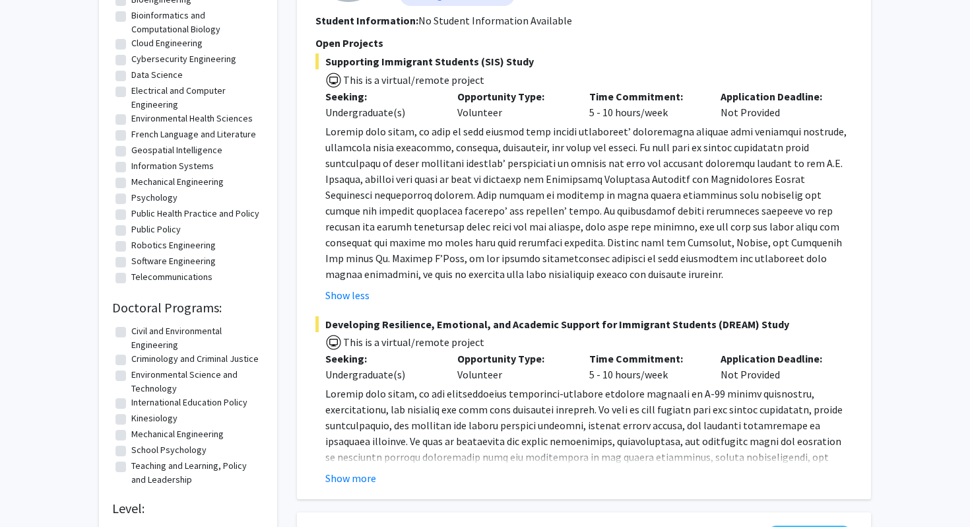
click at [349, 462] on span at bounding box center [586, 520] width 522 height 267
click at [366, 469] on fg-read-more "The ultimate goal of the studies is to explore the impact of systemic barriers …" at bounding box center [584, 436] width 537 height 100
click at [372, 478] on button "Show more" at bounding box center [350, 478] width 51 height 16
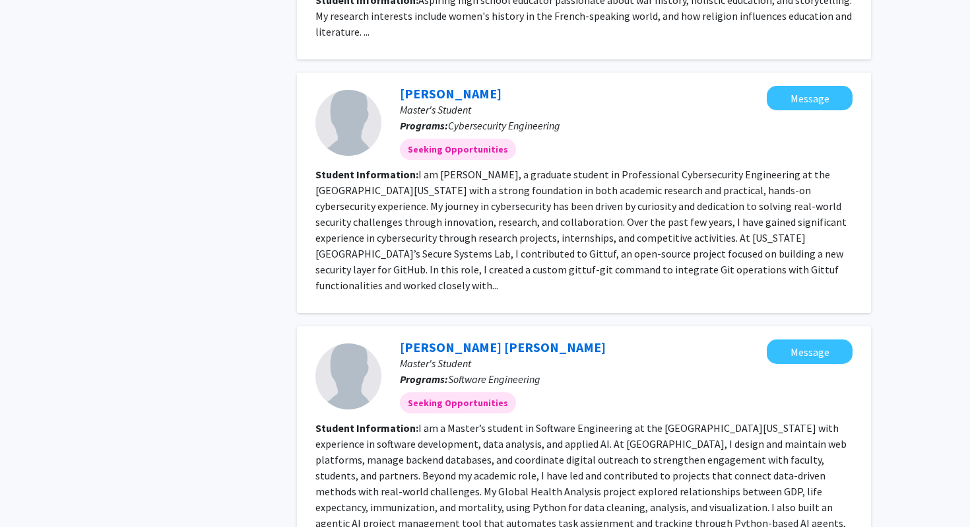
scroll to position [2329, 0]
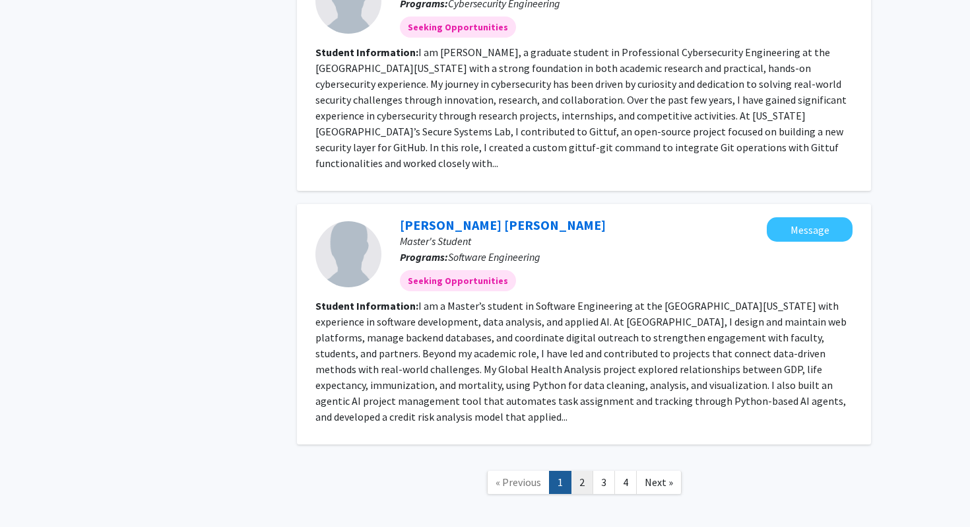
click at [584, 471] on link "2" at bounding box center [582, 482] width 22 height 23
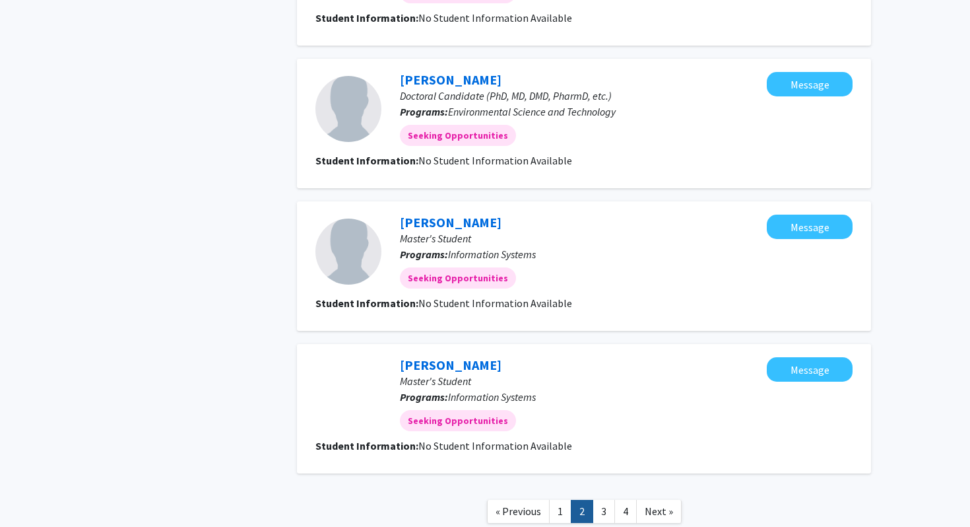
scroll to position [1149, 0]
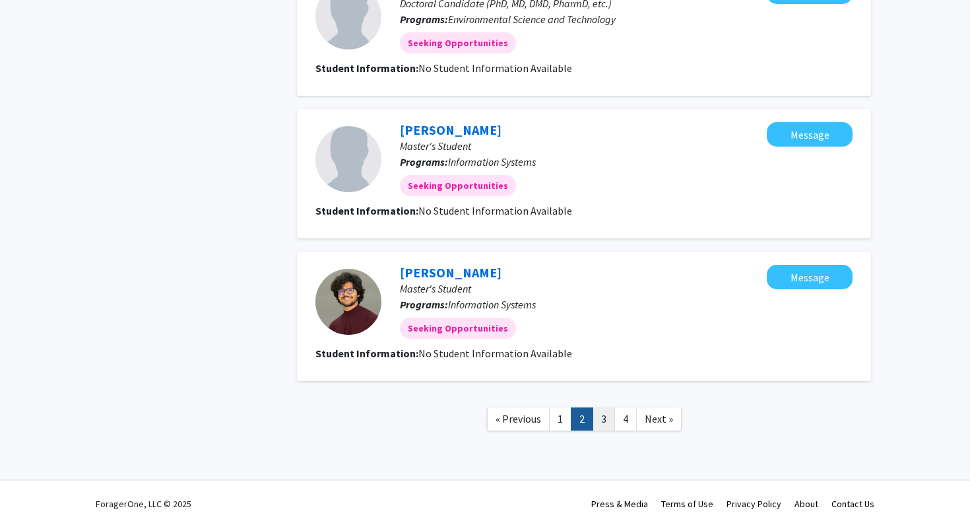
click at [604, 410] on link "3" at bounding box center [604, 418] width 22 height 23
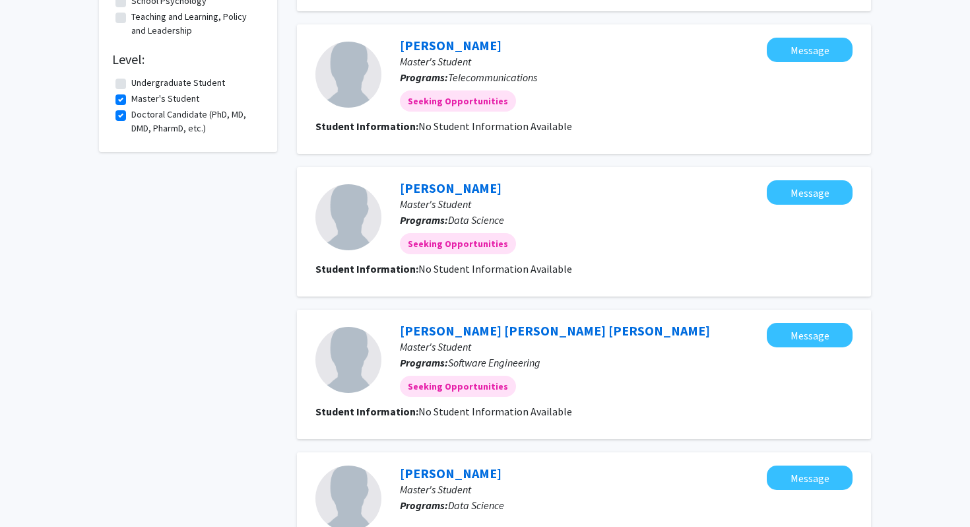
scroll to position [1092, 0]
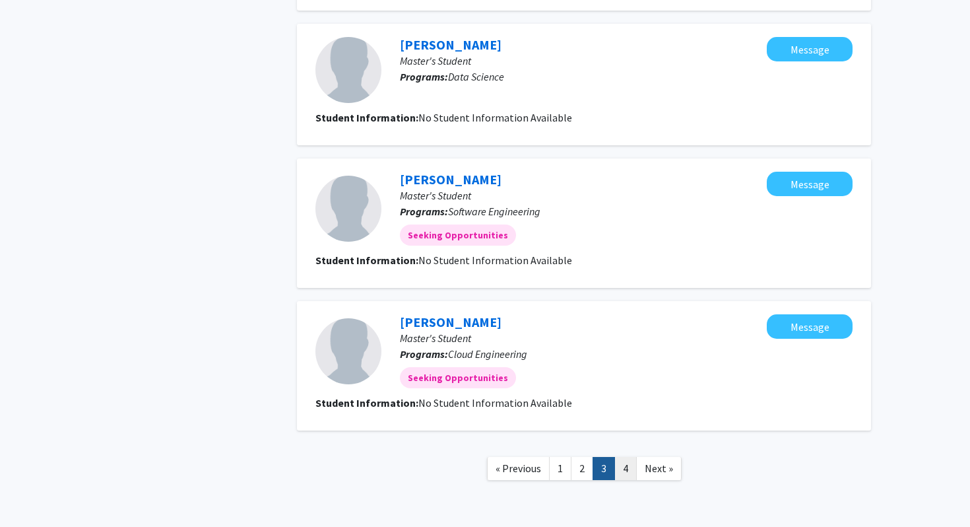
click at [620, 462] on link "4" at bounding box center [626, 468] width 22 height 23
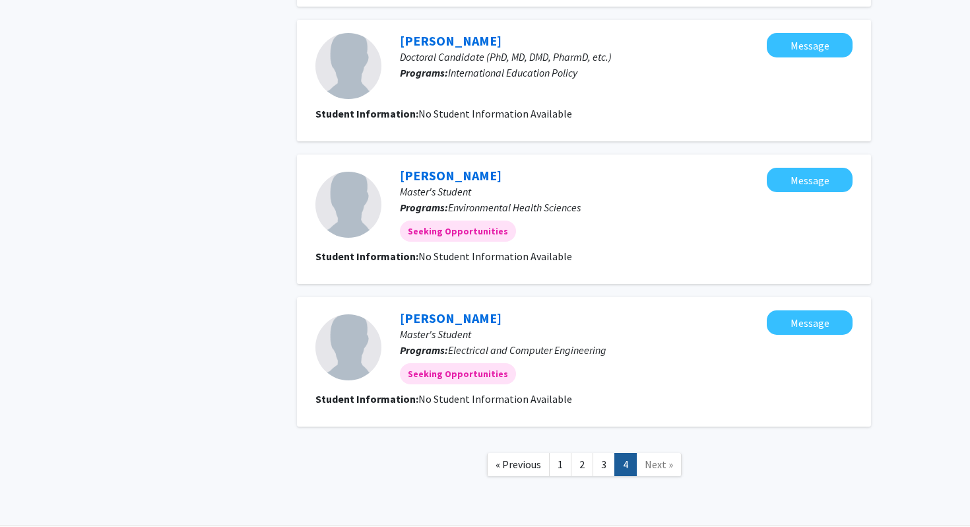
scroll to position [1090, 0]
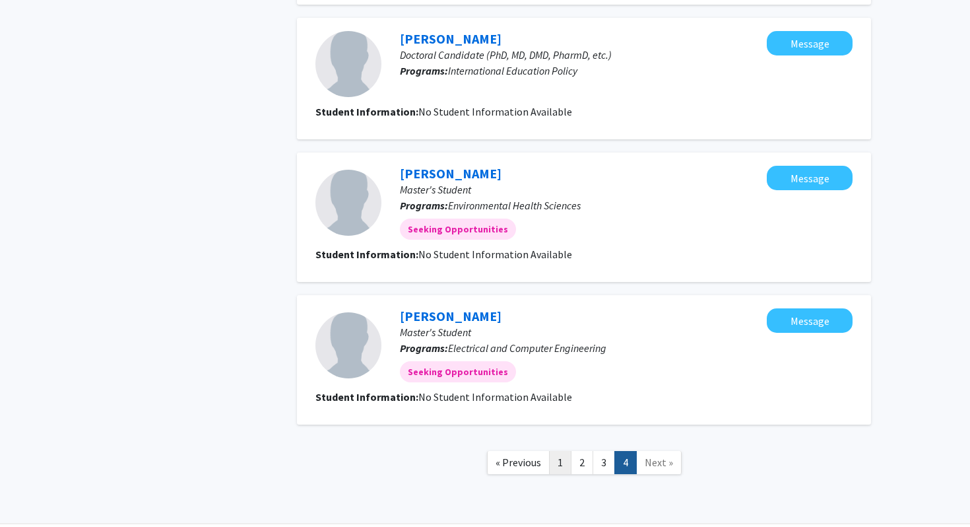
click at [564, 452] on link "1" at bounding box center [560, 462] width 22 height 23
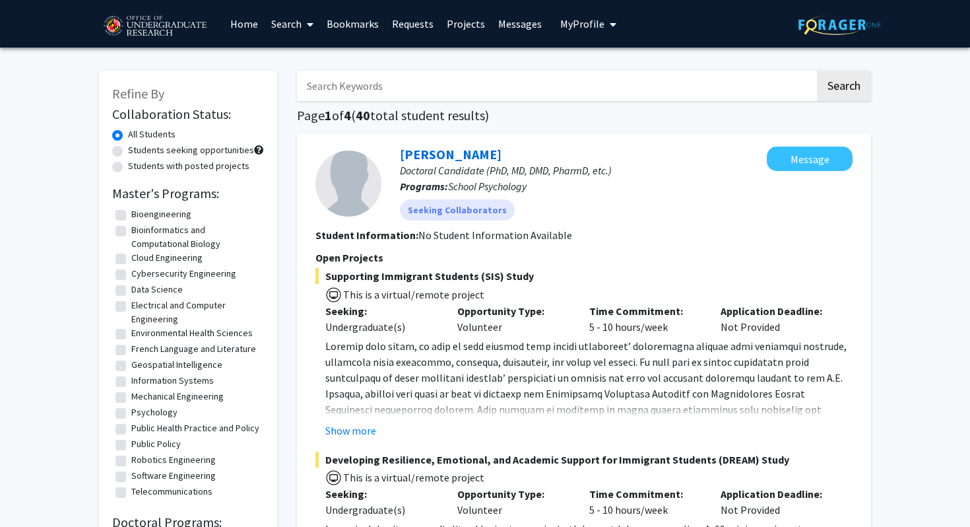
click at [407, 22] on link "Requests" at bounding box center [413, 24] width 55 height 46
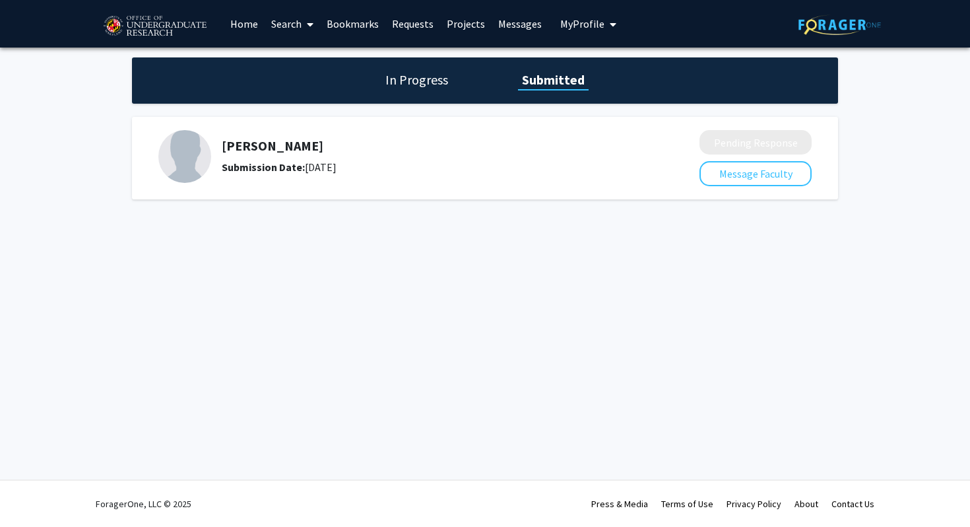
click at [370, 30] on link "Bookmarks" at bounding box center [352, 24] width 65 height 46
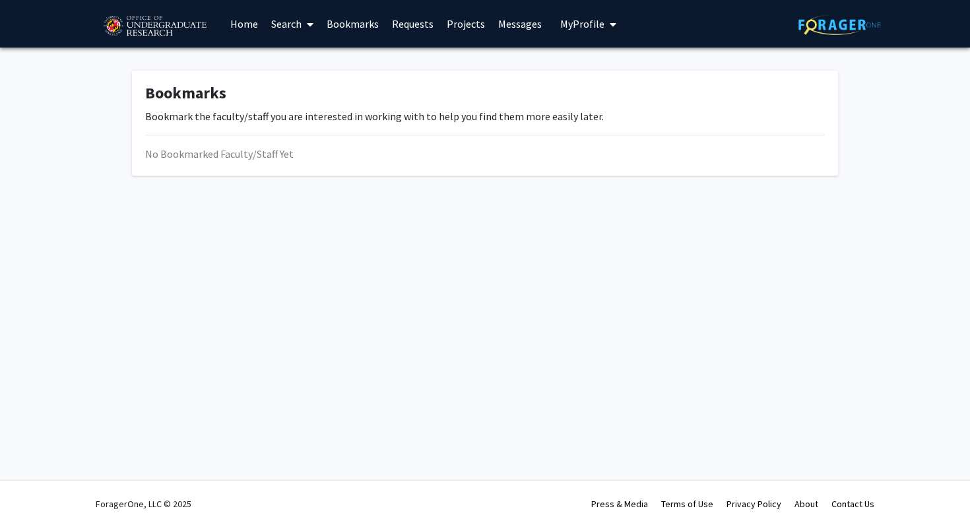
click at [448, 24] on link "Projects" at bounding box center [465, 24] width 51 height 46
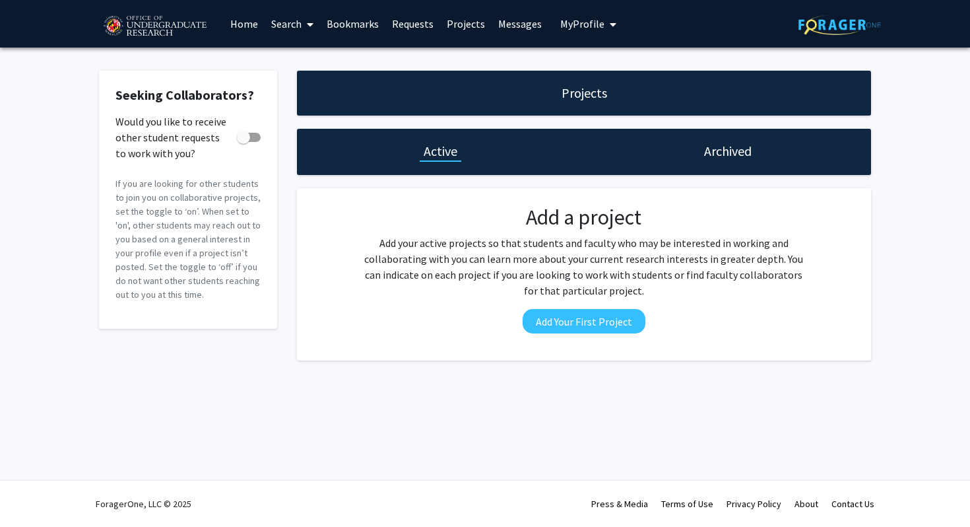
click at [510, 28] on link "Messages" at bounding box center [520, 24] width 57 height 46
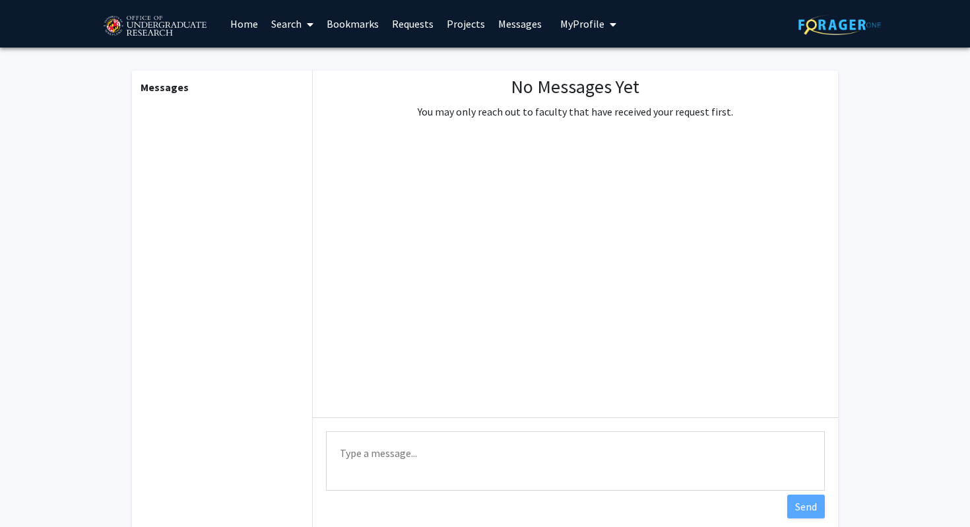
click at [557, 28] on button "My Profile" at bounding box center [589, 24] width 64 height 48
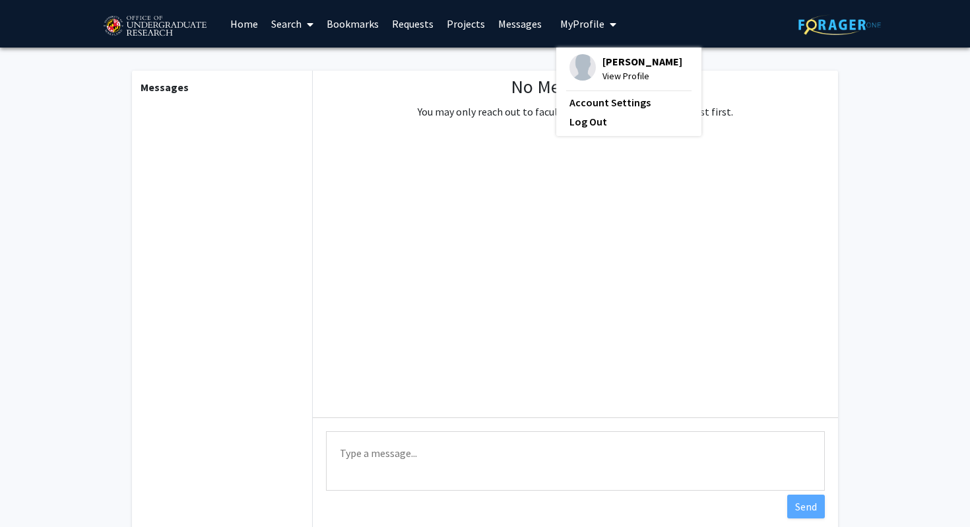
click at [324, 30] on link "Bookmarks" at bounding box center [352, 24] width 65 height 46
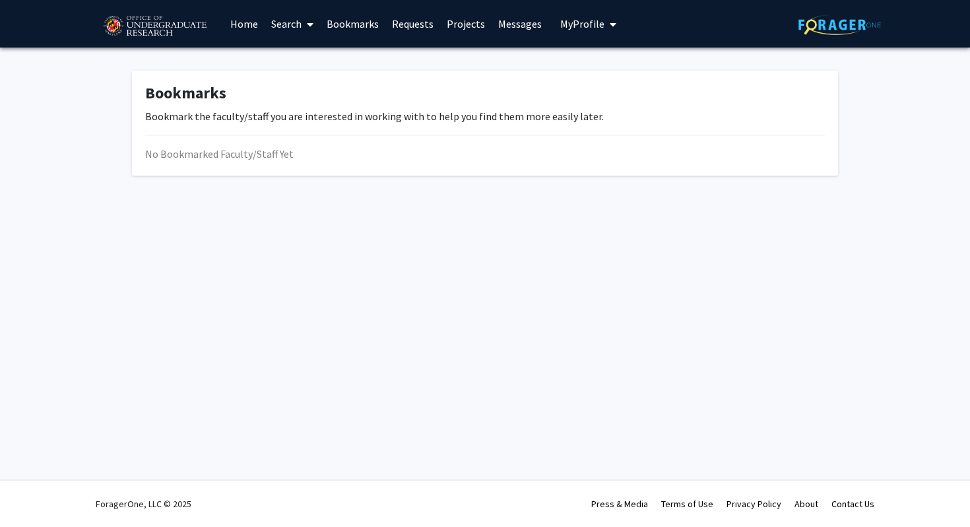
click at [290, 31] on link "Search" at bounding box center [292, 24] width 55 height 46
click at [310, 84] on span "Students" at bounding box center [305, 87] width 81 height 26
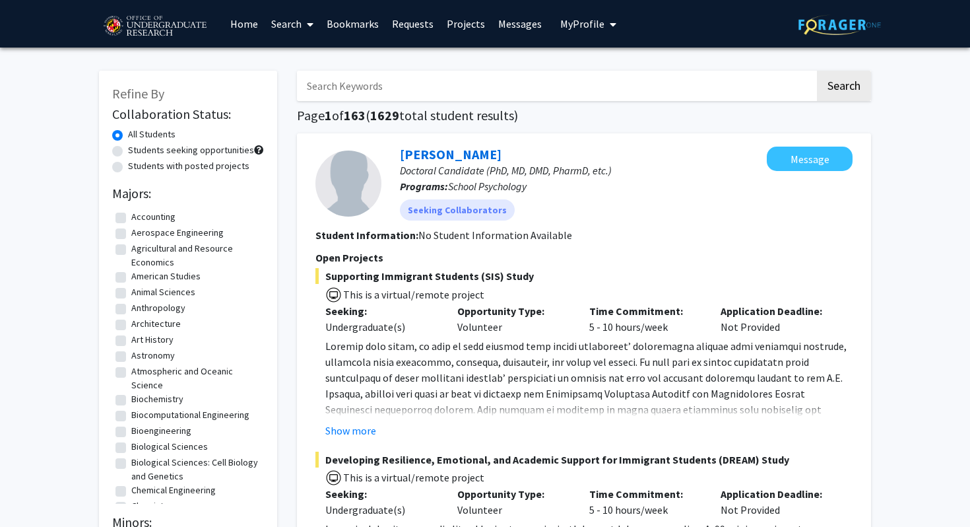
click at [282, 34] on link "Search" at bounding box center [292, 24] width 55 height 46
click at [290, 55] on span "Faculty/Staff" at bounding box center [313, 61] width 97 height 26
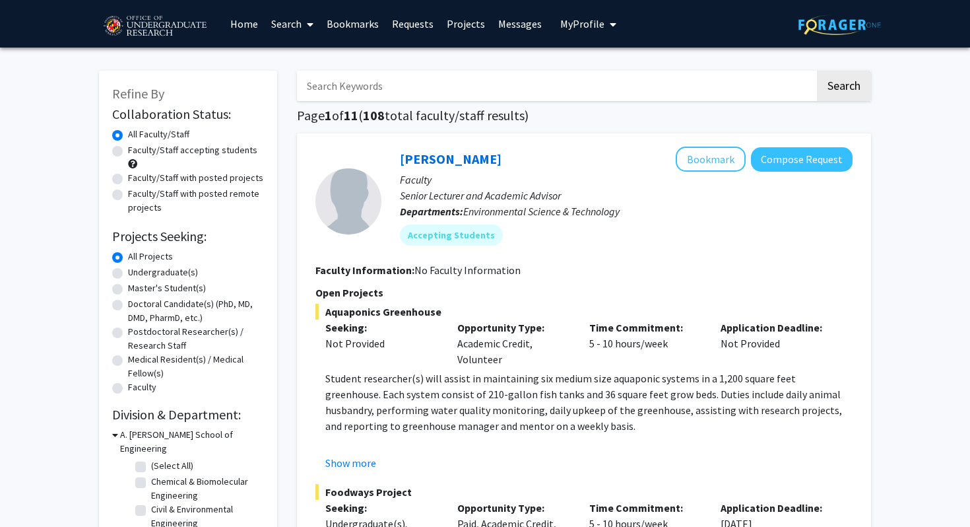
click at [412, 77] on input "Search Keywords" at bounding box center [556, 86] width 518 height 30
click at [817, 71] on button "Search" at bounding box center [844, 86] width 54 height 30
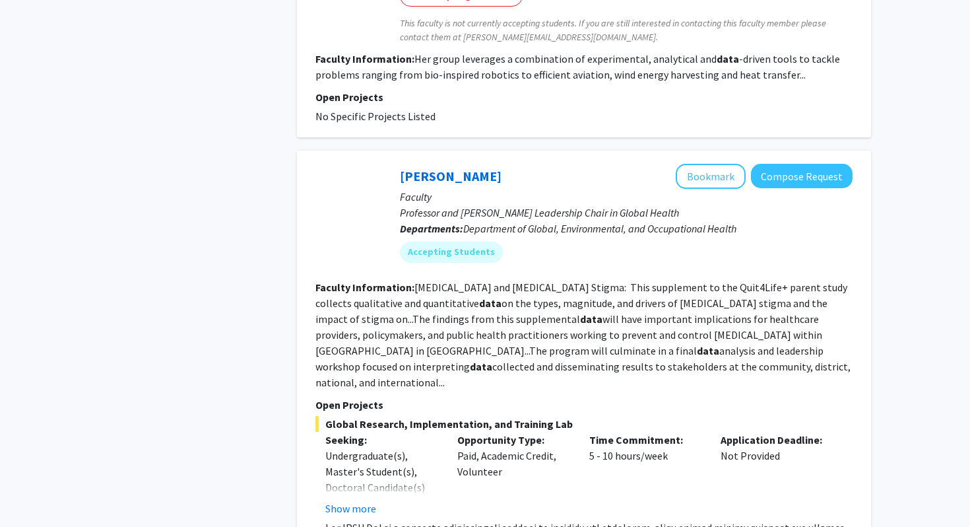
scroll to position [3723, 0]
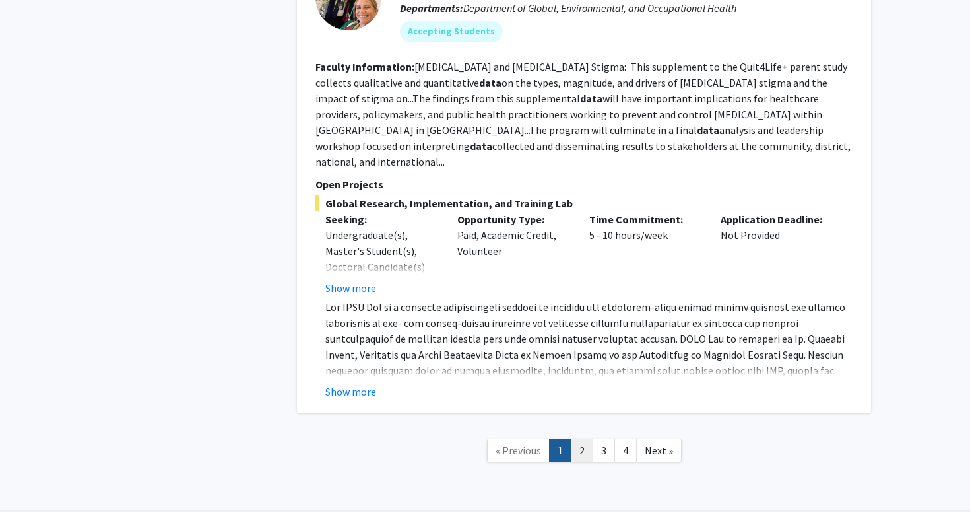
click at [579, 439] on link "2" at bounding box center [582, 450] width 22 height 23
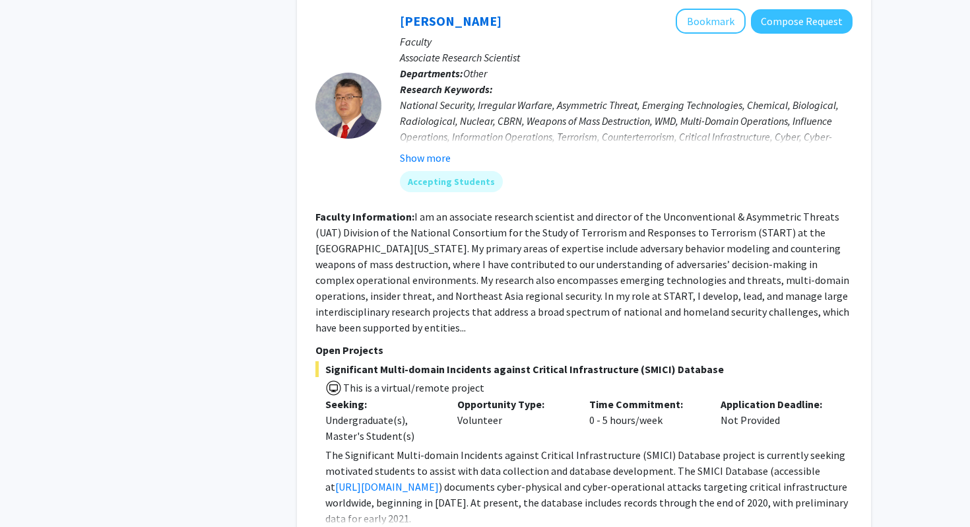
scroll to position [4186, 0]
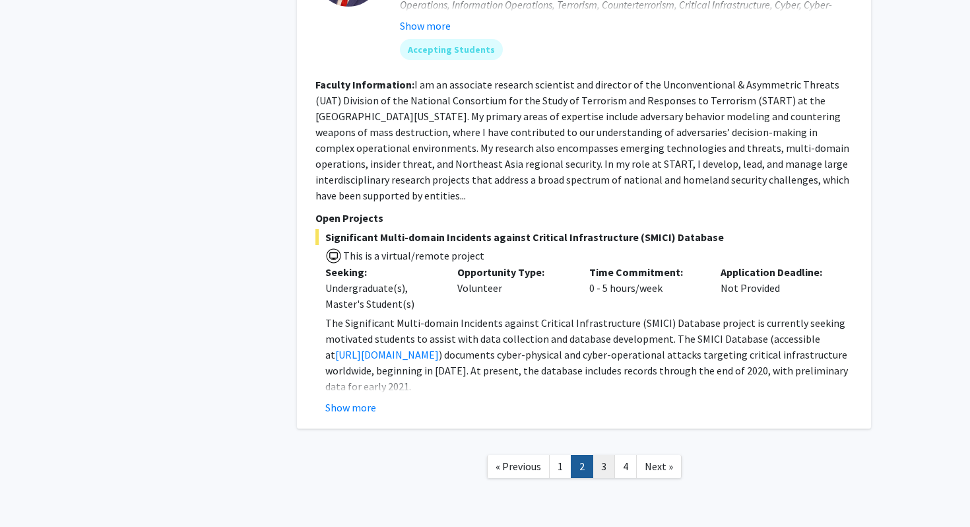
click at [596, 455] on link "3" at bounding box center [604, 466] width 22 height 23
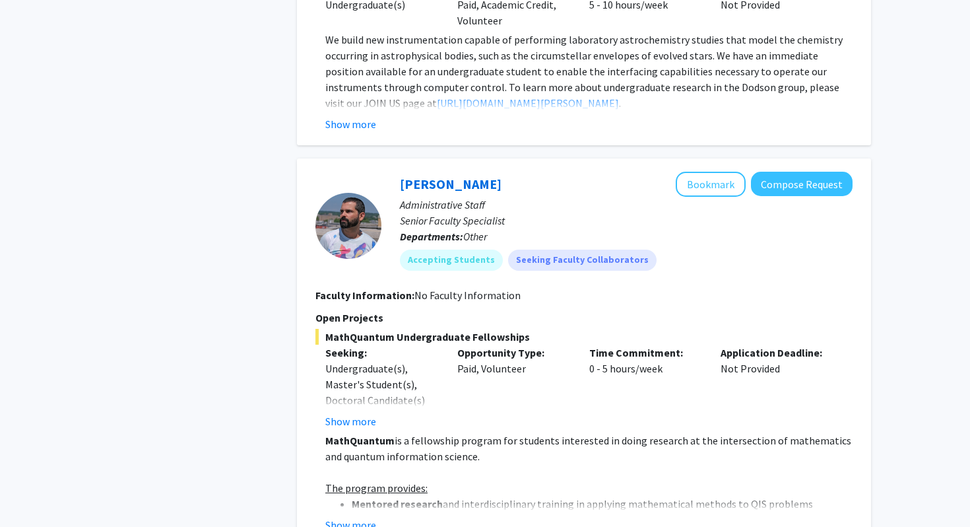
scroll to position [3865, 0]
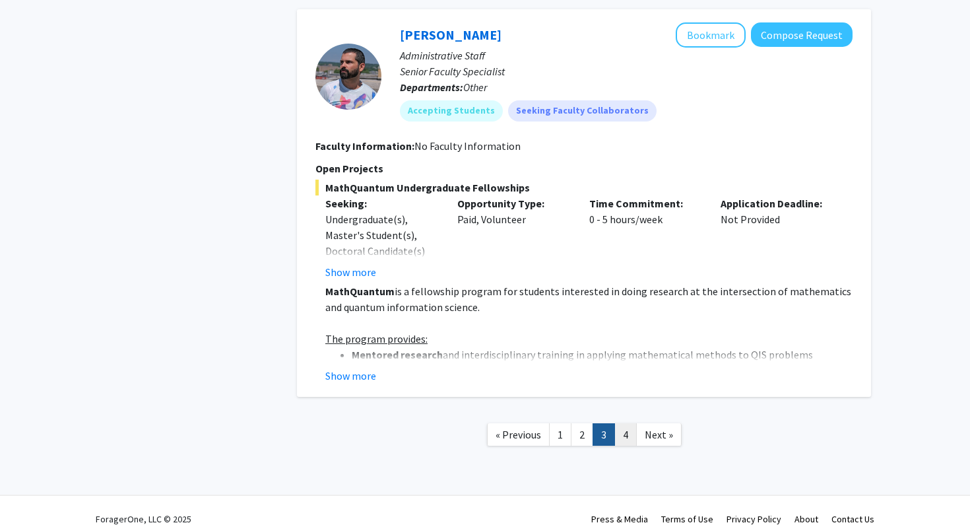
click at [621, 423] on link "4" at bounding box center [626, 434] width 22 height 23
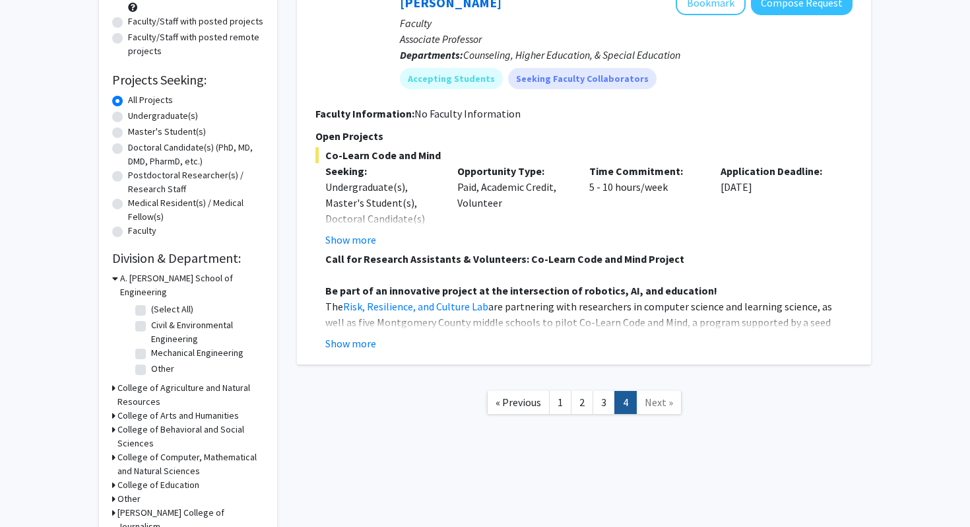
scroll to position [15, 0]
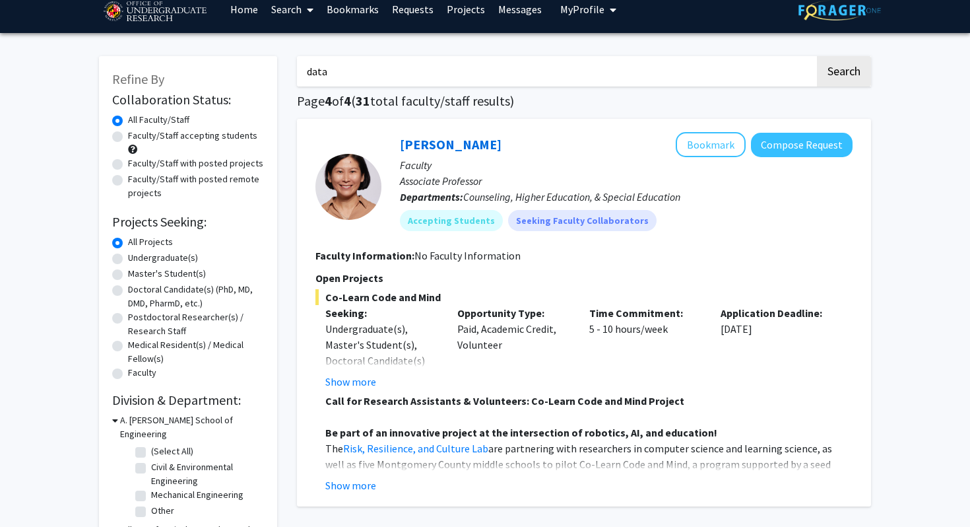
click at [417, 59] on input "data" at bounding box center [556, 71] width 518 height 30
type input "computer"
click at [817, 56] on button "Search" at bounding box center [844, 71] width 54 height 30
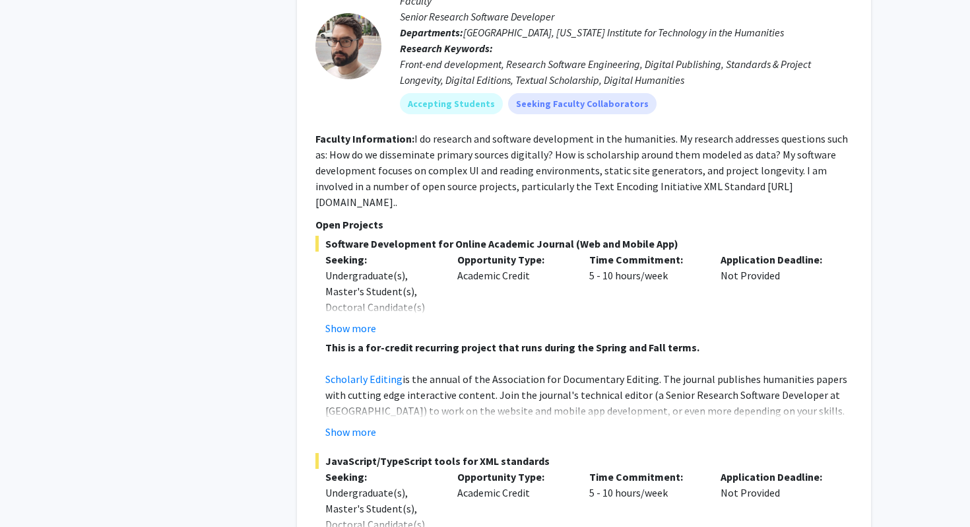
scroll to position [1315, 0]
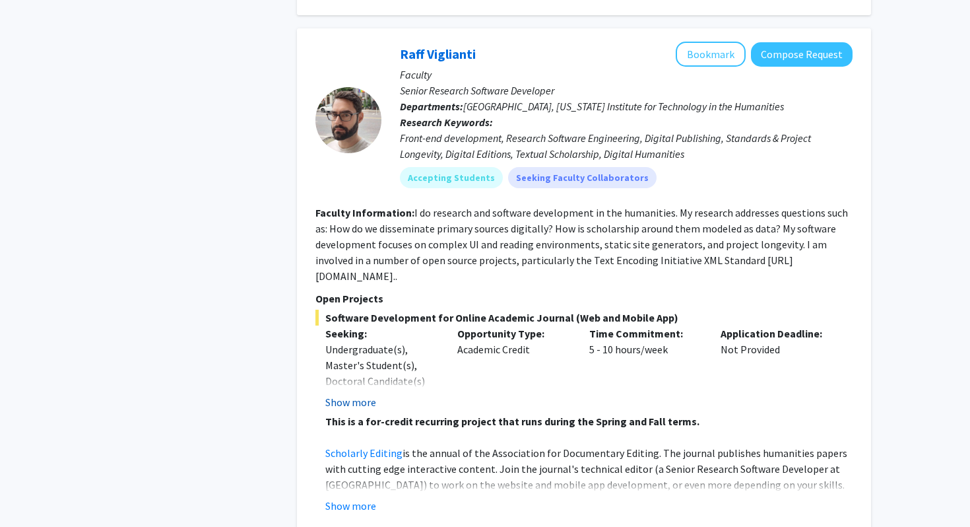
click at [362, 394] on button "Show more" at bounding box center [350, 402] width 51 height 16
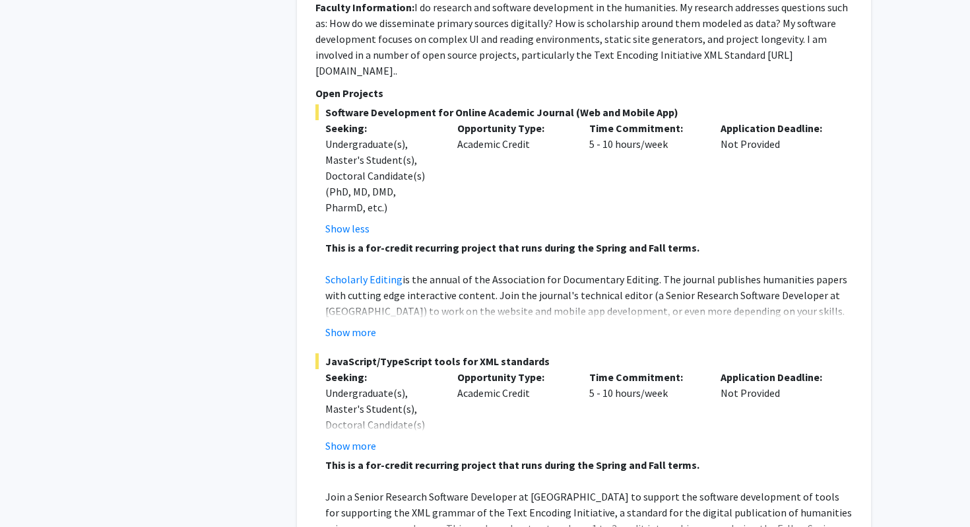
scroll to position [1573, 0]
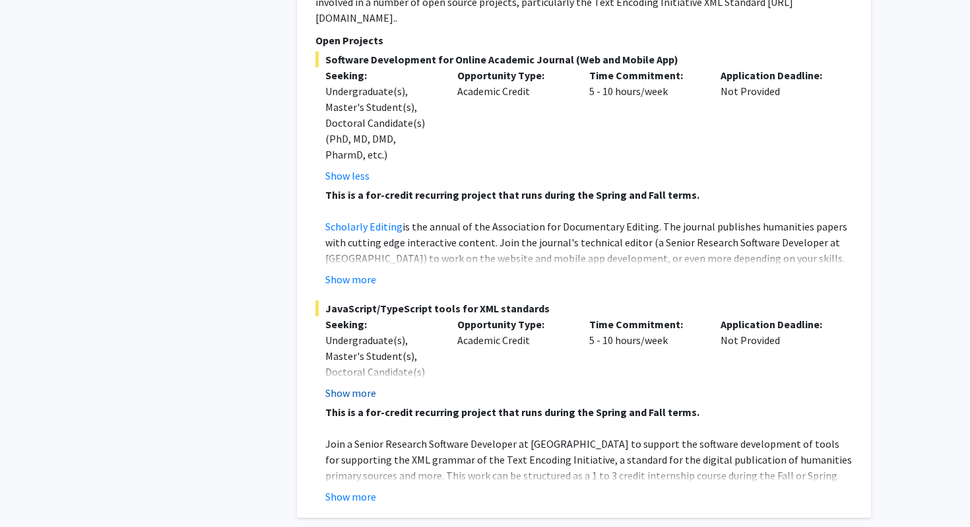
click at [347, 385] on button "Show more" at bounding box center [350, 393] width 51 height 16
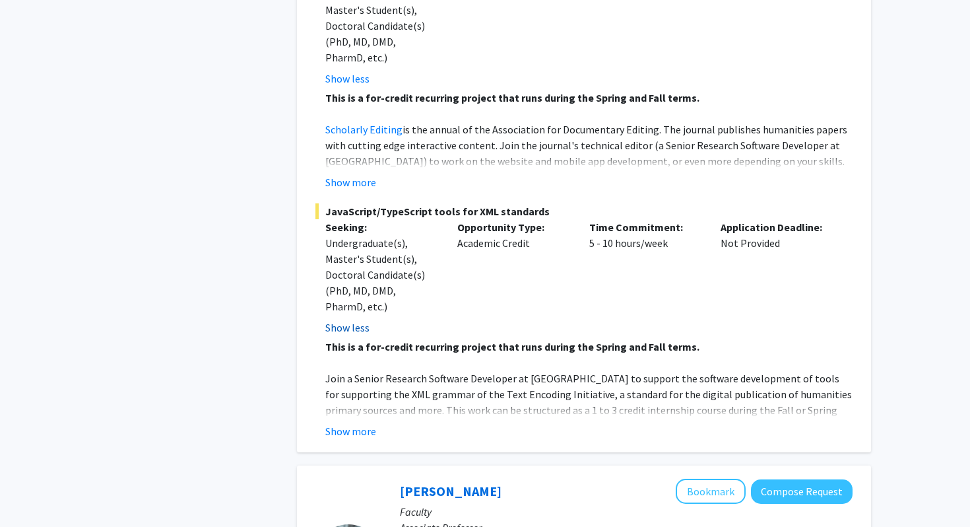
scroll to position [1686, 0]
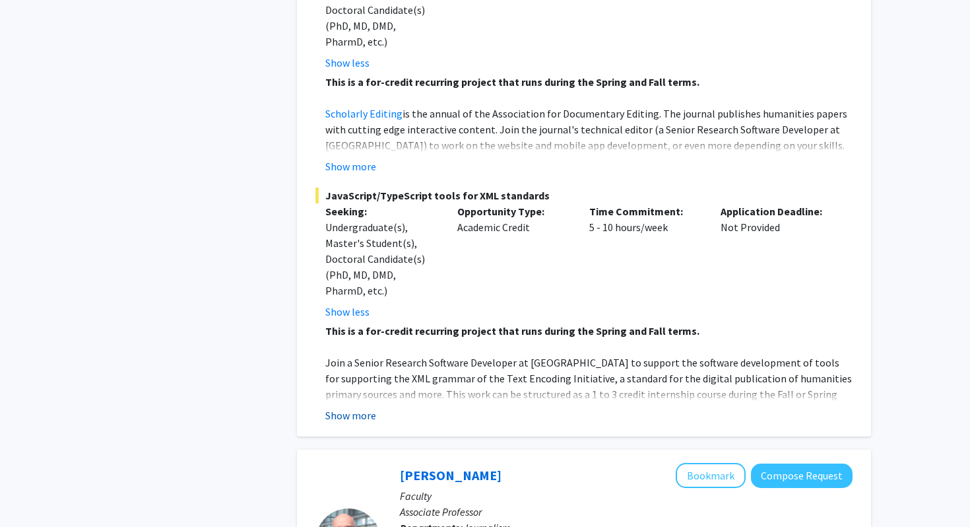
click at [345, 407] on button "Show more" at bounding box center [350, 415] width 51 height 16
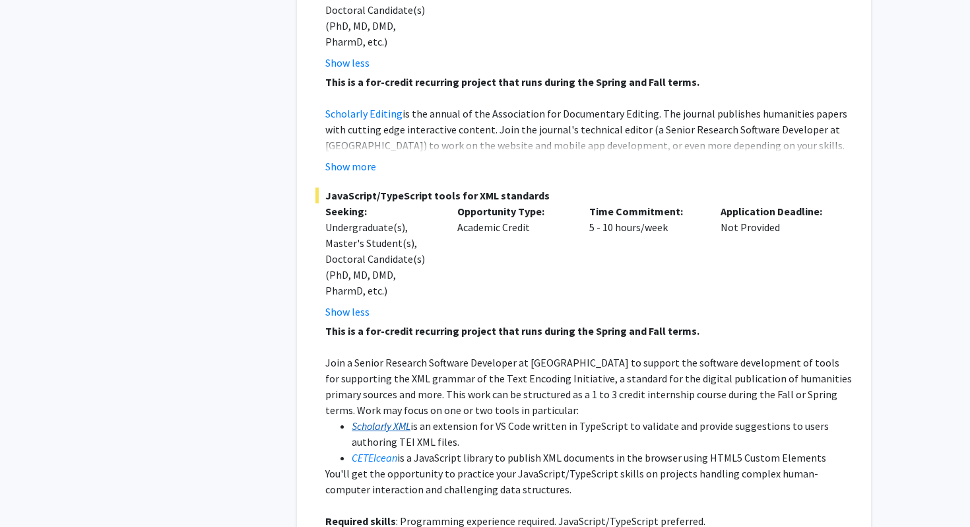
click at [379, 419] on em "Scholarly XML" at bounding box center [381, 425] width 59 height 13
click at [377, 451] on em "CETEIcean" at bounding box center [375, 457] width 46 height 13
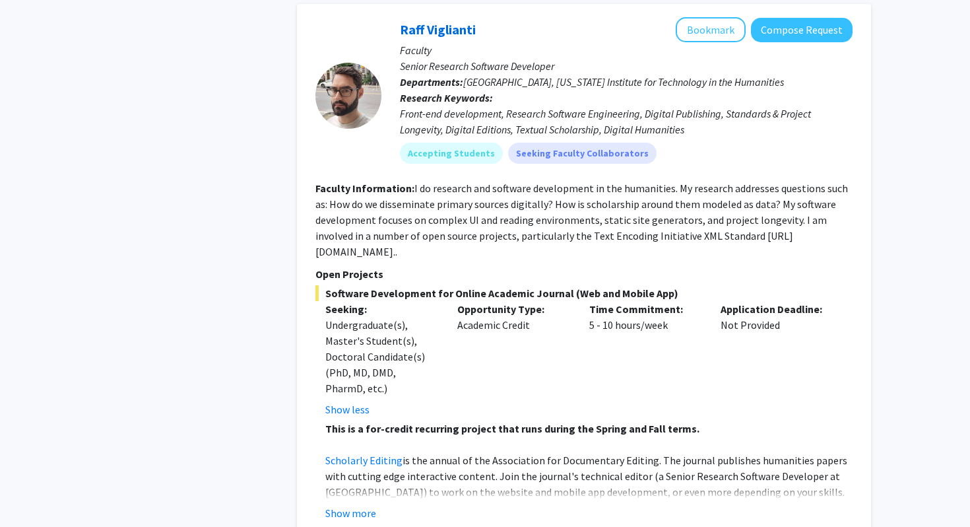
scroll to position [1307, 0]
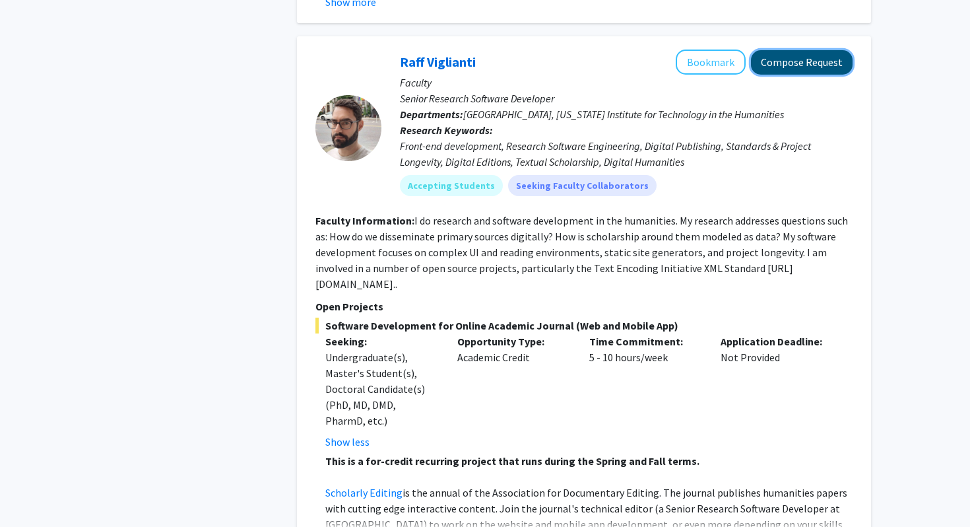
click at [785, 50] on button "Compose Request" at bounding box center [802, 62] width 102 height 24
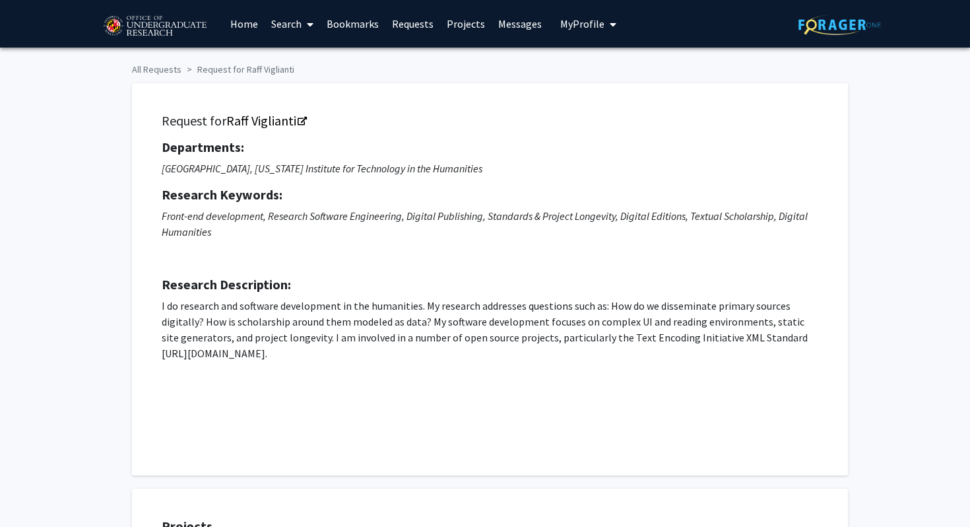
click at [703, 67] on ol "All Requests Request for Raff Viglianti" at bounding box center [485, 66] width 706 height 19
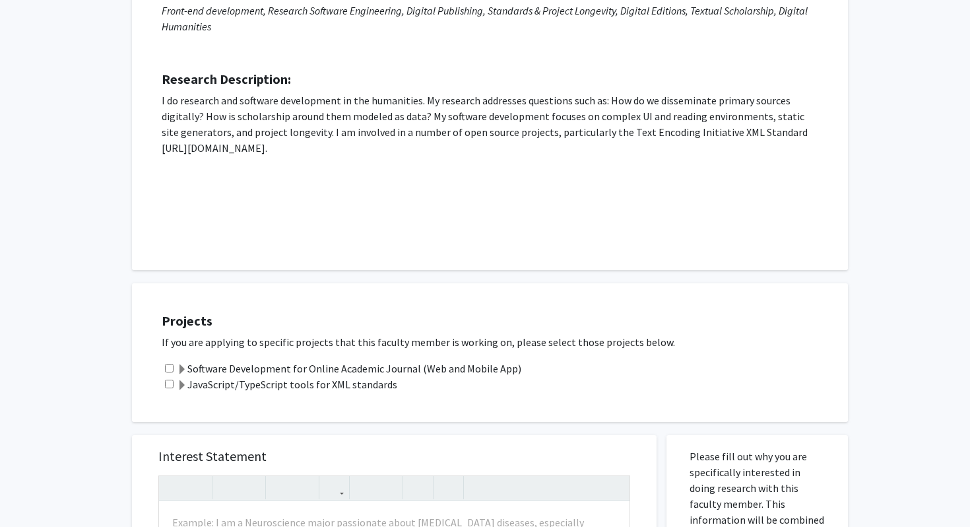
scroll to position [58, 0]
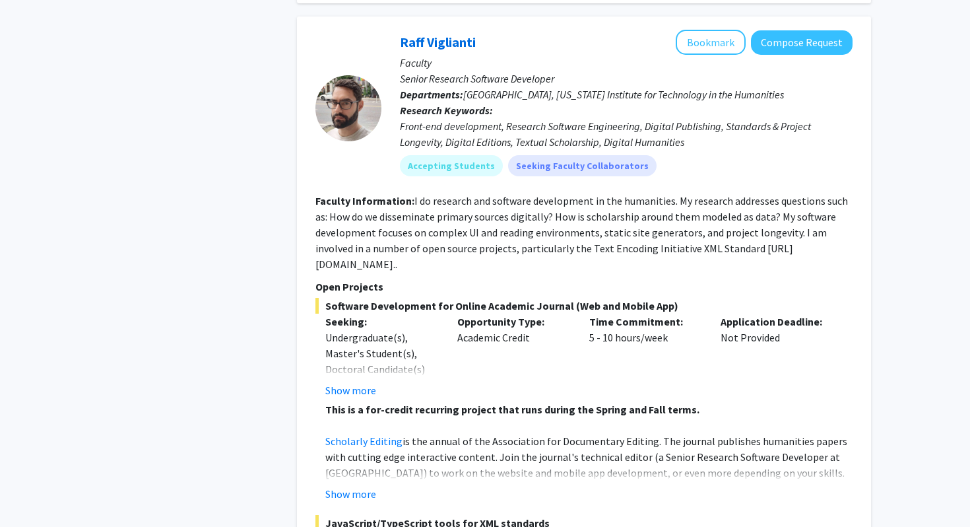
scroll to position [1213, 0]
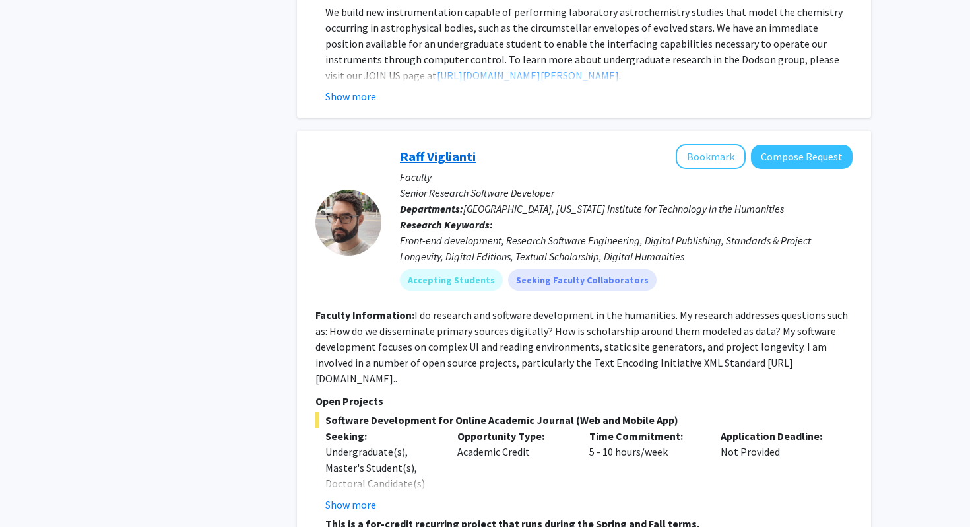
click at [439, 148] on link "Raff Viglianti" at bounding box center [438, 156] width 76 height 17
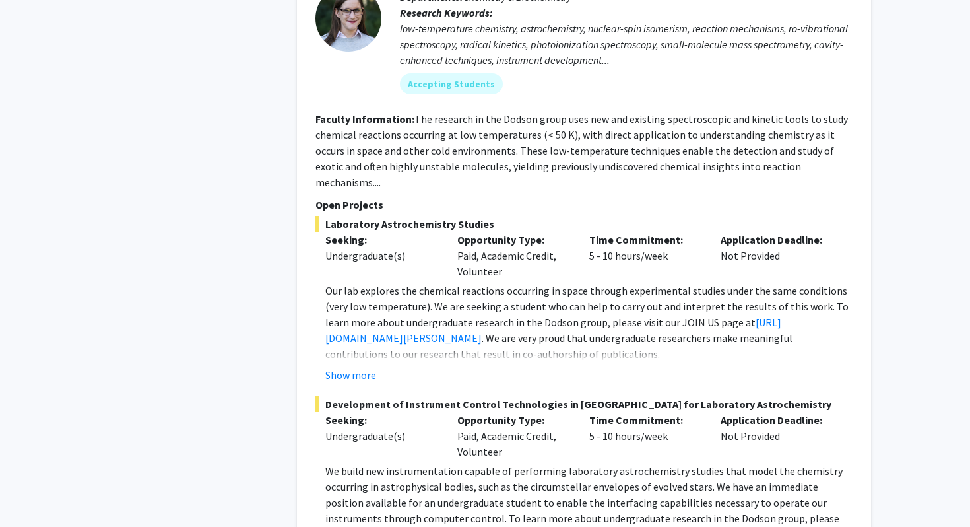
scroll to position [0, 0]
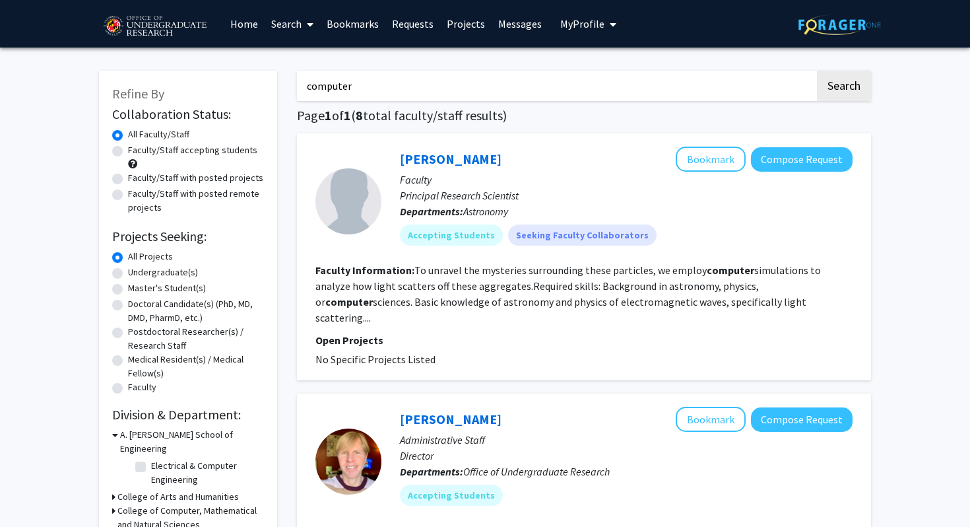
click at [381, 86] on input "computer" at bounding box center [556, 86] width 518 height 30
click at [817, 71] on button "Search" at bounding box center [844, 86] width 54 height 30
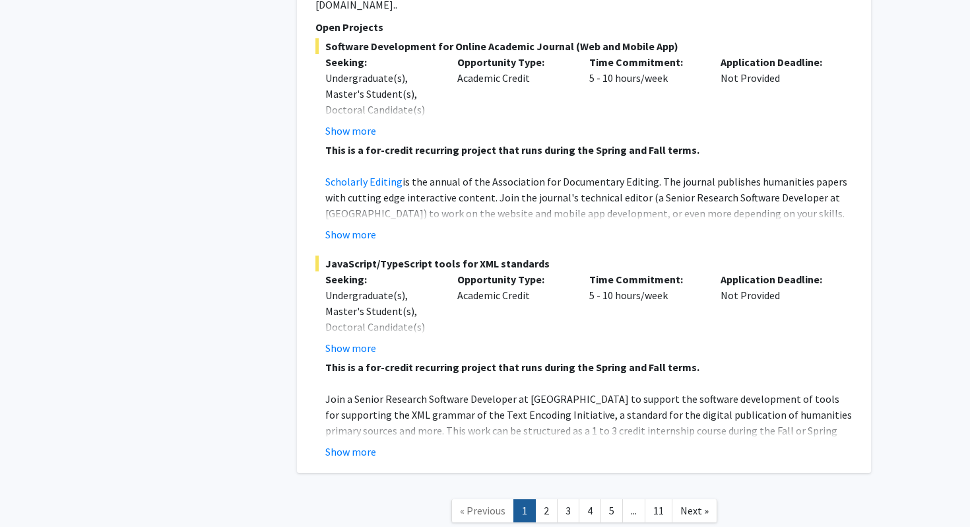
scroll to position [6175, 0]
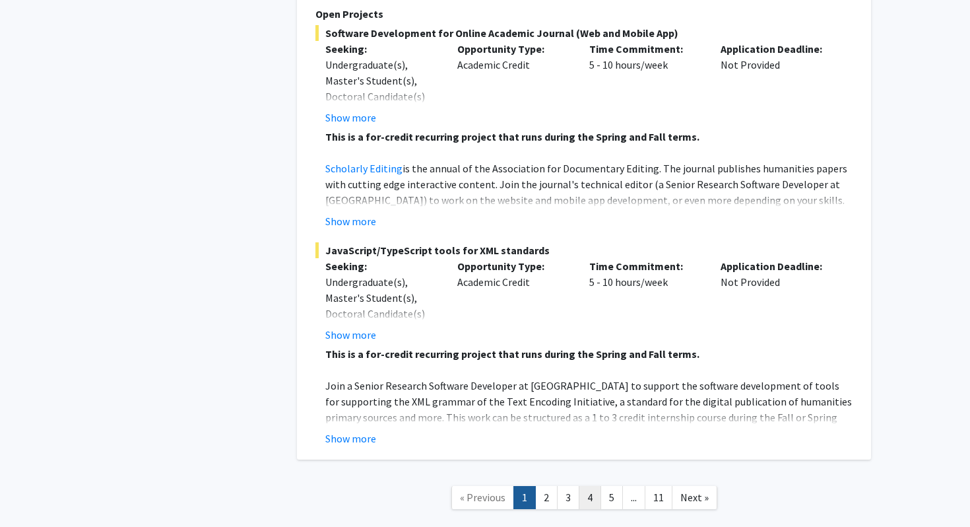
click at [600, 486] on link "4" at bounding box center [590, 497] width 22 height 23
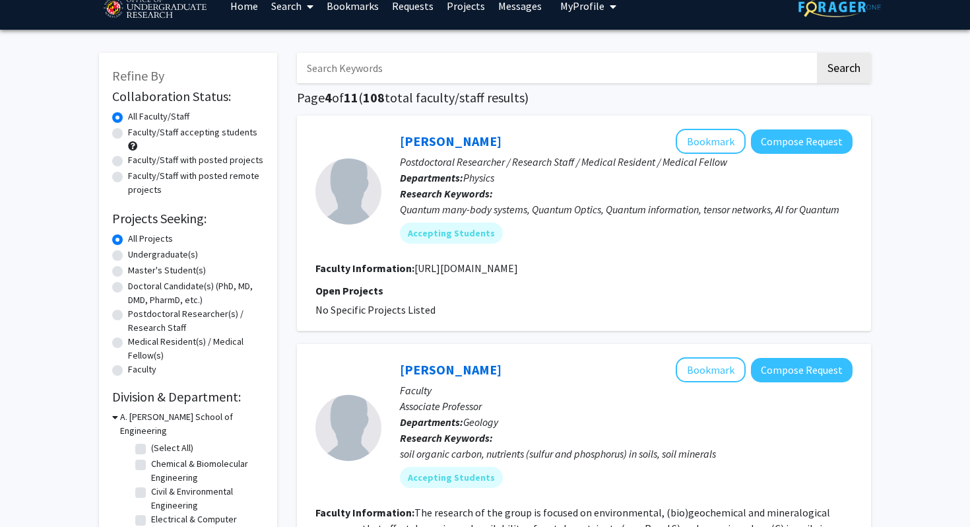
scroll to position [18, 0]
click at [585, 296] on p "Open Projects" at bounding box center [584, 290] width 537 height 16
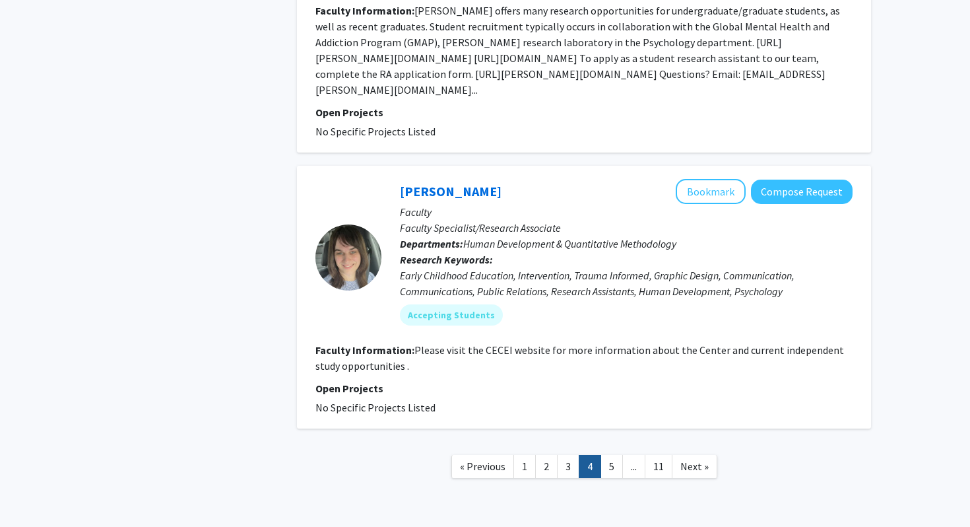
scroll to position [3088, 0]
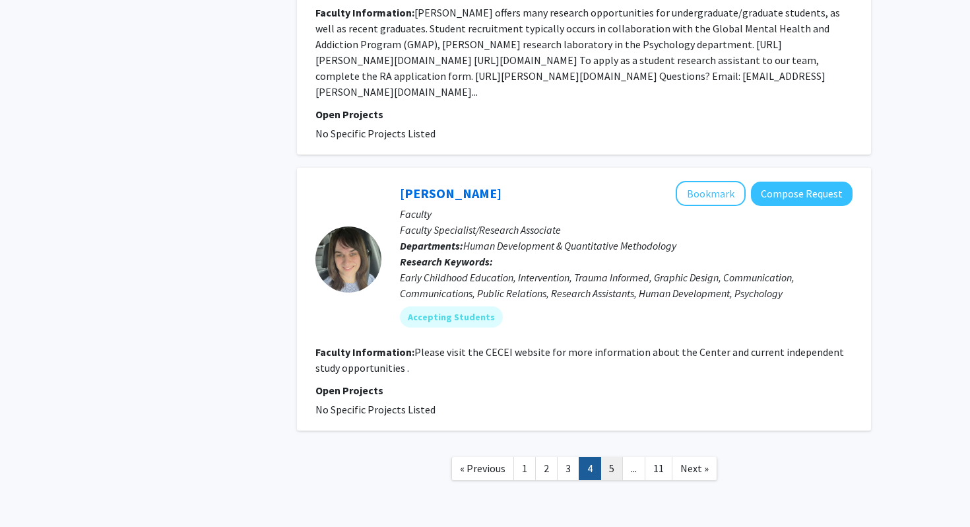
click at [608, 457] on link "5" at bounding box center [612, 468] width 22 height 23
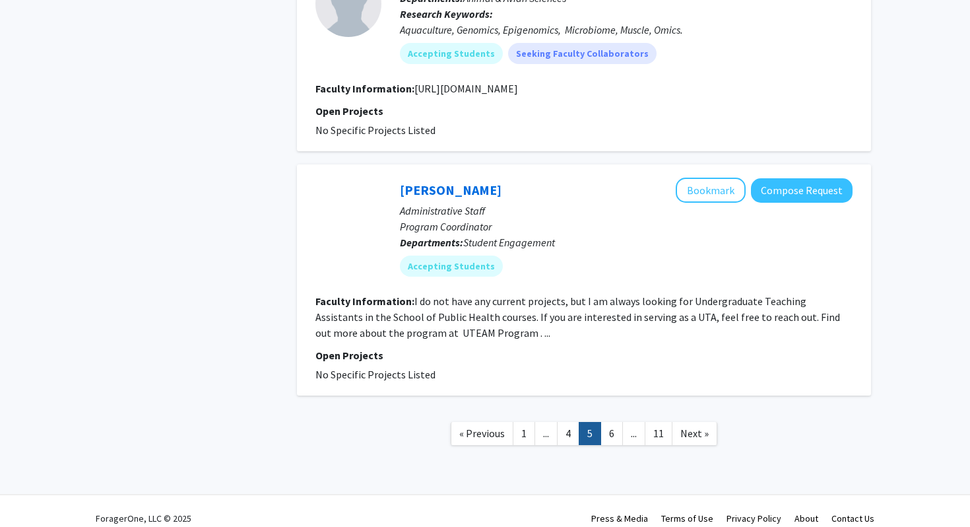
scroll to position [2257, 0]
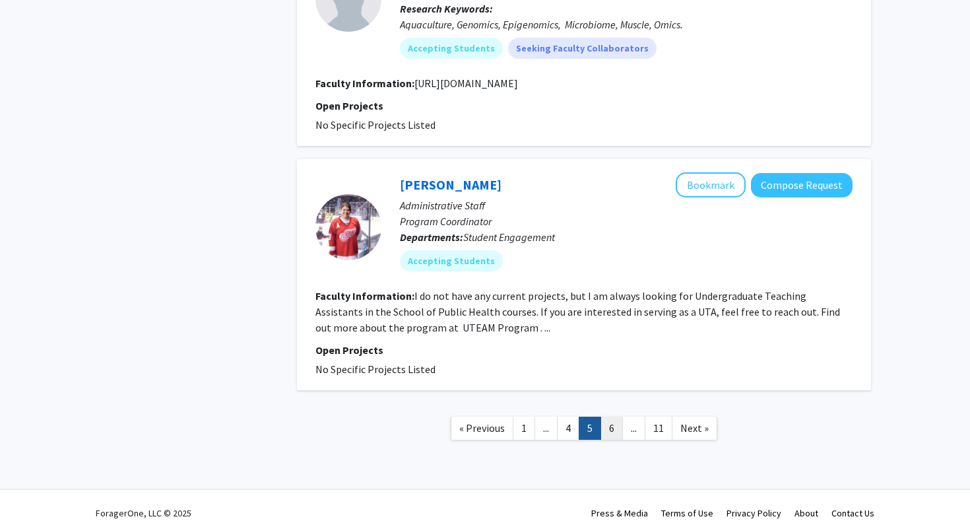
click at [616, 440] on link "6" at bounding box center [612, 428] width 22 height 23
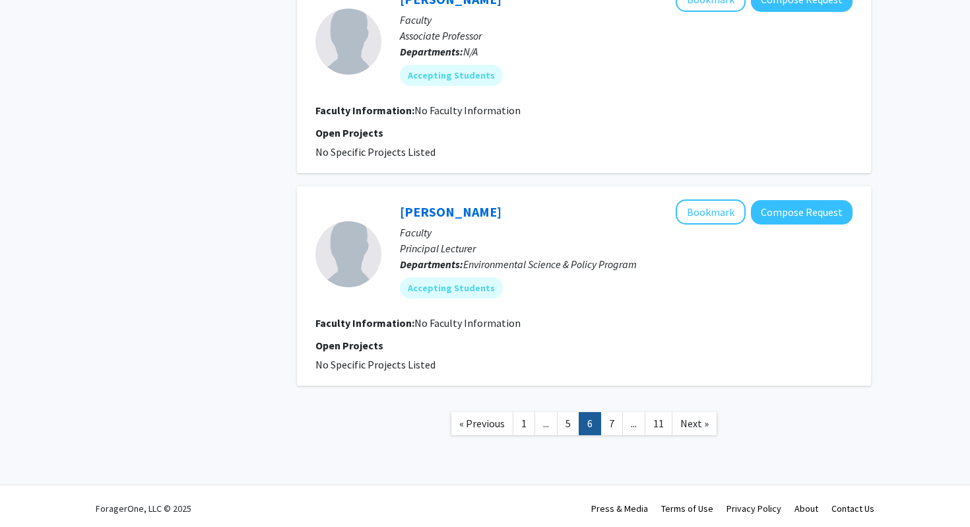
scroll to position [1841, 0]
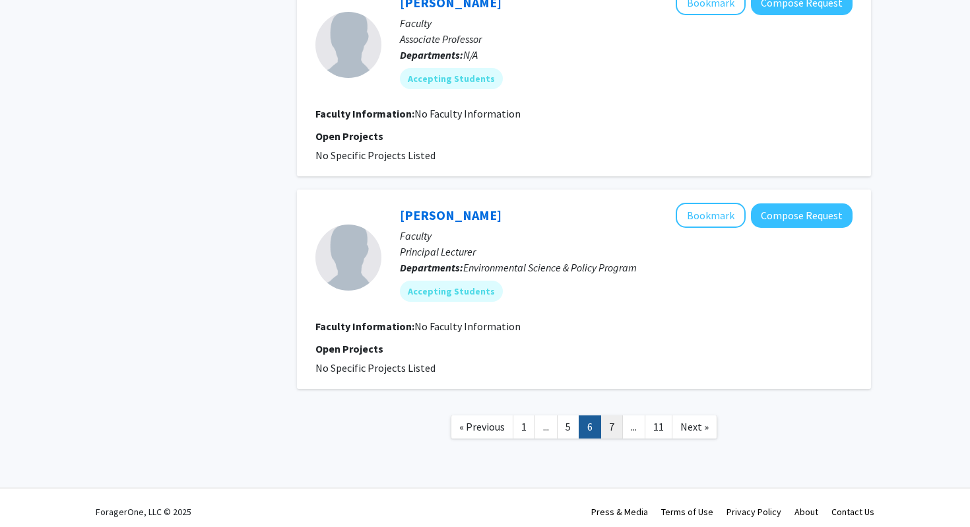
click at [615, 421] on link "7" at bounding box center [612, 426] width 22 height 23
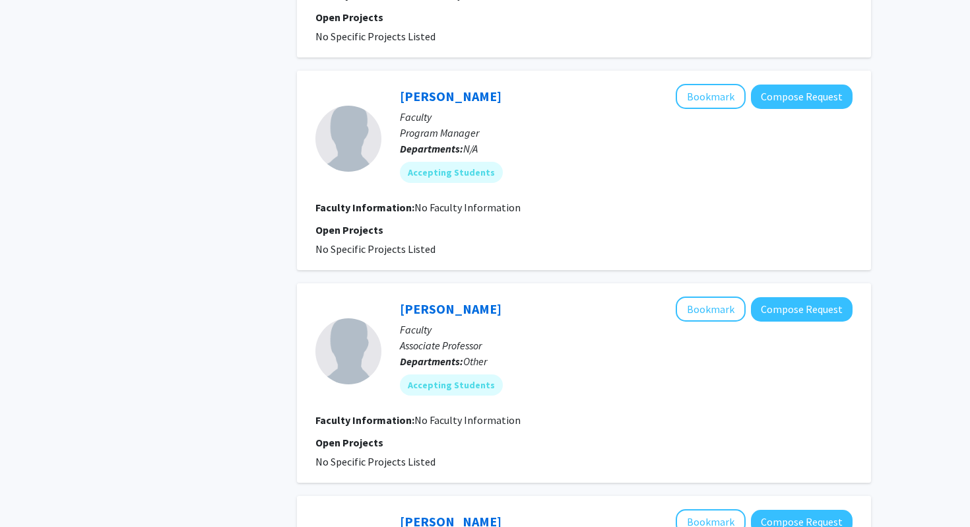
scroll to position [1865, 0]
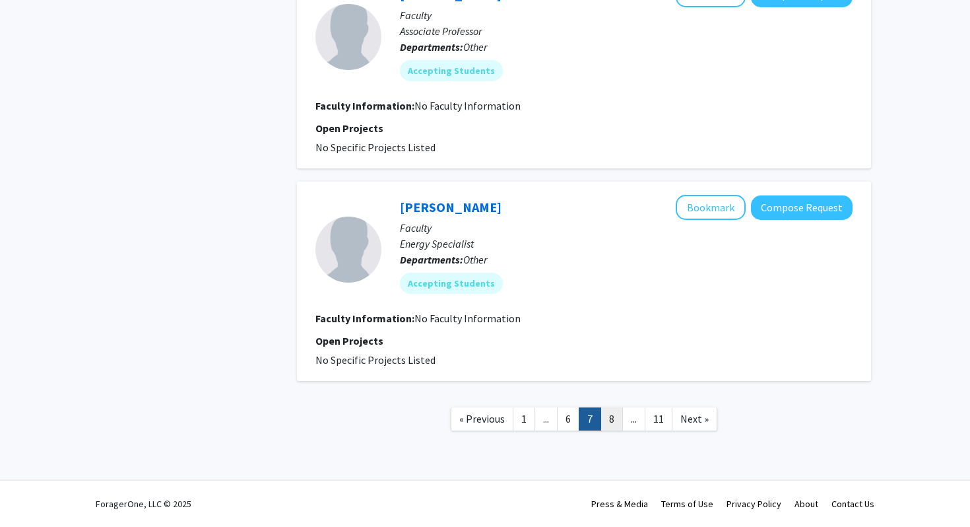
click at [616, 418] on link "8" at bounding box center [612, 418] width 22 height 23
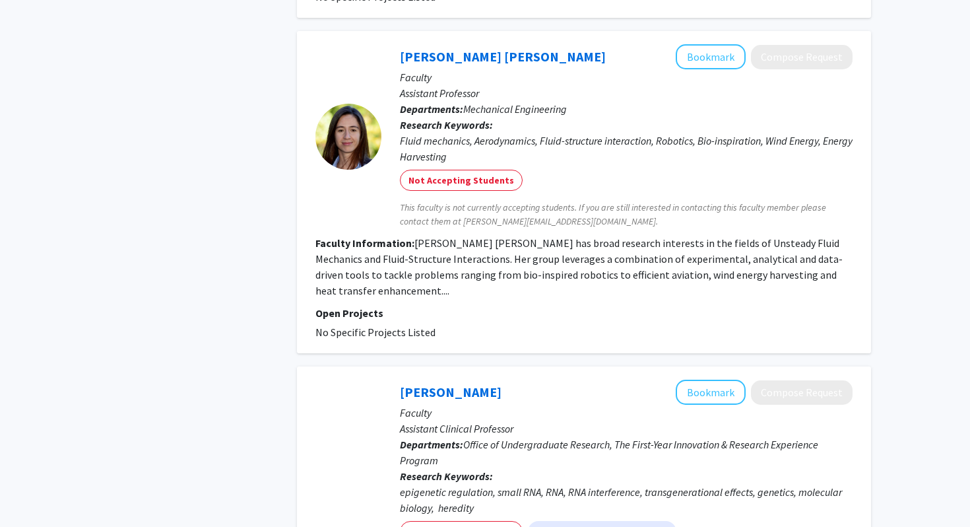
scroll to position [2279, 0]
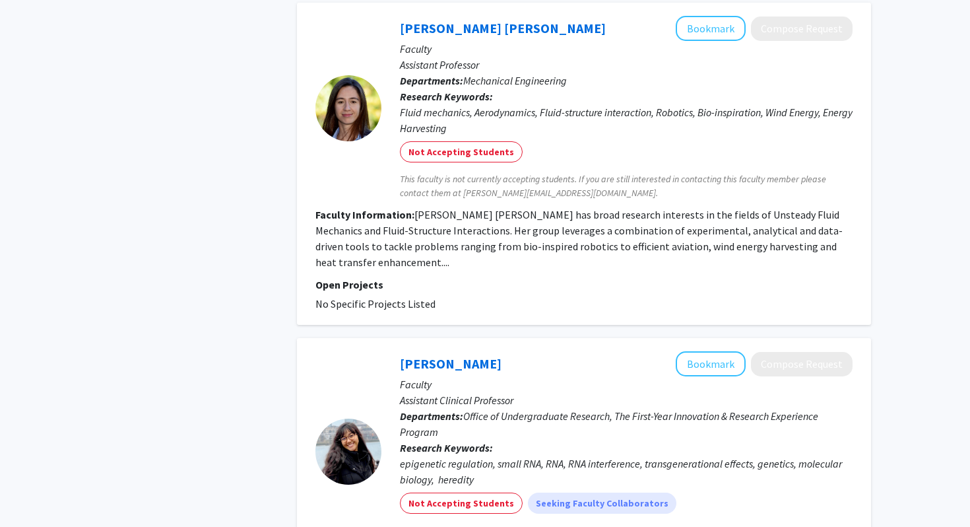
click at [522, 259] on fg-search-faculty "Cecilia Huertas Cerdeira Bookmark Compose Request Faculty Assistant Professor D…" at bounding box center [584, 164] width 537 height 296
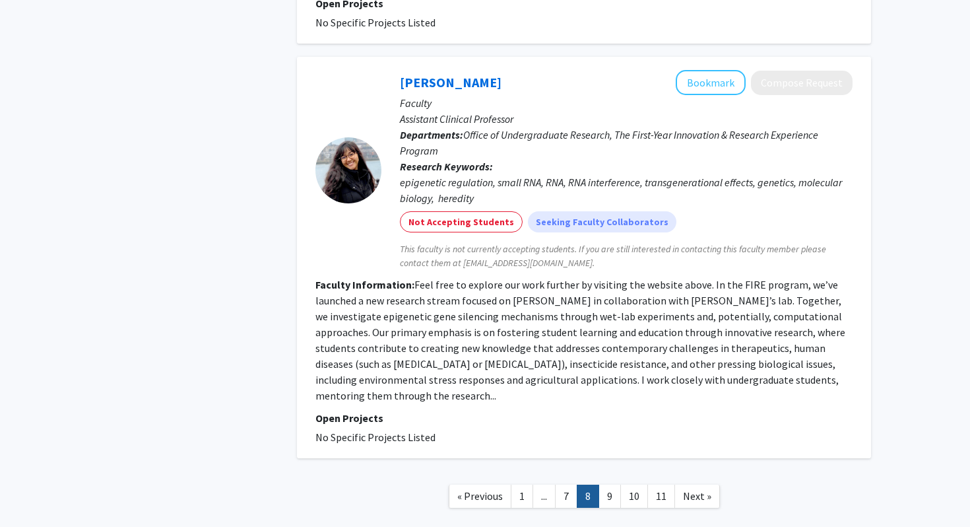
scroll to position [2566, 0]
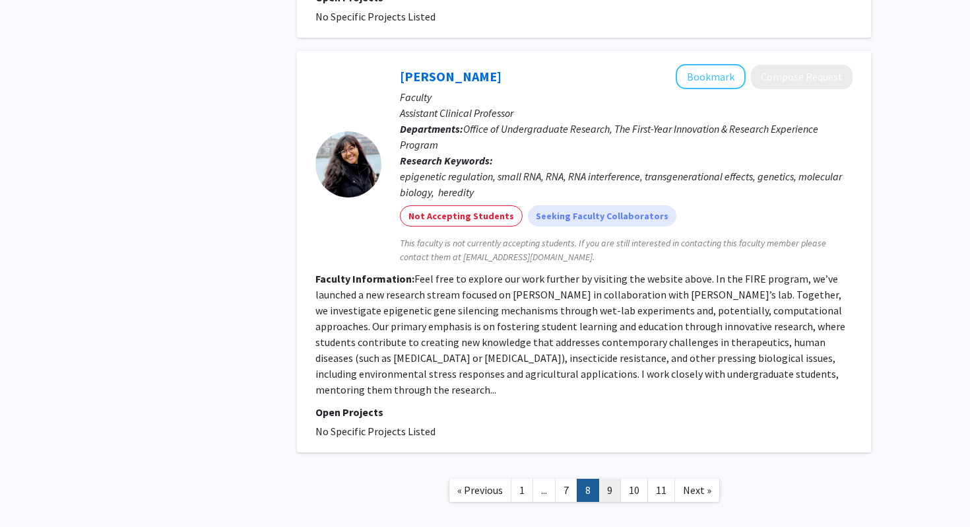
click at [609, 479] on link "9" at bounding box center [610, 490] width 22 height 23
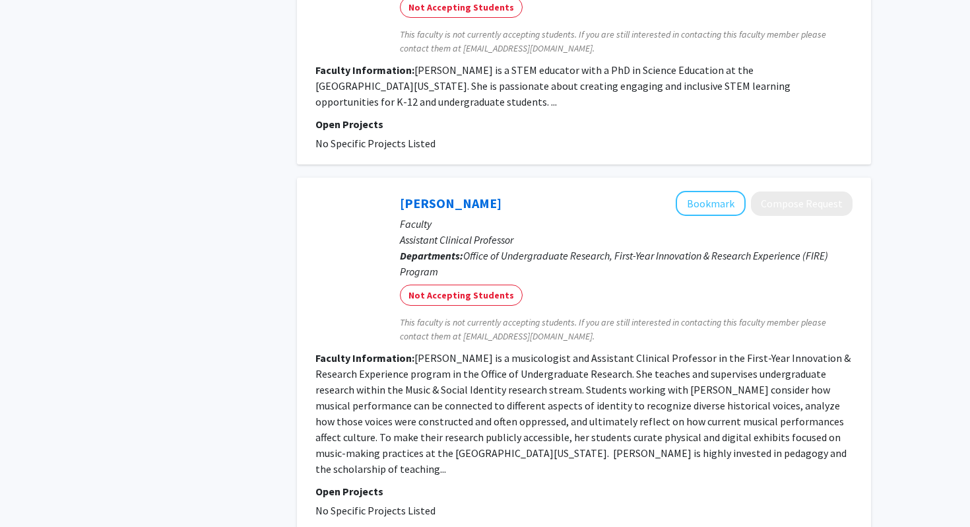
scroll to position [2998, 0]
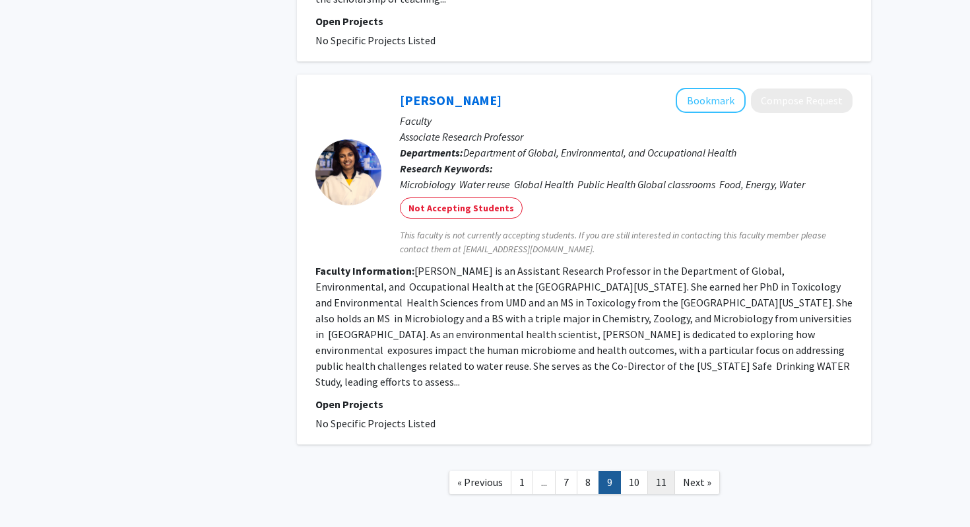
click at [654, 471] on link "11" at bounding box center [662, 482] width 28 height 23
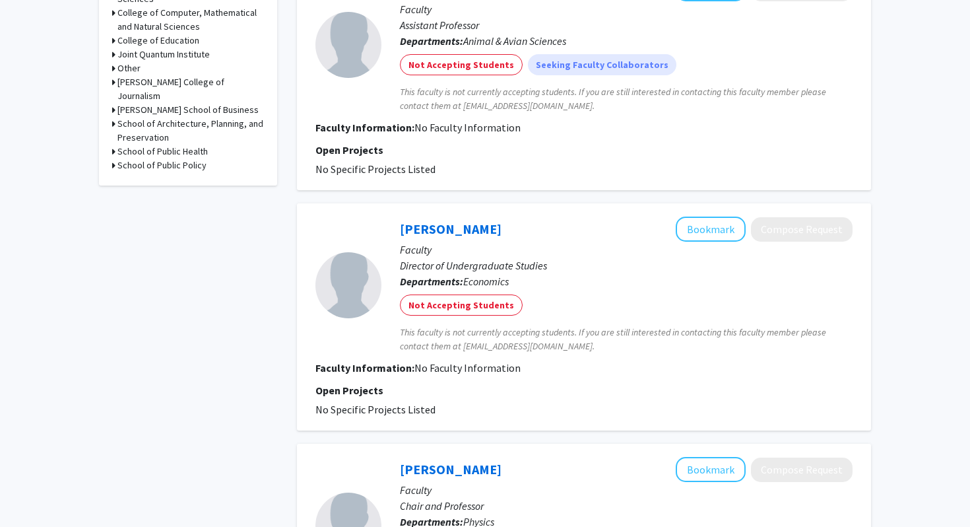
scroll to position [1662, 0]
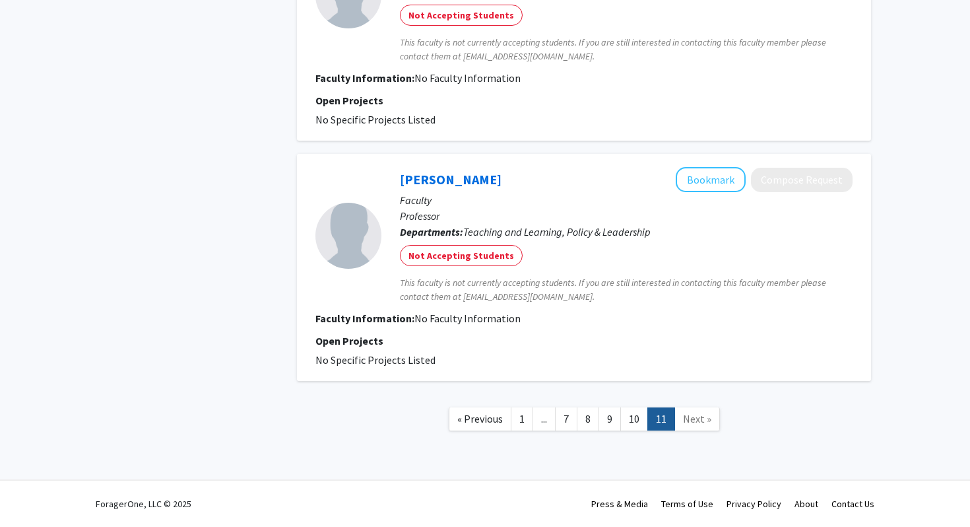
click at [534, 425] on link "..." at bounding box center [544, 418] width 23 height 23
click at [526, 420] on link "1" at bounding box center [522, 418] width 22 height 23
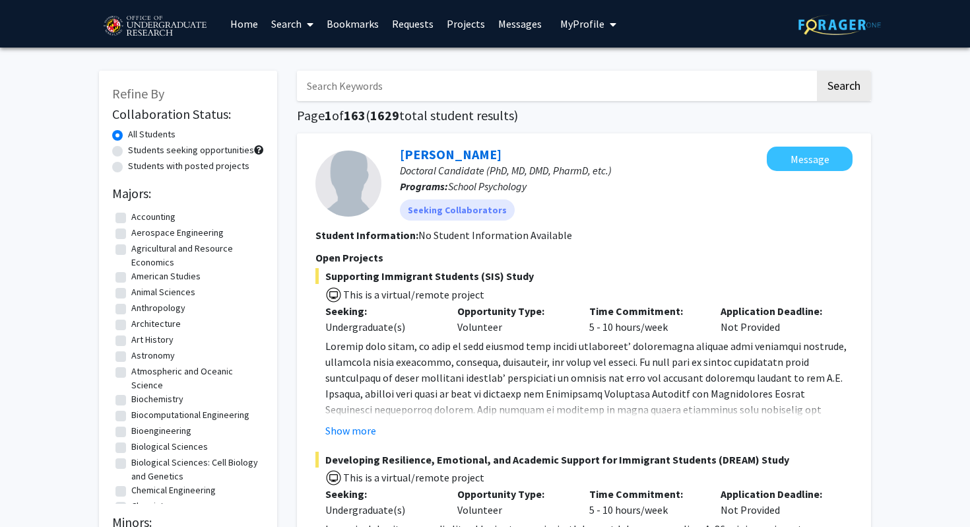
click at [589, 22] on span "My Profile" at bounding box center [582, 23] width 44 height 13
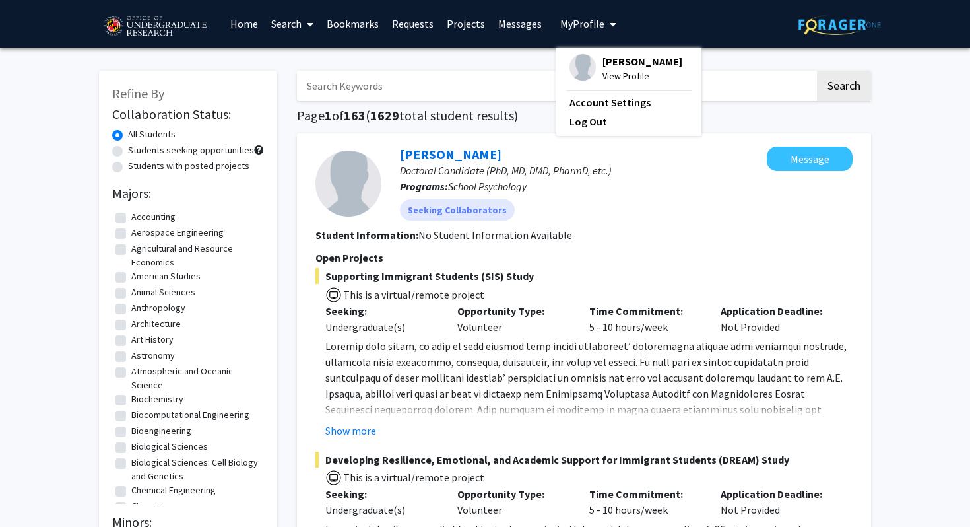
click at [623, 67] on span "[PERSON_NAME]" at bounding box center [643, 61] width 80 height 15
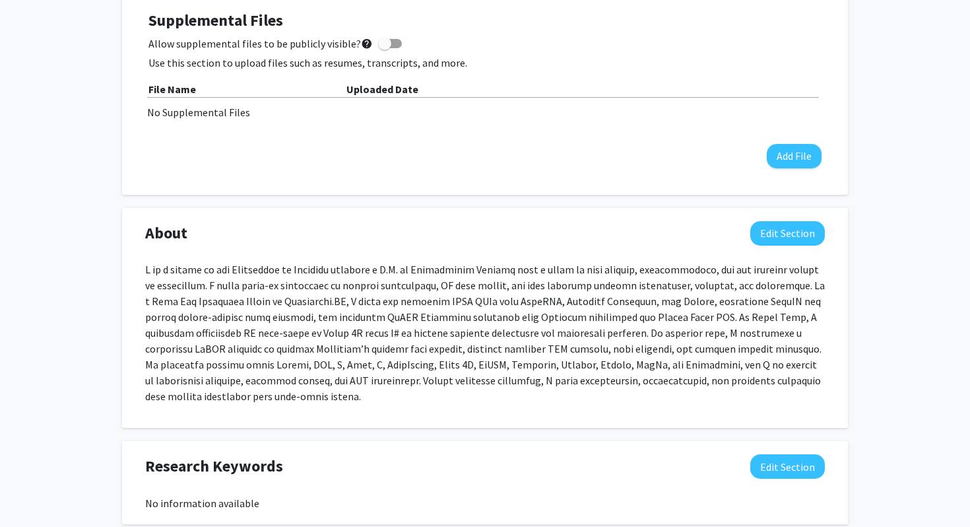
scroll to position [410, 0]
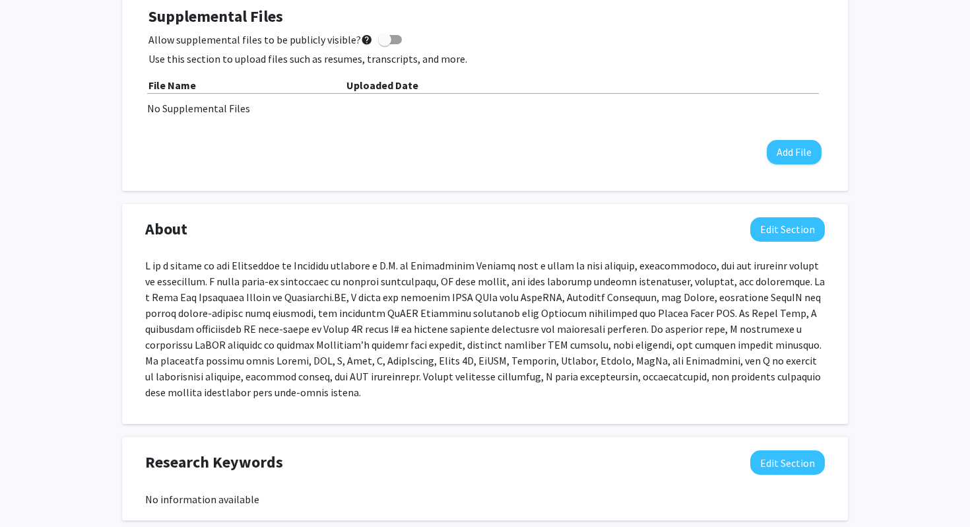
click at [426, 288] on p at bounding box center [485, 328] width 680 height 143
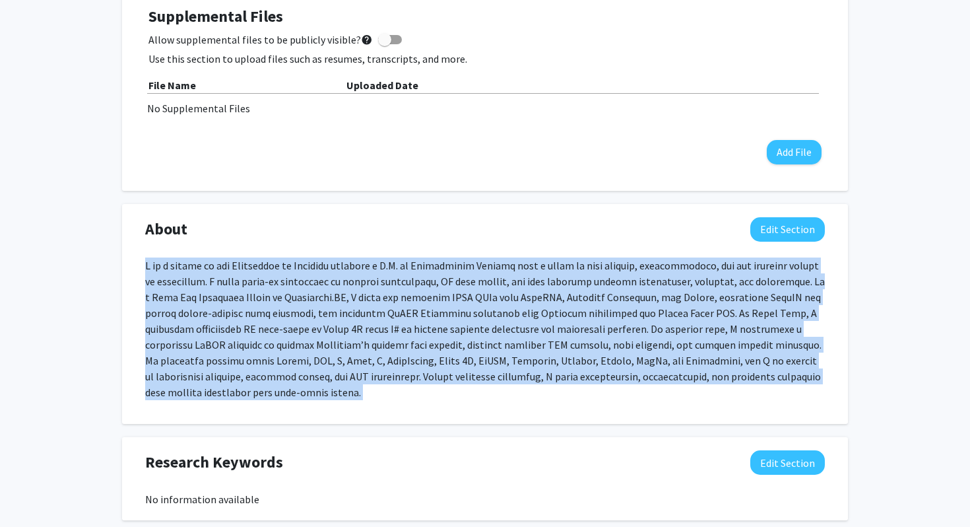
click at [426, 288] on p at bounding box center [485, 328] width 680 height 143
copy div "I am a senior at the University of Maryland pursuing a B.S. in Information Stud…"
click at [774, 222] on button "Edit Section" at bounding box center [788, 229] width 75 height 24
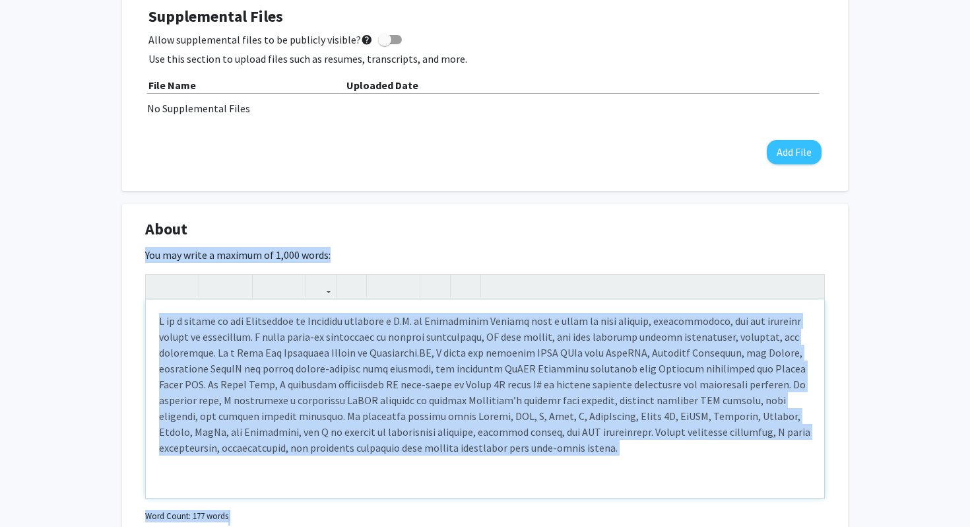
click at [623, 354] on p "Note to users with screen readers: Please deactivate our accessibility plugin f…" at bounding box center [485, 384] width 652 height 143
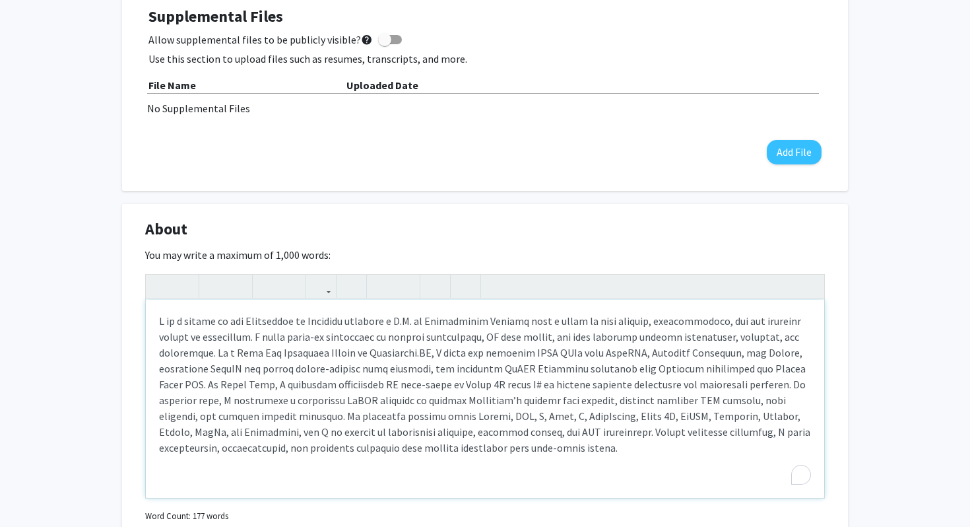
click at [623, 354] on p "To enrich screen reader interactions, please activate Accessibility in Grammarl…" at bounding box center [485, 384] width 652 height 143
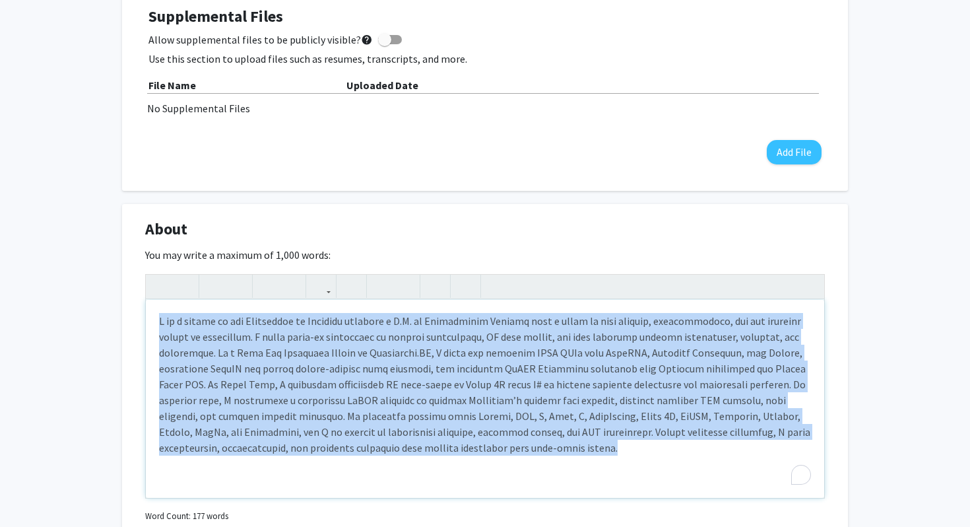
click at [623, 354] on p "To enrich screen reader interactions, please activate Accessibility in Grammarl…" at bounding box center [485, 384] width 652 height 143
paste div "To enrich screen reader interactions, please activate Accessibility in Grammarl…"
type textarea "<p>I am a senior at the University of Maryland pursuing a B.S. in Information S…"
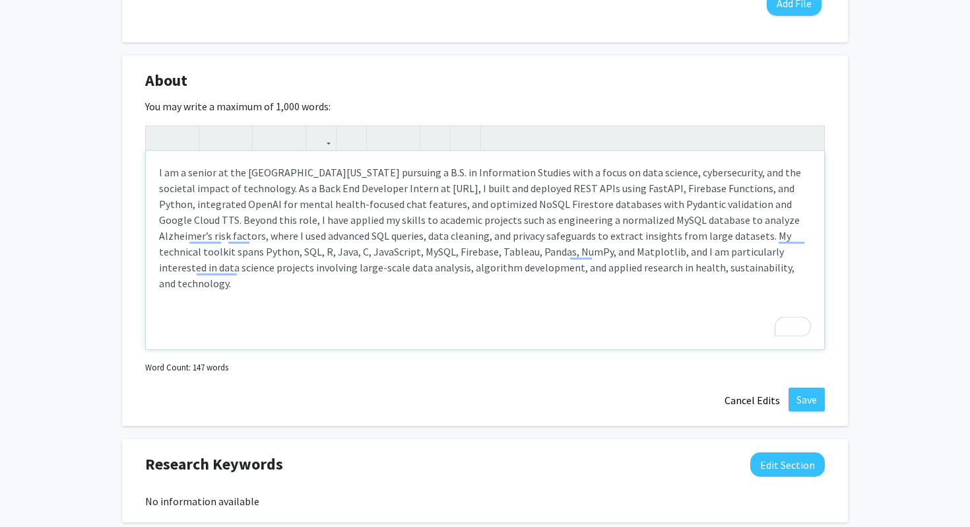
scroll to position [569, 0]
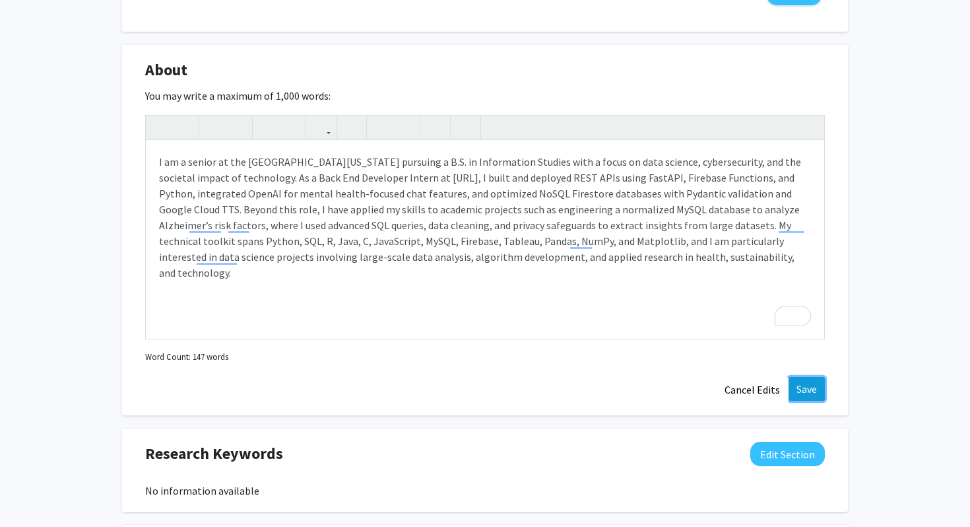
click at [806, 383] on button "Save" at bounding box center [807, 389] width 36 height 24
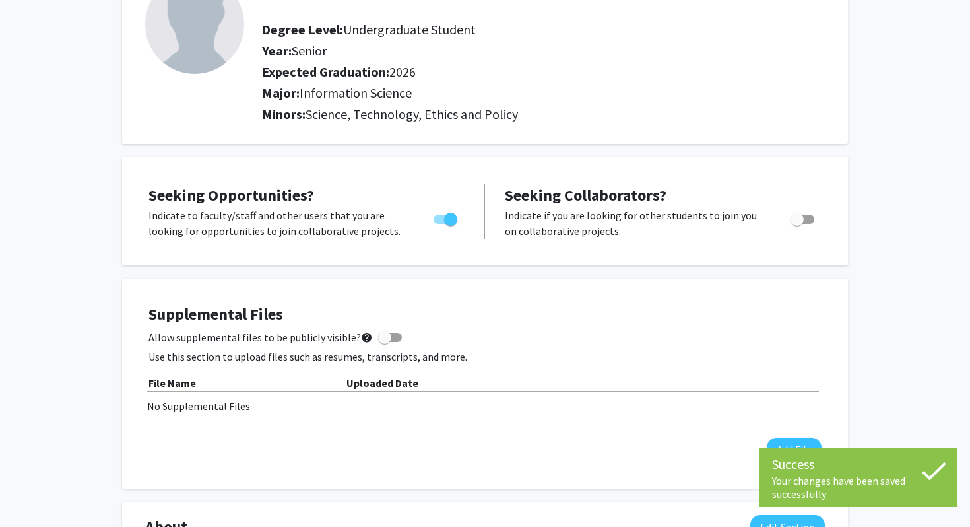
scroll to position [0, 0]
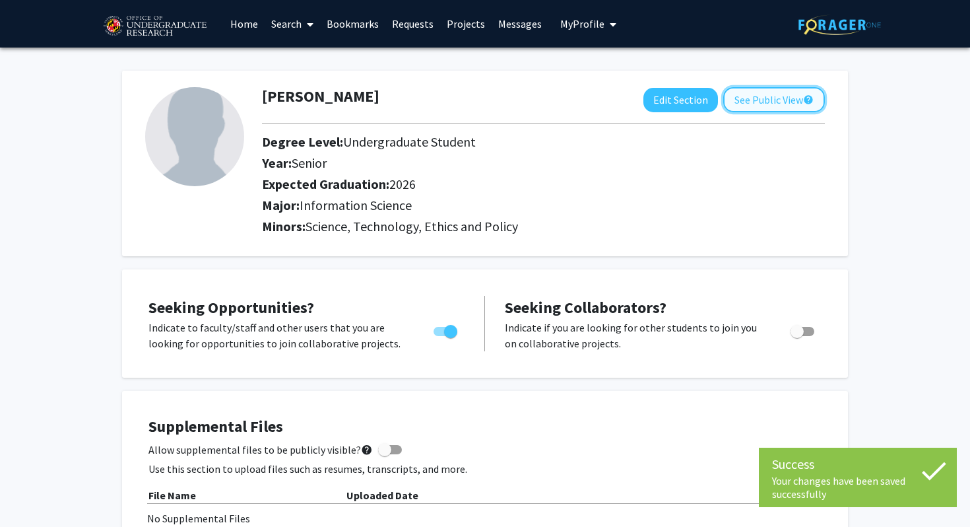
click at [782, 106] on button "See Public View help" at bounding box center [775, 99] width 102 height 25
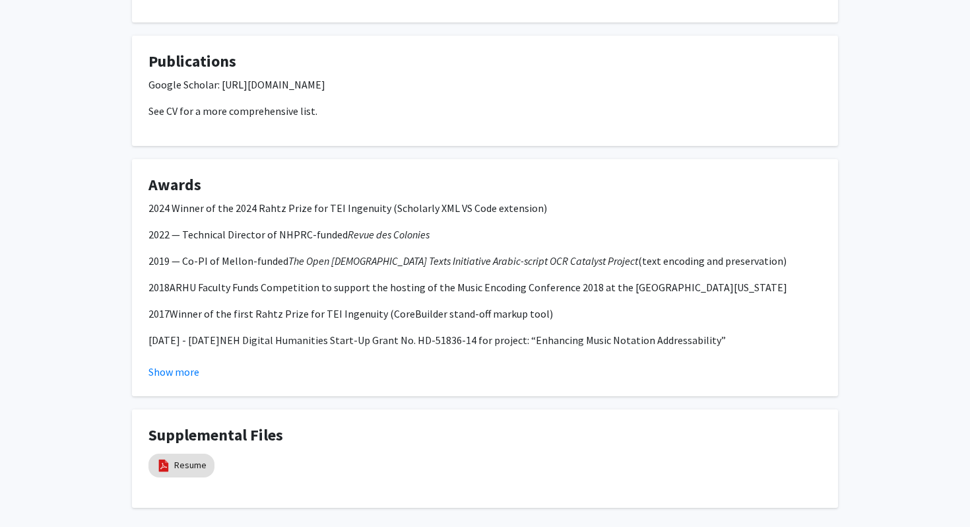
scroll to position [1239, 0]
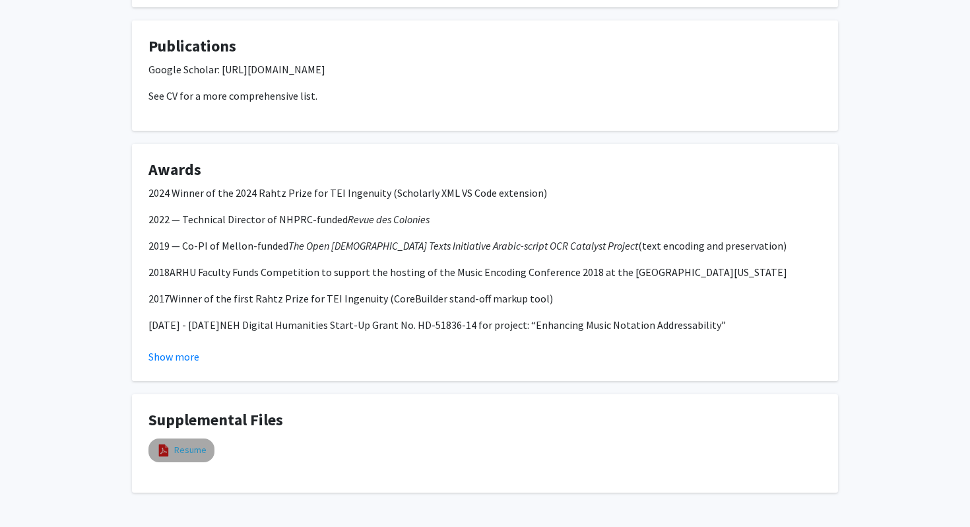
click at [193, 443] on link "Resume" at bounding box center [190, 450] width 32 height 14
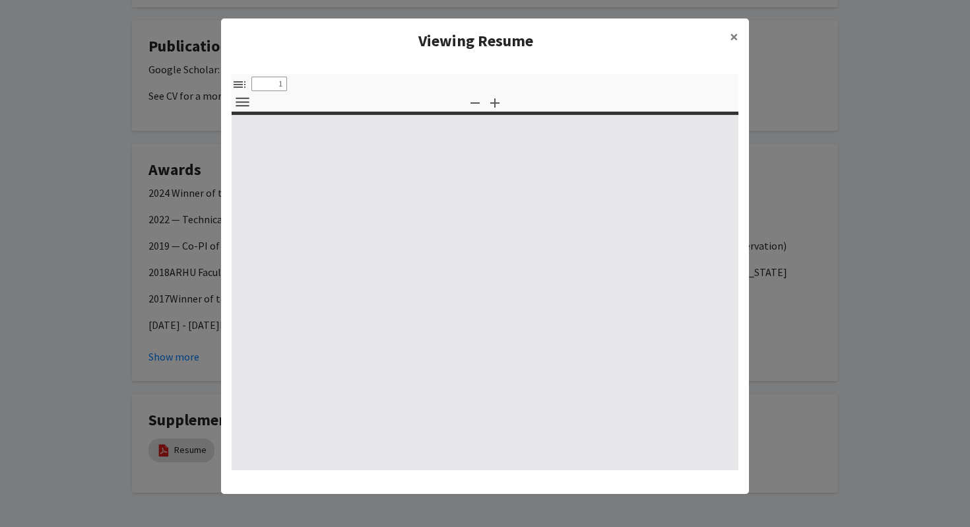
select select "custom"
type input "0"
select select "custom"
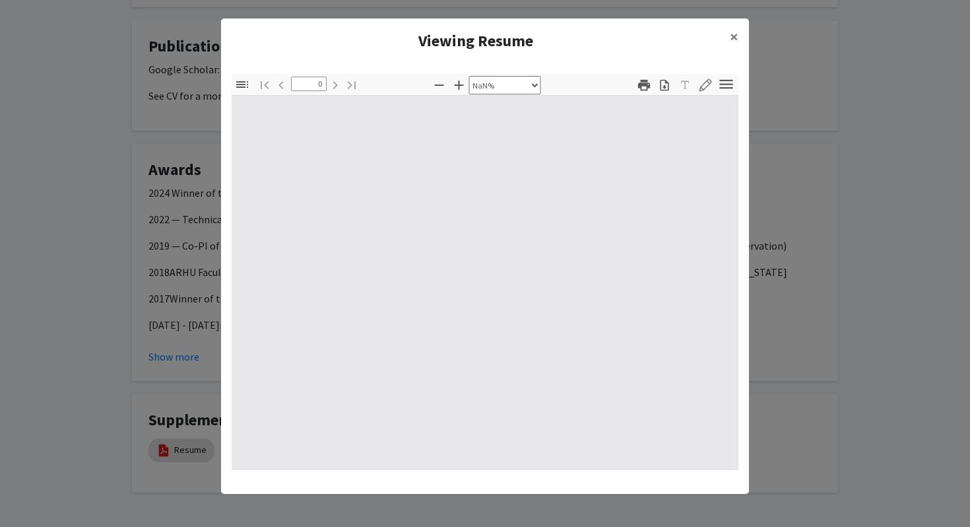
type input "1"
select select "auto"
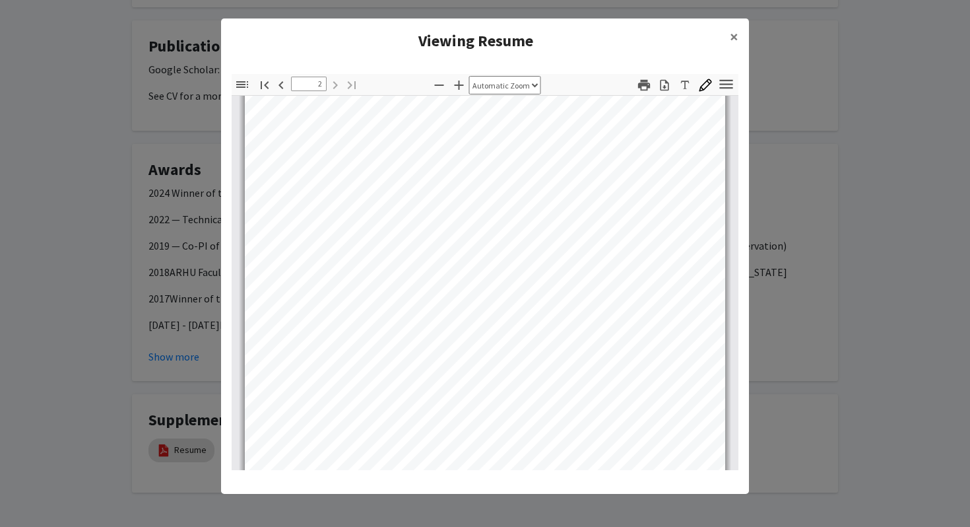
scroll to position [827, 0]
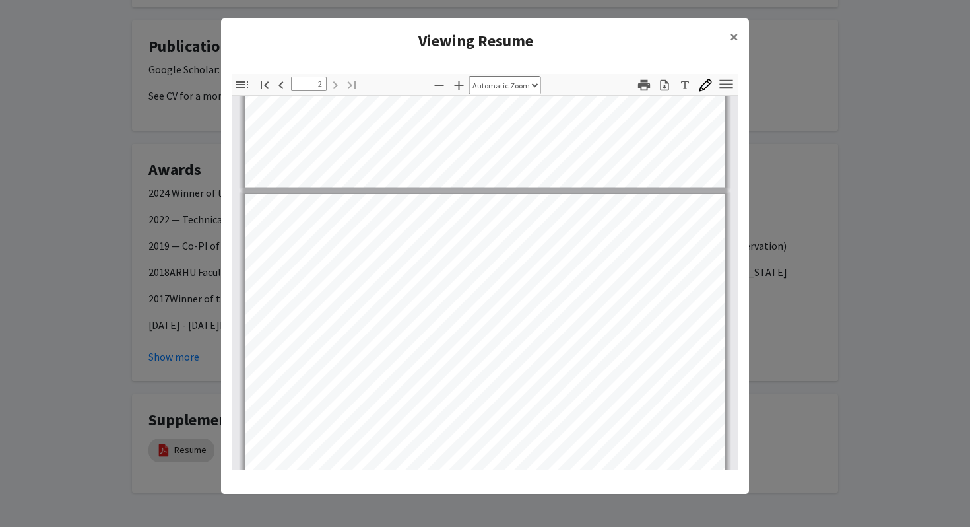
type input "1"
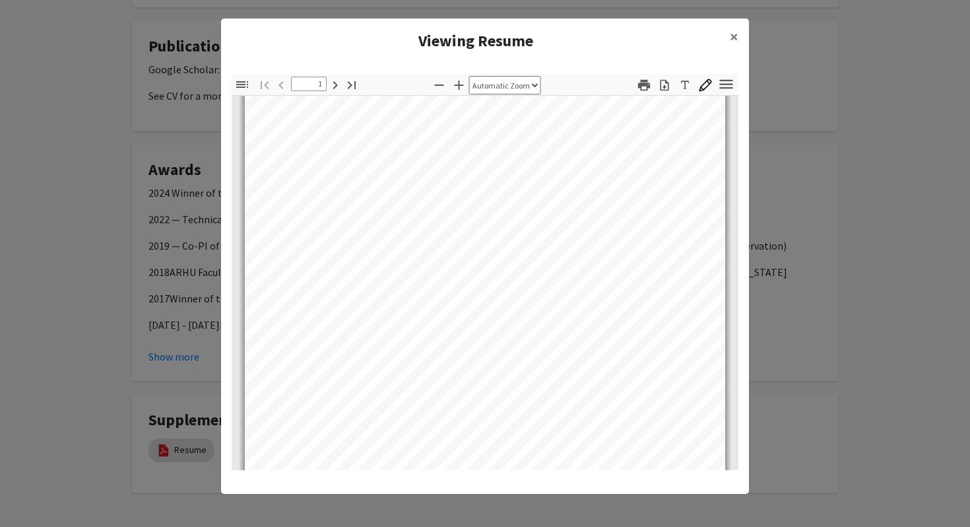
scroll to position [0, 0]
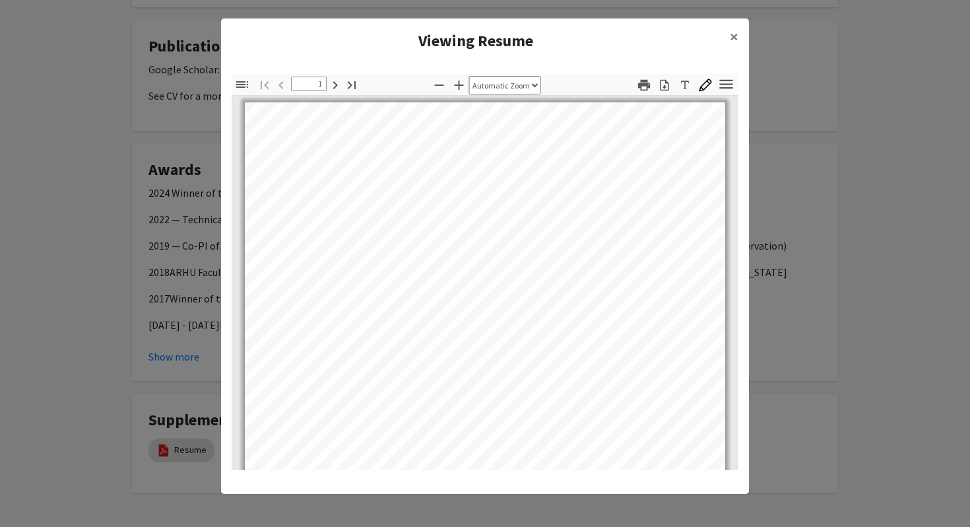
click at [846, 303] on modal-container "Viewing Resume × Thumbnails Document Outline Attachments Layers Current Outline…" at bounding box center [485, 263] width 970 height 527
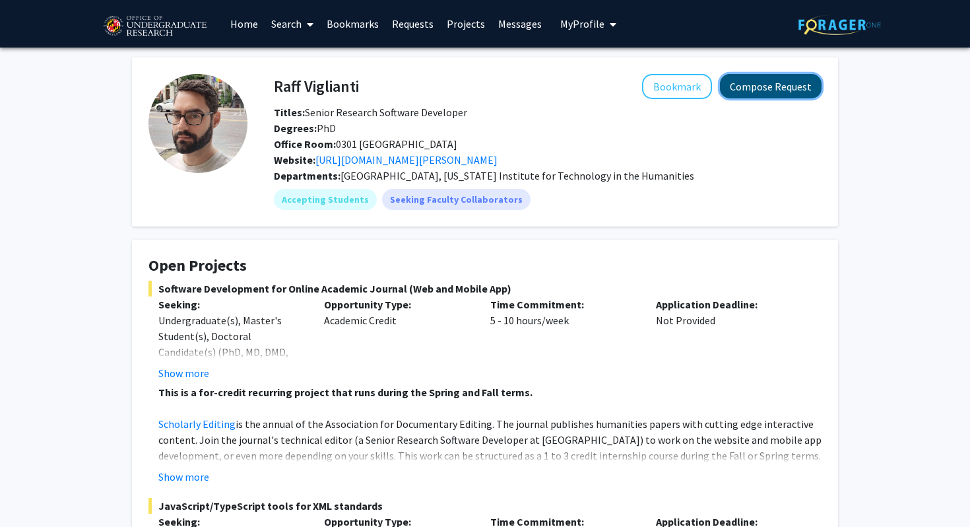
click at [768, 88] on button "Compose Request" at bounding box center [771, 86] width 102 height 24
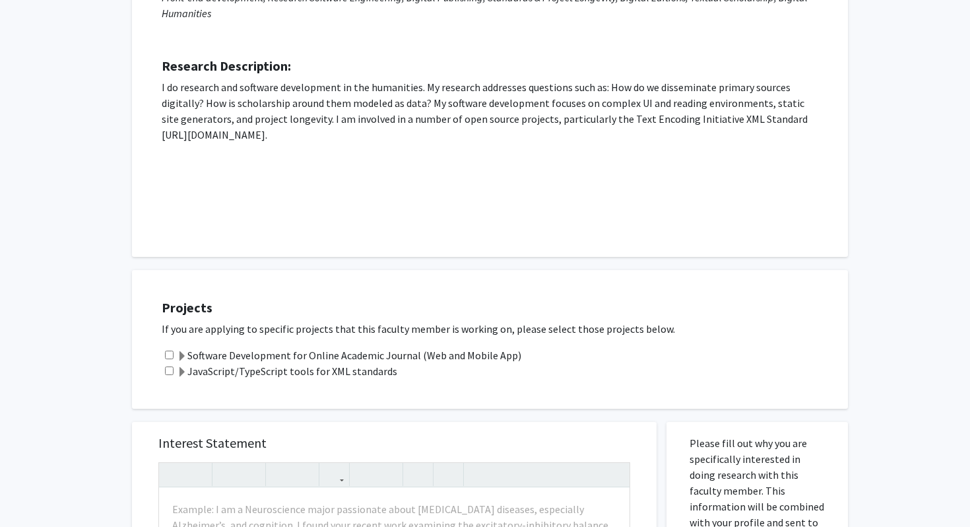
scroll to position [245, 0]
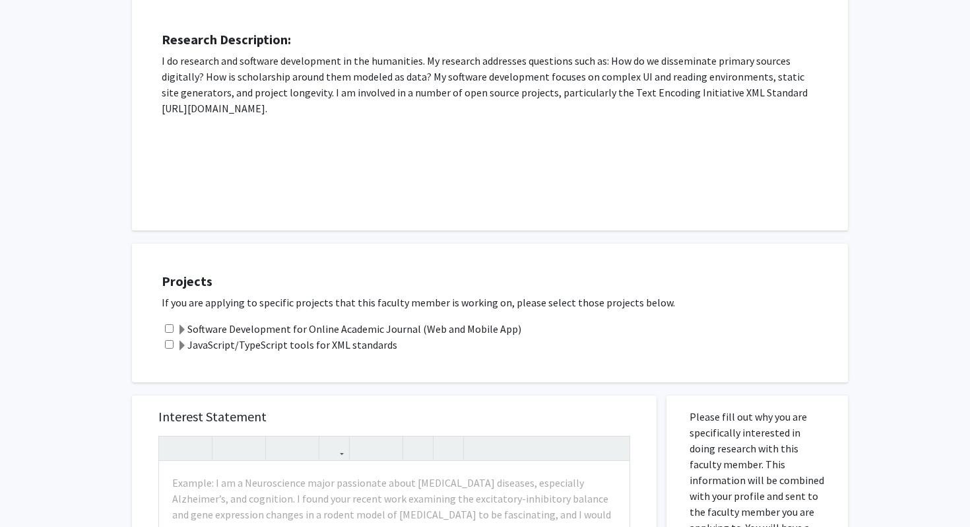
click at [320, 335] on label "Software Development for Online Academic Journal (Web and Mobile App)" at bounding box center [349, 329] width 345 height 16
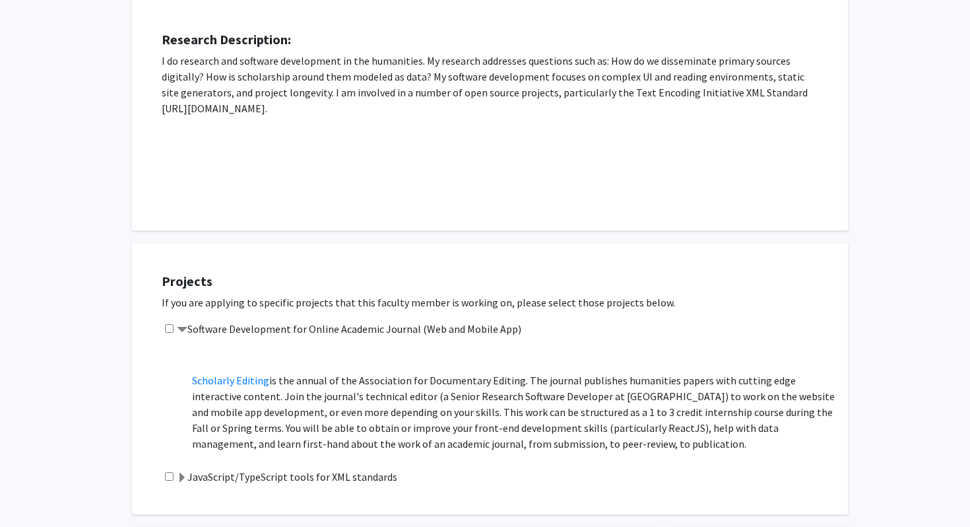
scroll to position [34, 0]
click at [215, 480] on label "JavaScript/TypeScript tools for XML standards" at bounding box center [287, 477] width 220 height 16
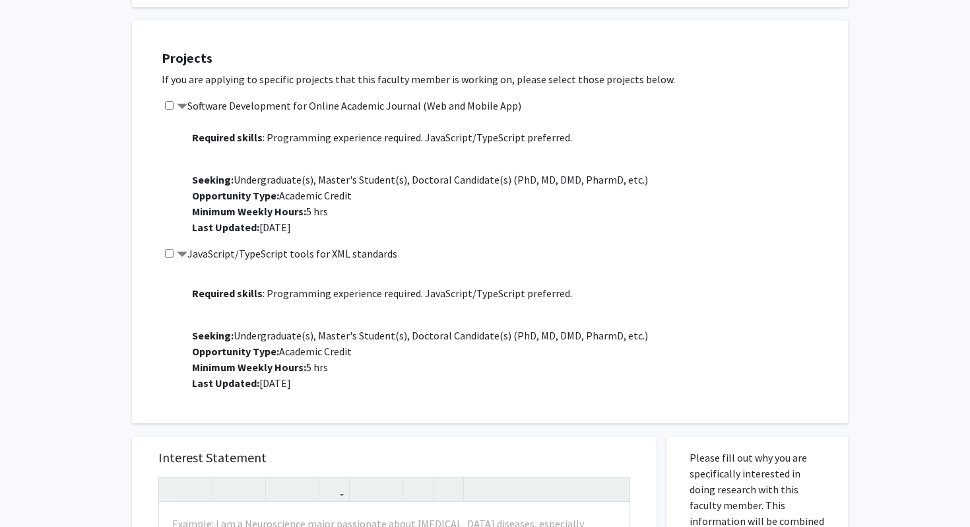
scroll to position [222, 0]
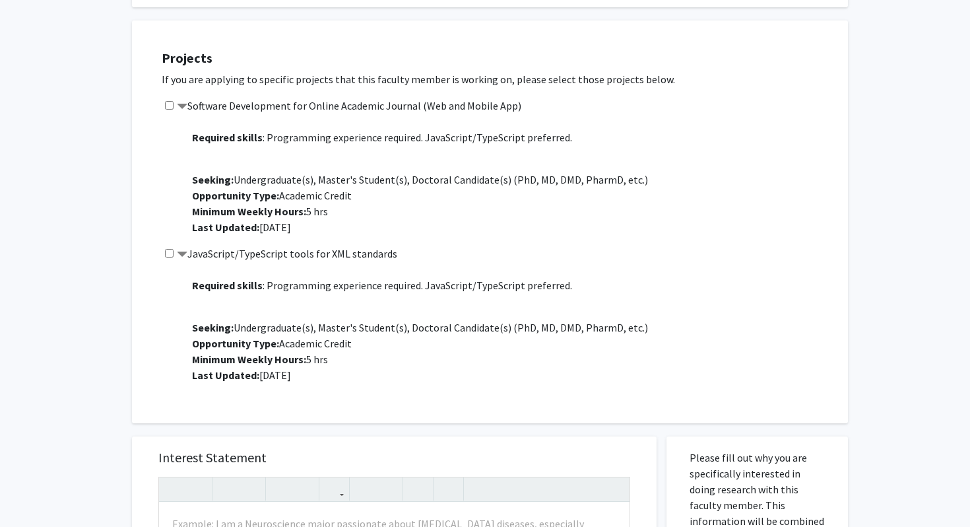
click at [171, 256] on input "checkbox" at bounding box center [169, 253] width 9 height 9
checkbox input "true"
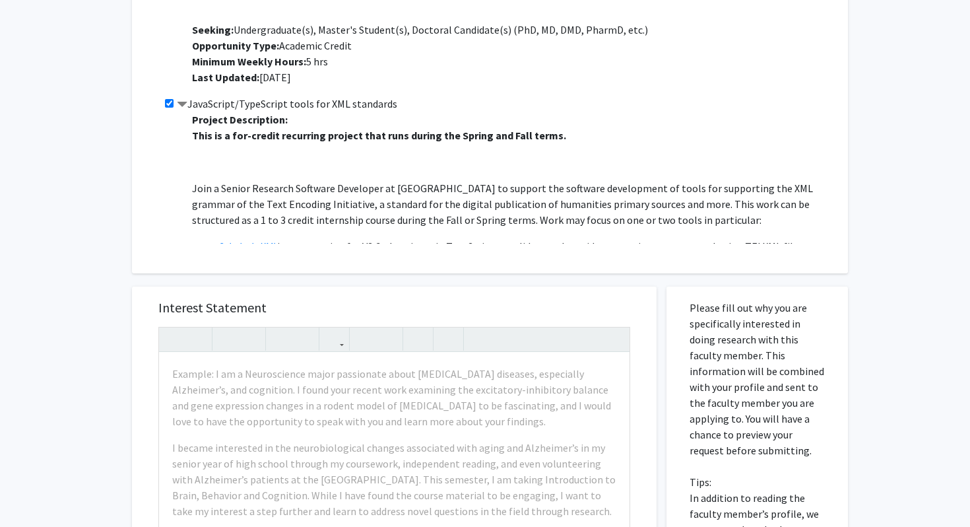
scroll to position [567, 0]
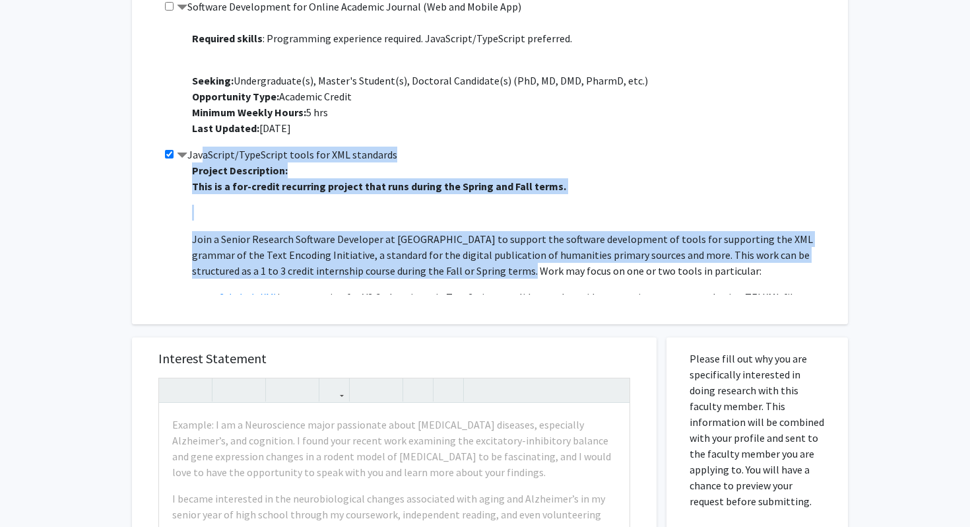
drag, startPoint x: 193, startPoint y: 155, endPoint x: 467, endPoint y: 273, distance: 298.7
click at [468, 273] on div "JavaScript/TypeScript tools for XML standards Project Description: This is a fo…" at bounding box center [498, 221] width 673 height 148
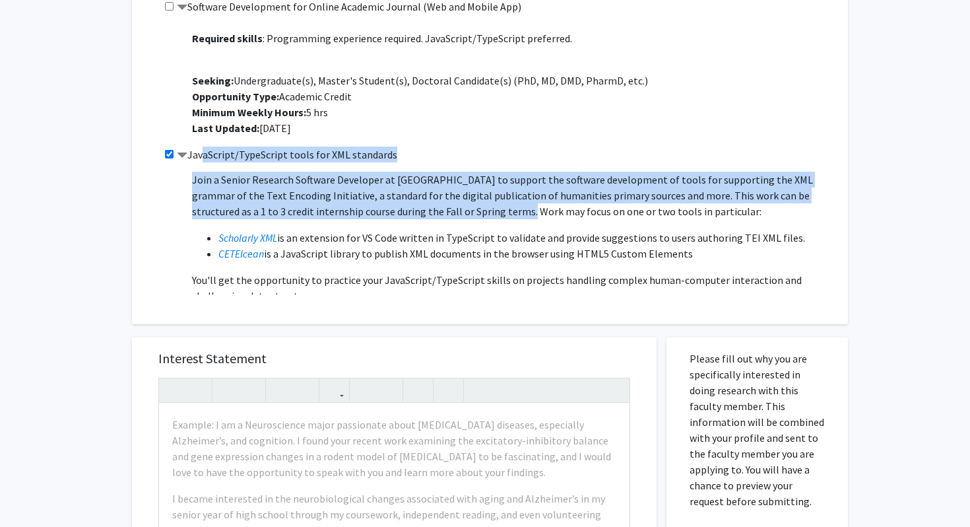
scroll to position [0, 0]
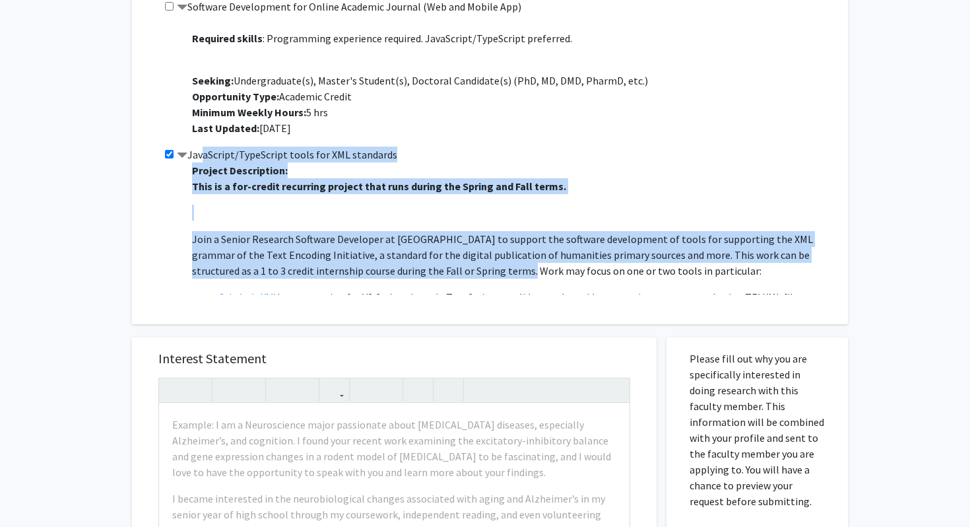
drag, startPoint x: 277, startPoint y: 267, endPoint x: 194, endPoint y: 176, distance: 123.4
click at [194, 176] on span "Project Description: This is a for-credit recurring project that runs during th…" at bounding box center [513, 290] width 643 height 252
copy span "Project Description: This is a for-credit recurring project that runs during th…"
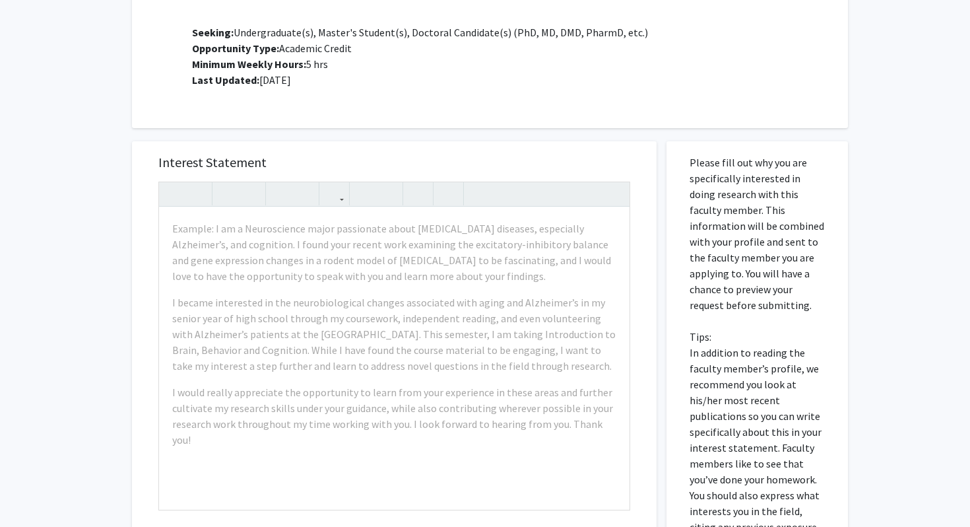
scroll to position [766, 0]
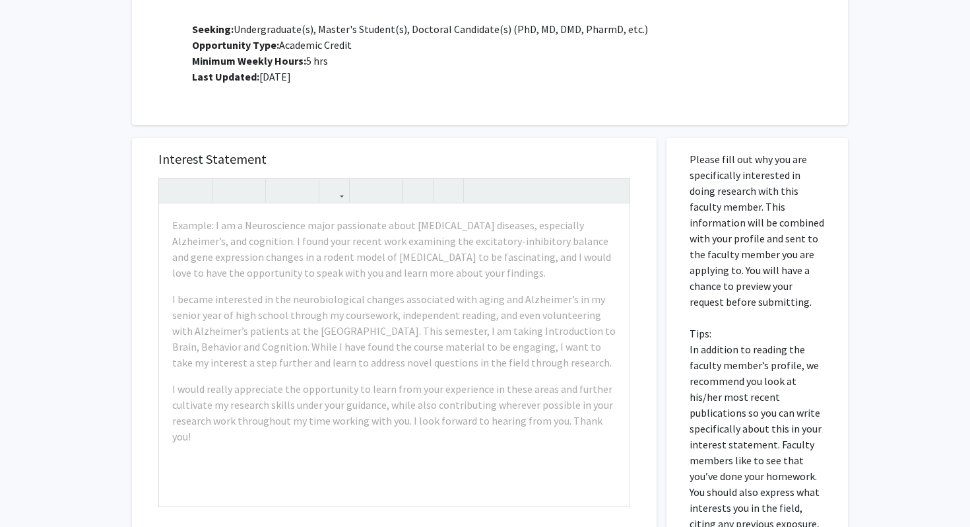
click at [32, 136] on div "All Requests Request for Raff Viglianti Request for Raff Viglianti Departments:…" at bounding box center [485, 16] width 970 height 1470
click at [456, 288] on div "Example: I am a Neuroscience major passionate about [MEDICAL_DATA] diseases, es…" at bounding box center [394, 355] width 471 height 302
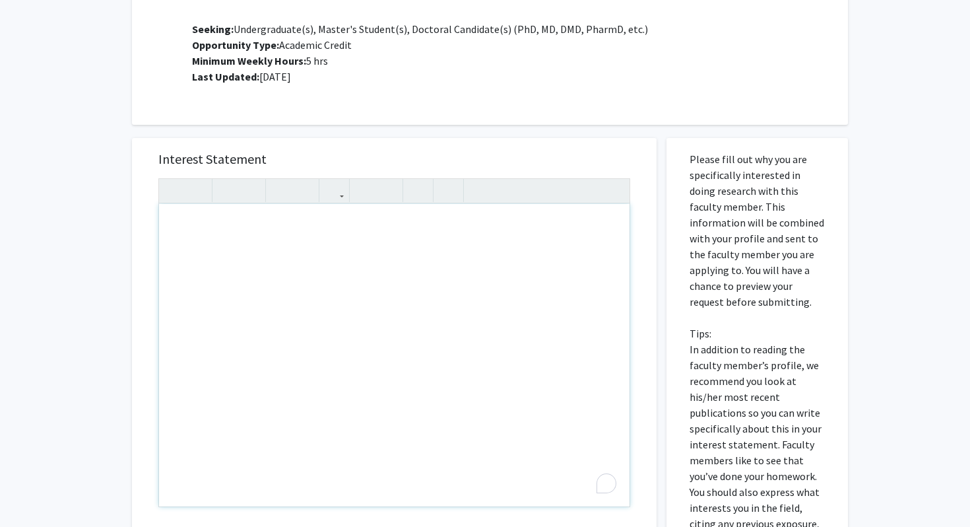
paste div "To enrich screen reader interactions, please activate Accessibility in Grammarl…"
type textarea "<p>Hey, I’m interested in this project because it offers the chance to strength…"
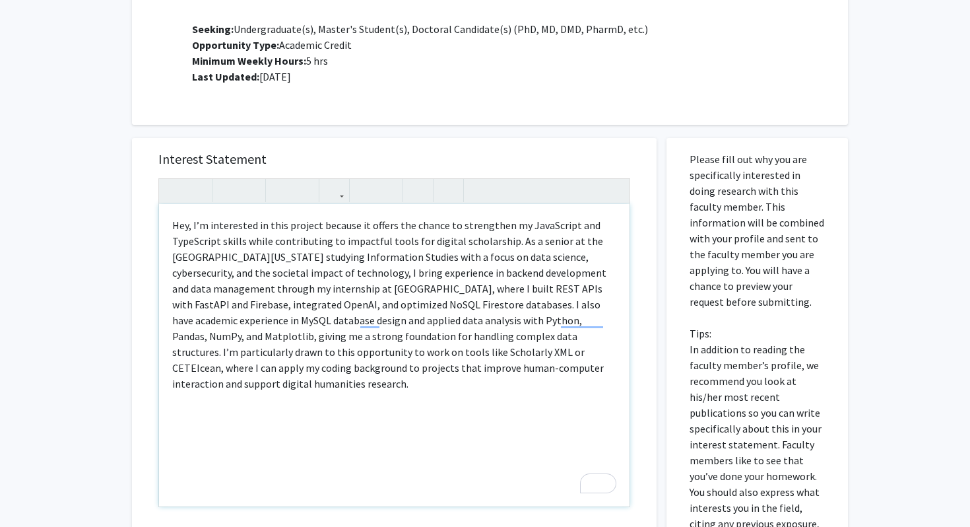
click at [529, 322] on p "Hey, I’m interested in this project because it offers the chance to strengthen …" at bounding box center [394, 304] width 444 height 174
copy p "Matplotlib"
click at [479, 231] on p "Hey, I’m interested in this project because it offers the chance to strengthen …" at bounding box center [394, 304] width 444 height 174
click at [549, 320] on p "Hey, I’m interested in this project because it offers the chance to strengthen …" at bounding box center [394, 304] width 444 height 174
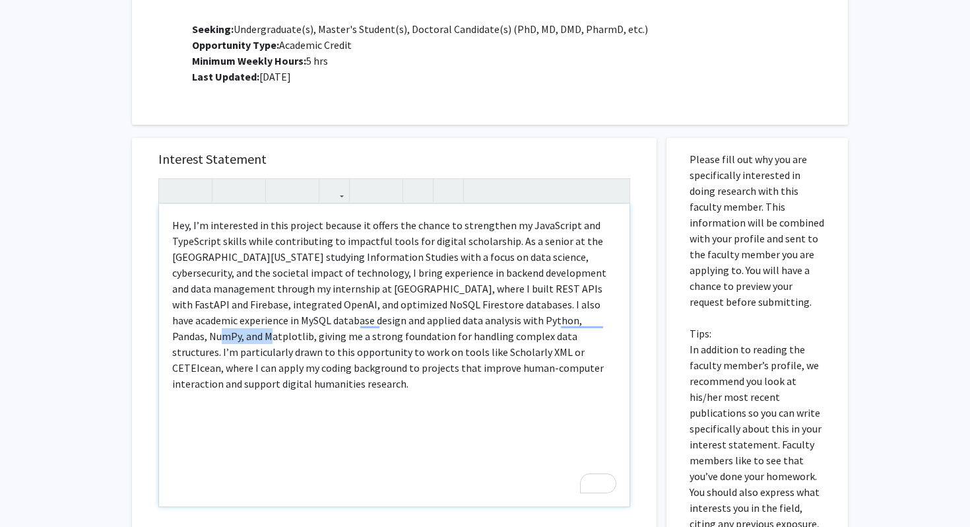
click at [549, 320] on p "Hey, I’m interested in this project because it offers the chance to strengthen …" at bounding box center [394, 304] width 444 height 174
type textarea "<p>Hey, I’m interested in this project because it offers the chance to strength…"
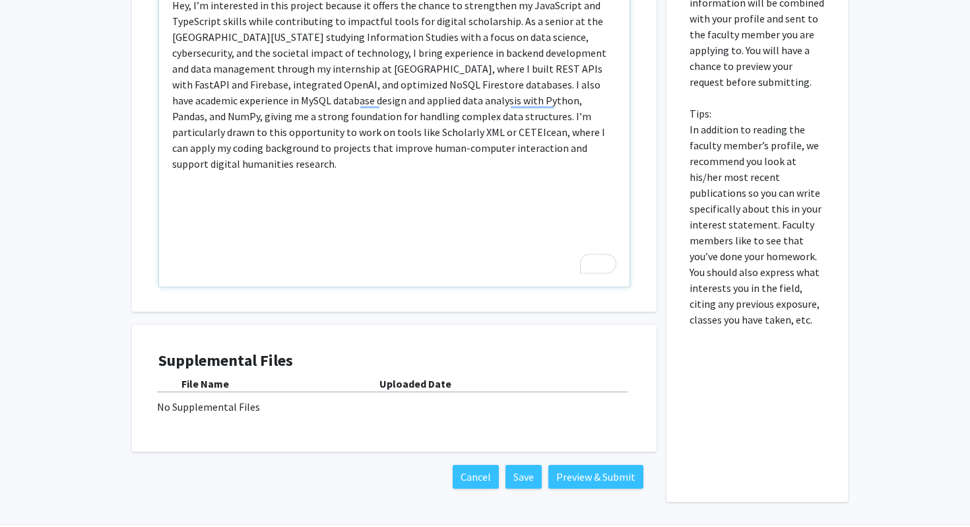
scroll to position [986, 0]
click at [571, 483] on button "Preview & Submit" at bounding box center [596, 477] width 95 height 24
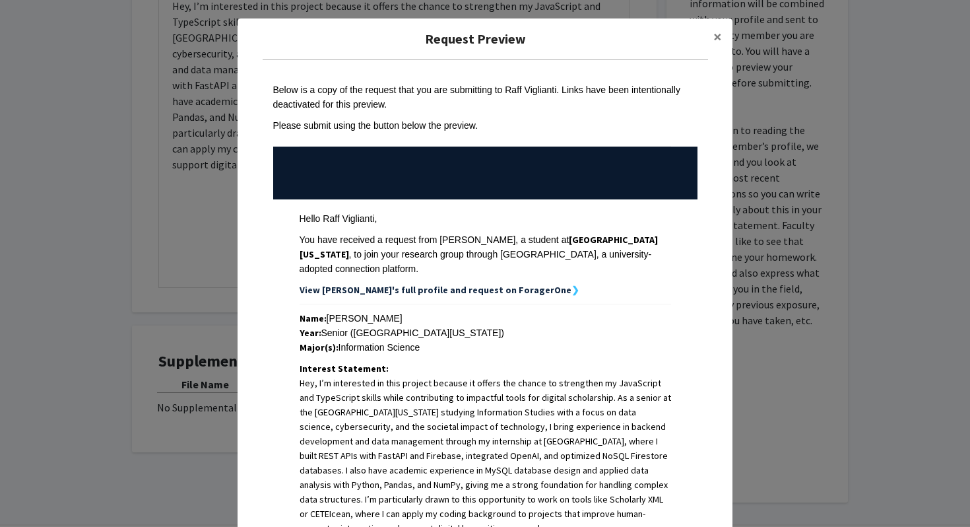
scroll to position [235, 0]
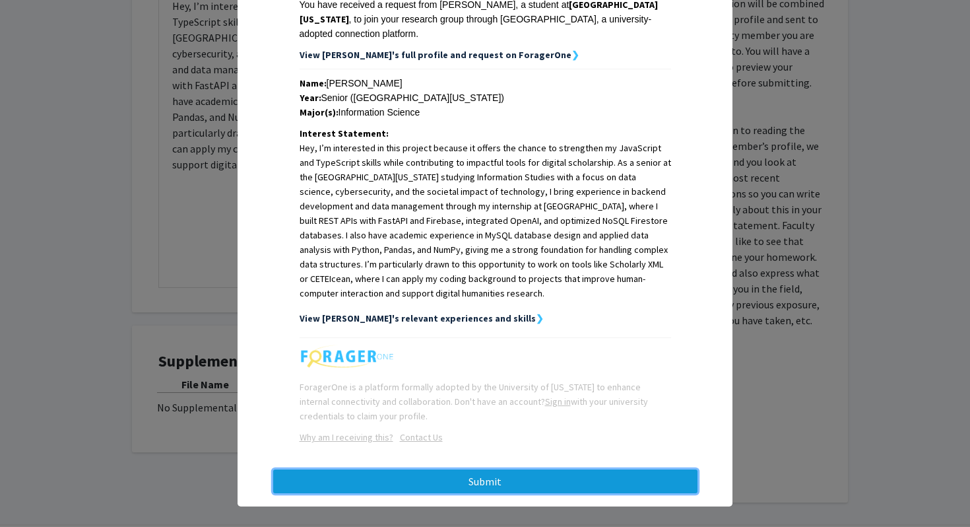
click at [544, 471] on button "Submit" at bounding box center [485, 481] width 424 height 24
